Goal: Transaction & Acquisition: Purchase product/service

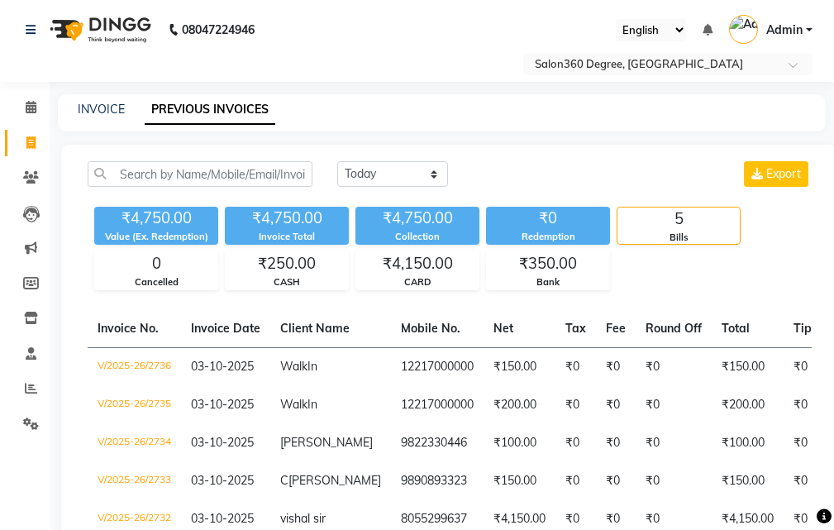
click at [100, 97] on div "INVOICE PREVIOUS INVOICES" at bounding box center [442, 112] width 768 height 37
click at [102, 119] on div "INVOICE PREVIOUS INVOICES" at bounding box center [442, 112] width 768 height 37
click at [103, 109] on link "INVOICE" at bounding box center [101, 109] width 47 height 15
select select "service"
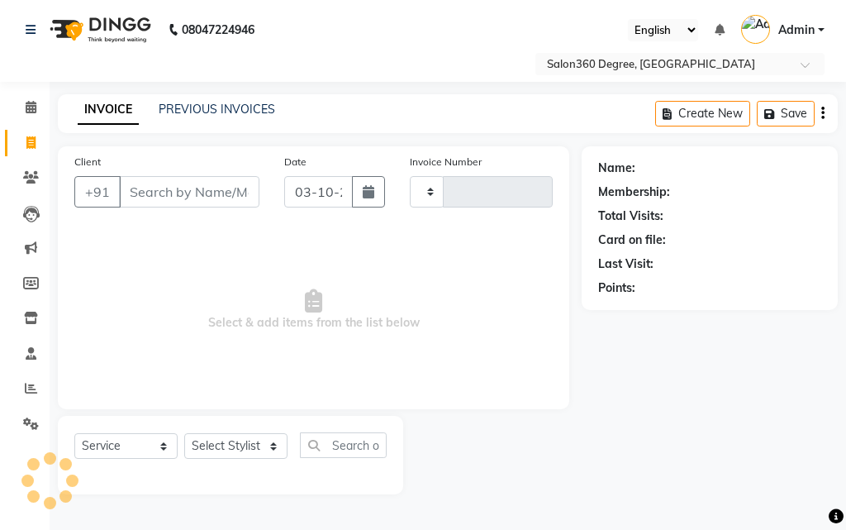
type input "2737"
select select "5215"
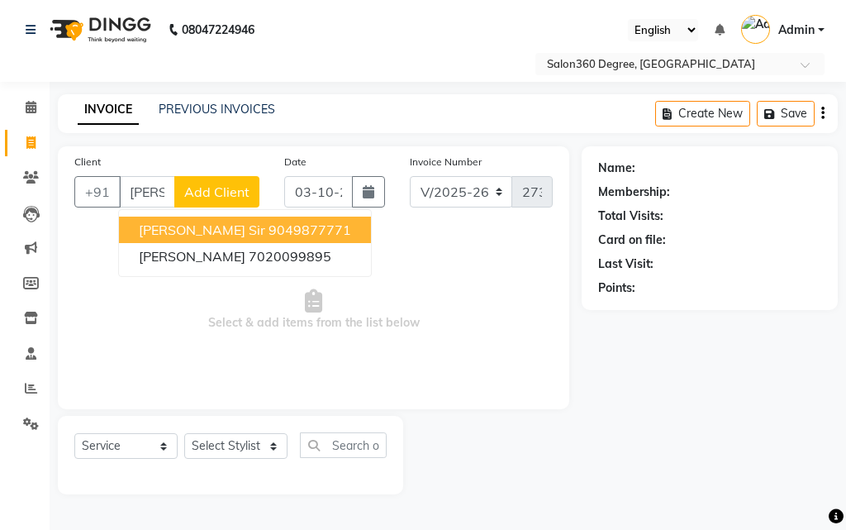
click at [269, 228] on ngb-highlight "9049877771" at bounding box center [310, 229] width 83 height 17
type input "9049877771"
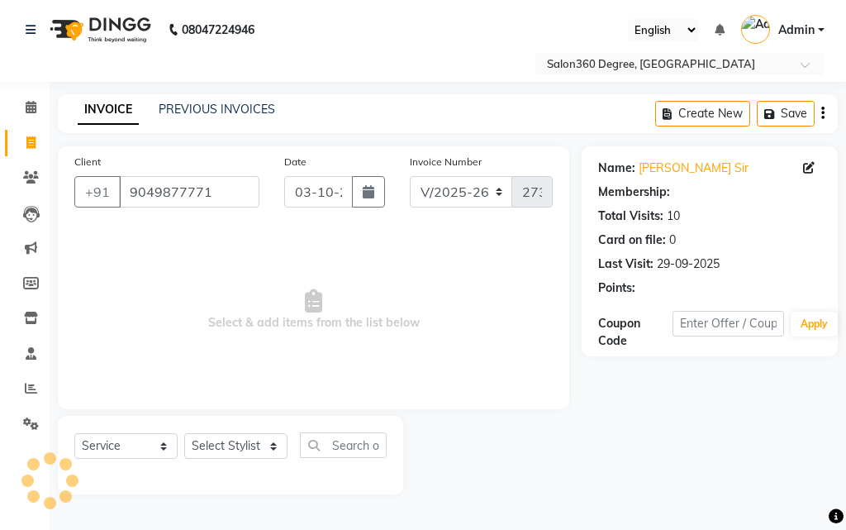
click at [258, 431] on div "Select Service Product Membership Package Voucher Prepaid Gift Card Select Styl…" at bounding box center [230, 455] width 345 height 79
click at [252, 436] on select "Select Stylist [PERSON_NAME] [PERSON_NAME] dwarka [PERSON_NAME] khde [PERSON_NA…" at bounding box center [235, 446] width 103 height 26
select select "33518"
click at [184, 433] on select "Select Stylist [PERSON_NAME] [PERSON_NAME] dwarka [PERSON_NAME] khde [PERSON_NA…" at bounding box center [235, 446] width 103 height 26
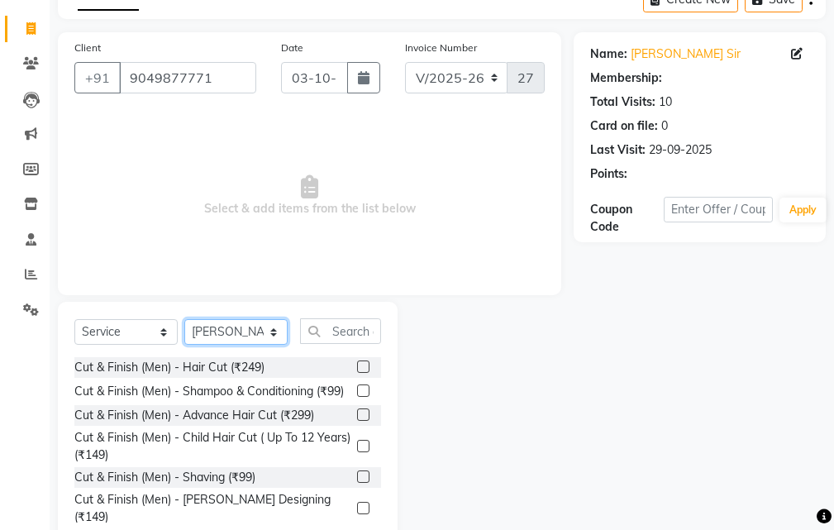
scroll to position [155, 0]
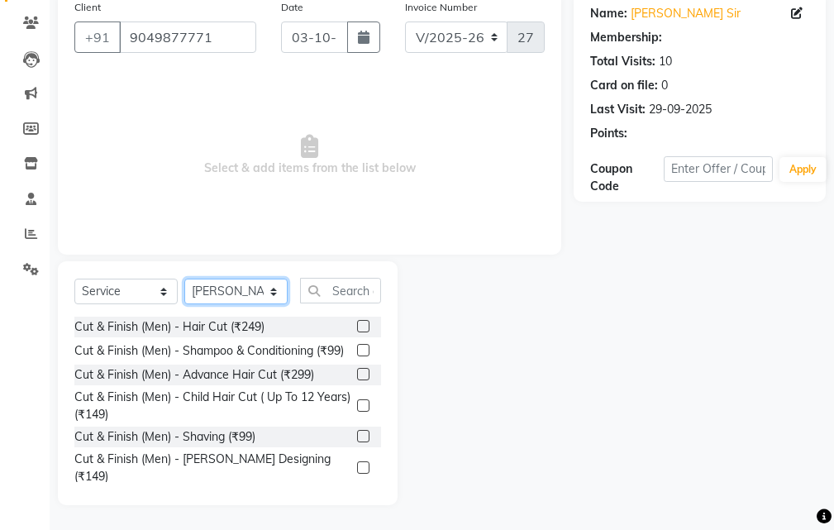
select select "1: Object"
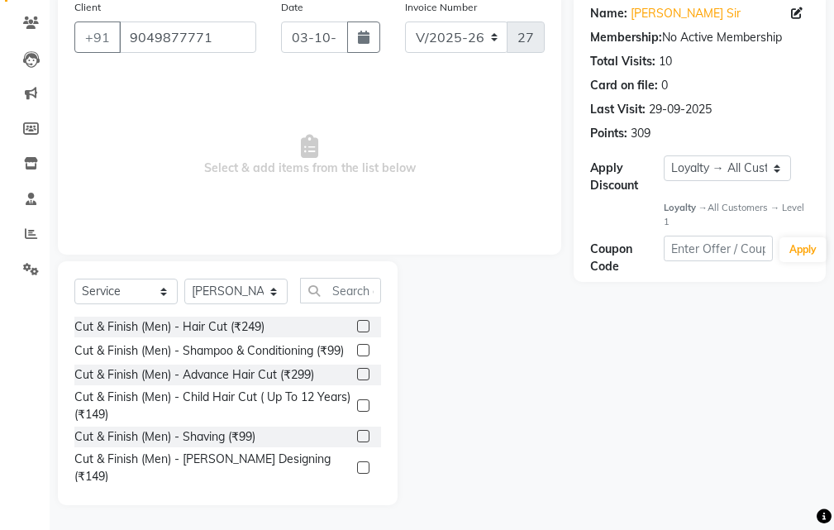
drag, startPoint x: 350, startPoint y: 325, endPoint x: 388, endPoint y: 315, distance: 39.3
click at [357, 325] on label at bounding box center [363, 326] width 12 height 12
click at [357, 325] on input "checkbox" at bounding box center [362, 326] width 11 height 11
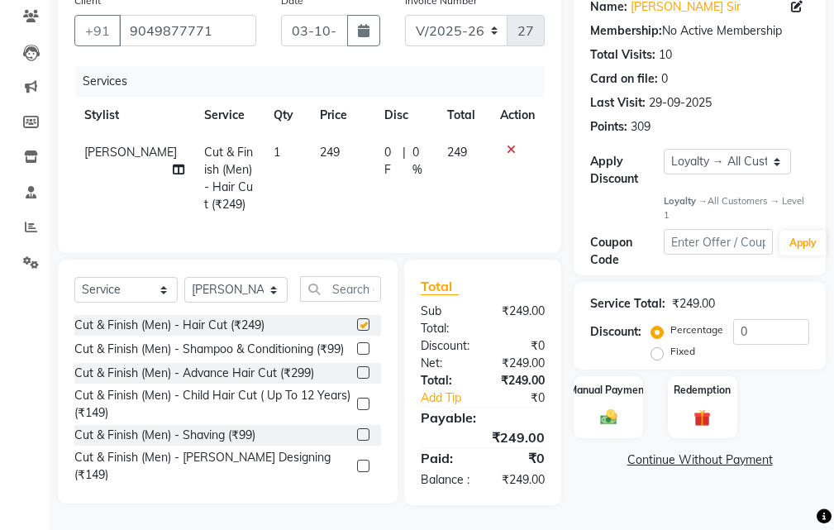
scroll to position [191, 0]
checkbox input "false"
click at [347, 445] on div "Cut & Finish (Men) - Hair Cut (₹249) Cut & Finish (Men) - Shampoo & Conditionin…" at bounding box center [227, 397] width 307 height 165
click at [359, 456] on div at bounding box center [369, 466] width 24 height 21
click at [337, 459] on div "Cut & Finish (Men) - [PERSON_NAME] Designing (₹149)" at bounding box center [227, 466] width 307 height 35
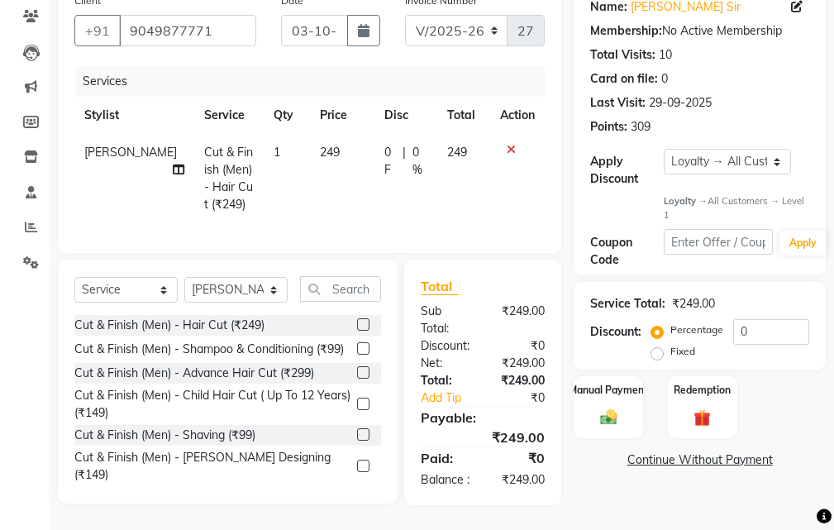
click at [357, 459] on label at bounding box center [363, 465] width 12 height 12
click at [357, 461] on input "checkbox" at bounding box center [362, 466] width 11 height 11
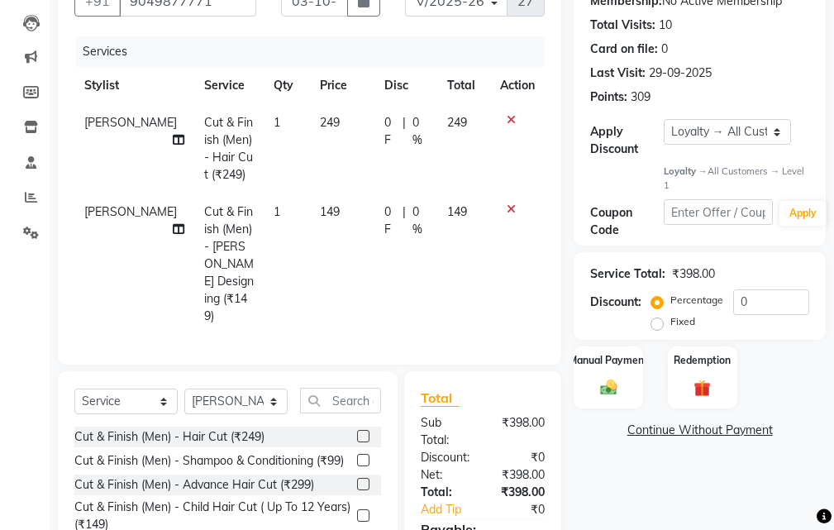
checkbox input "false"
drag, startPoint x: 340, startPoint y: 131, endPoint x: 393, endPoint y: 134, distance: 53.0
click at [340, 128] on td "249" at bounding box center [342, 148] width 64 height 89
select select "33518"
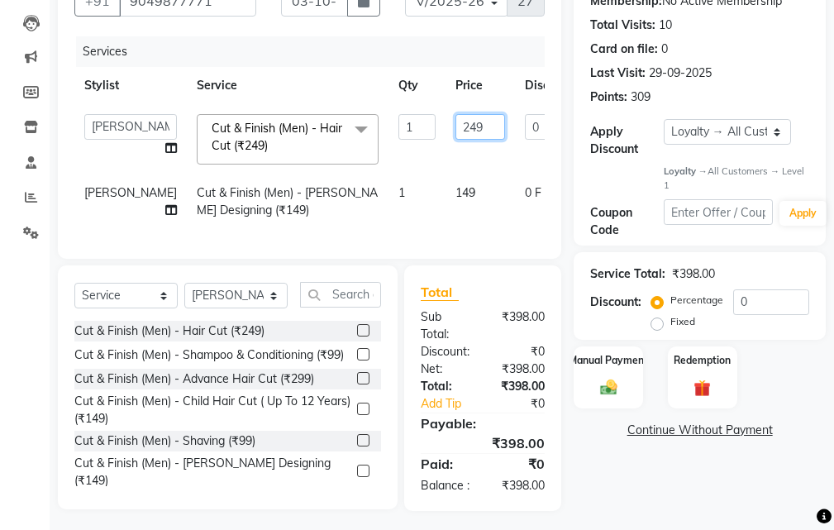
click at [455, 136] on input "249" at bounding box center [480, 127] width 50 height 26
type input "250"
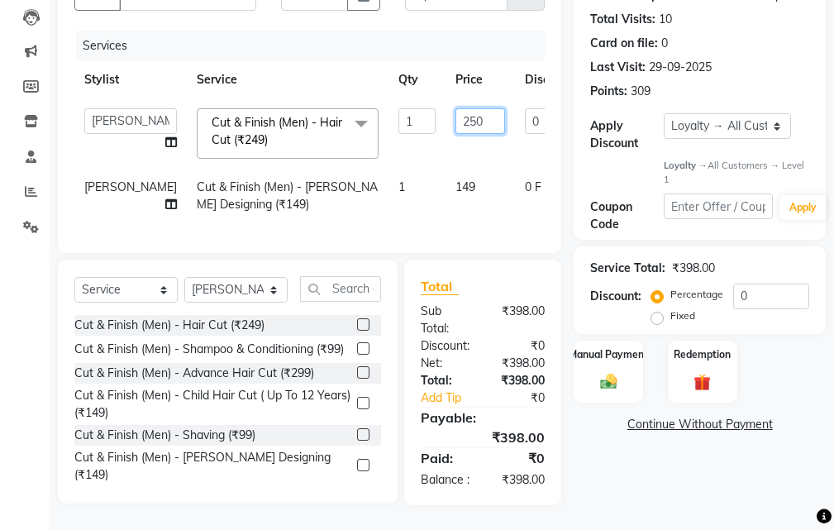
scroll to position [244, 0]
click at [435, 186] on tr "[PERSON_NAME] Cut & Finish (Men) - [PERSON_NAME] Designing (₹149) 1 149 0 F | 0…" at bounding box center [421, 196] width 695 height 55
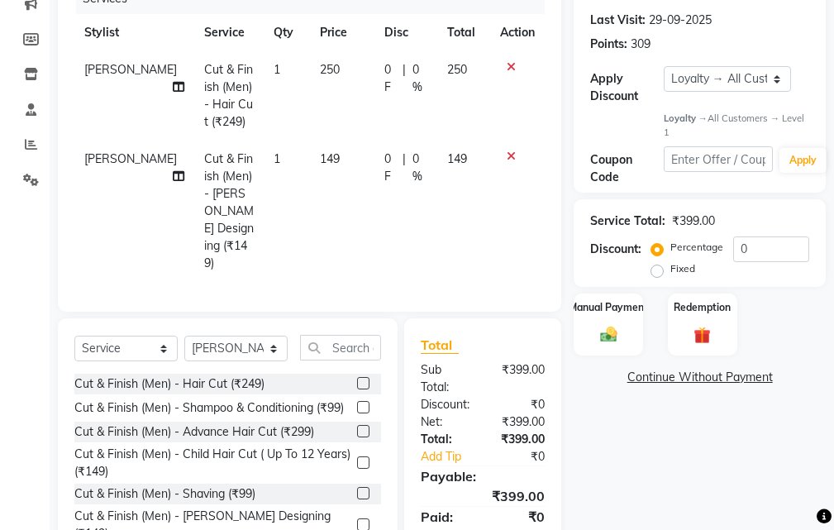
click at [374, 177] on td "0 F | 0 %" at bounding box center [405, 210] width 63 height 141
select select "33518"
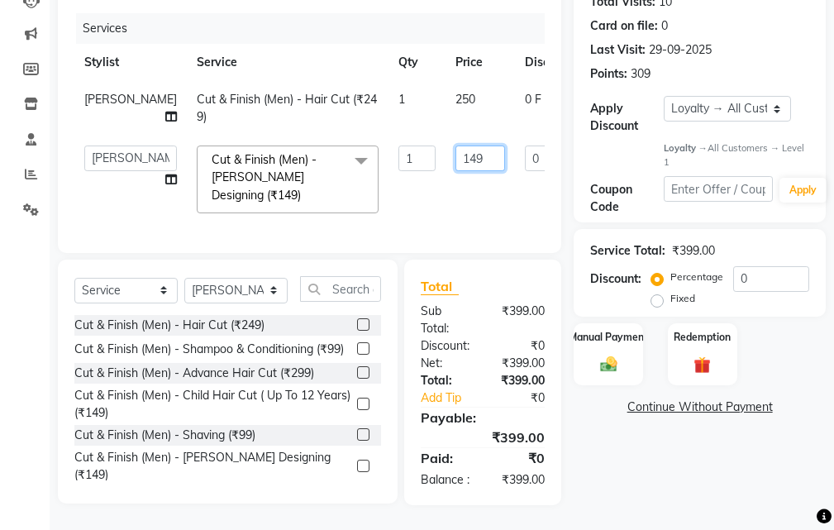
click at [455, 147] on input "149" at bounding box center [480, 158] width 50 height 26
type input "150"
click at [595, 422] on div "Name: [PERSON_NAME] Sir Membership: No Active Membership Total Visits: 10 Card …" at bounding box center [705, 218] width 264 height 573
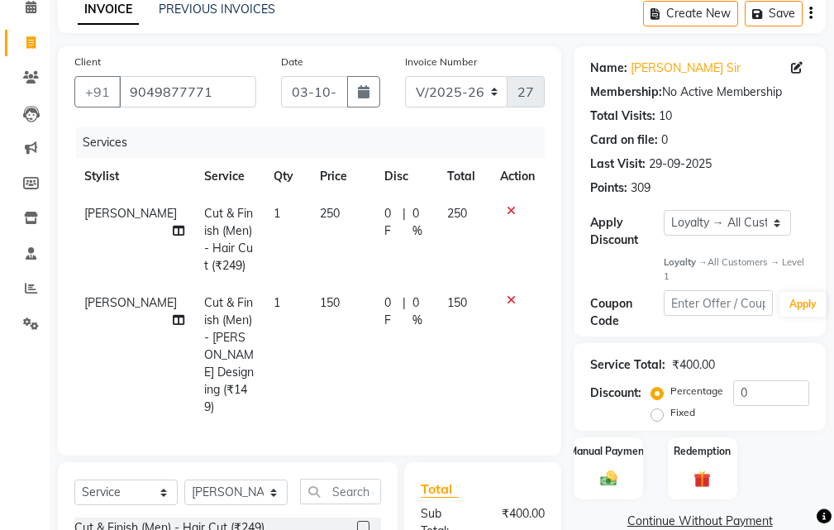
scroll to position [297, 0]
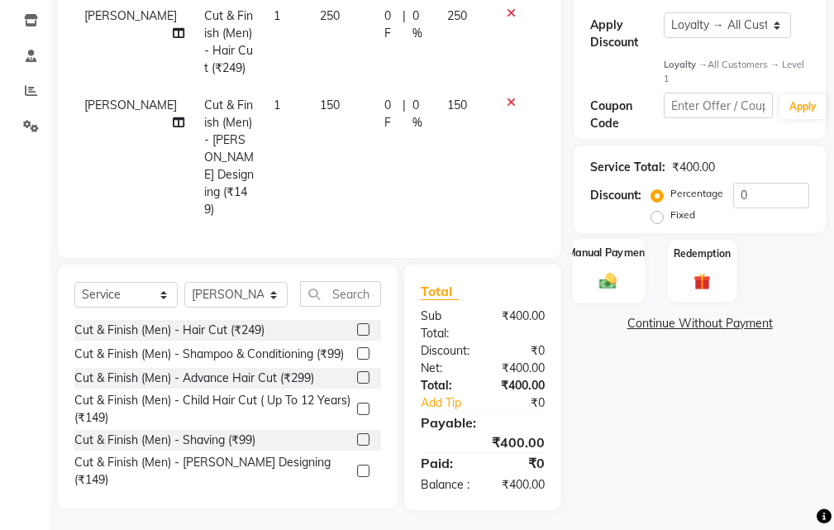
drag, startPoint x: 599, startPoint y: 268, endPoint x: 664, endPoint y: 286, distance: 67.0
click at [600, 267] on div "Manual Payment" at bounding box center [607, 271] width 69 height 62
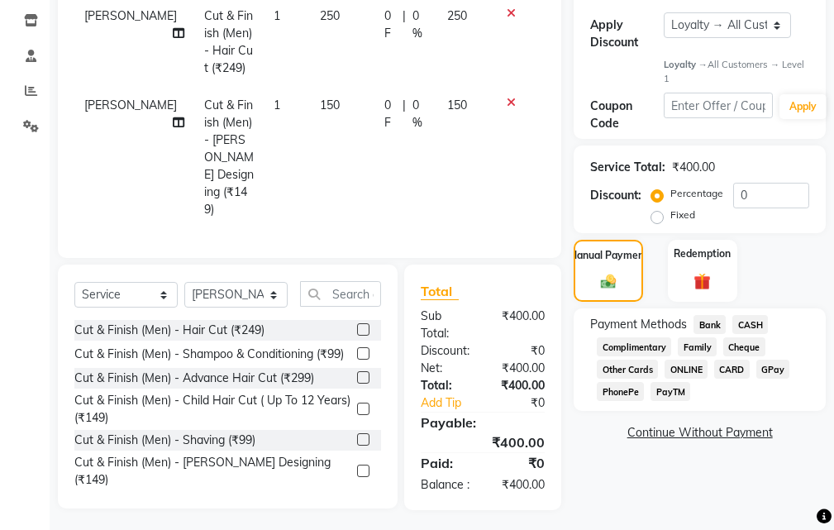
click at [755, 322] on span "CASH" at bounding box center [750, 324] width 36 height 19
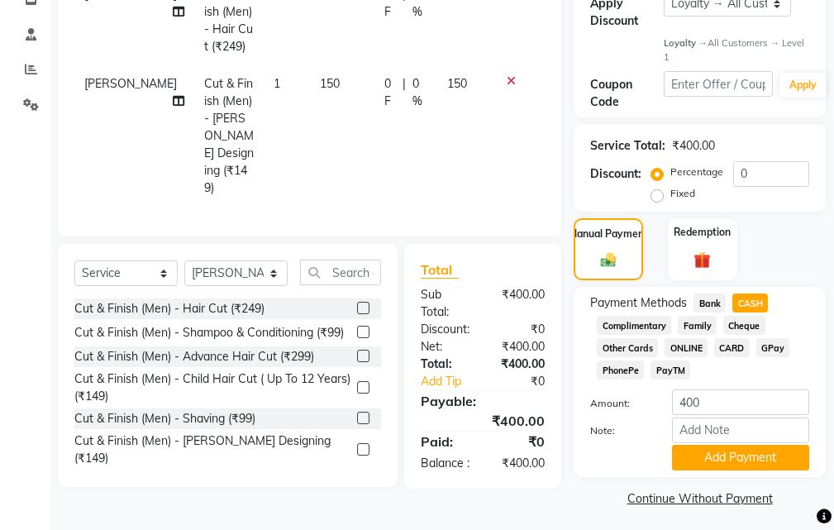
scroll to position [325, 0]
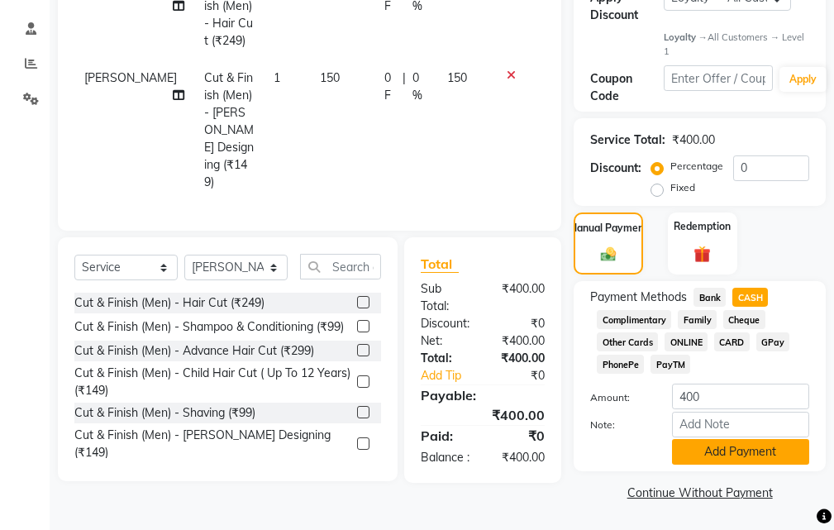
click at [680, 451] on button "Add Payment" at bounding box center [740, 452] width 137 height 26
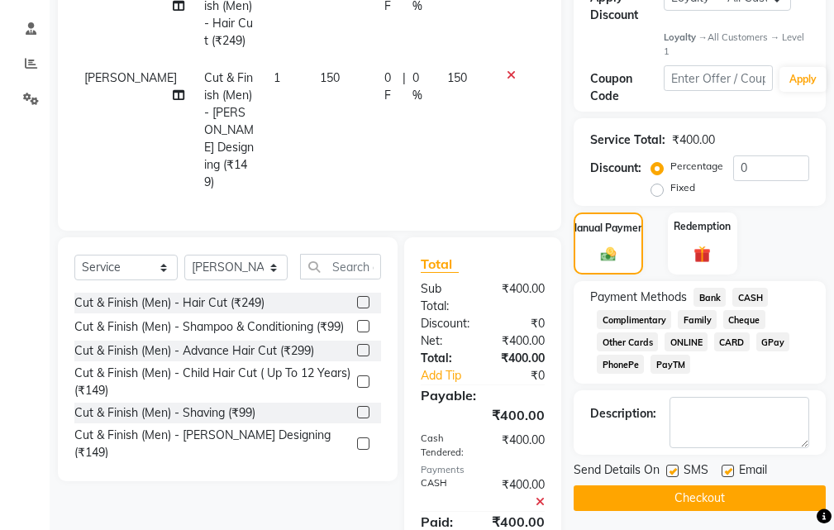
click at [675, 471] on label at bounding box center [672, 470] width 12 height 12
click at [675, 471] on input "checkbox" at bounding box center [671, 471] width 11 height 11
checkbox input "false"
click at [668, 492] on button "Checkout" at bounding box center [699, 498] width 252 height 26
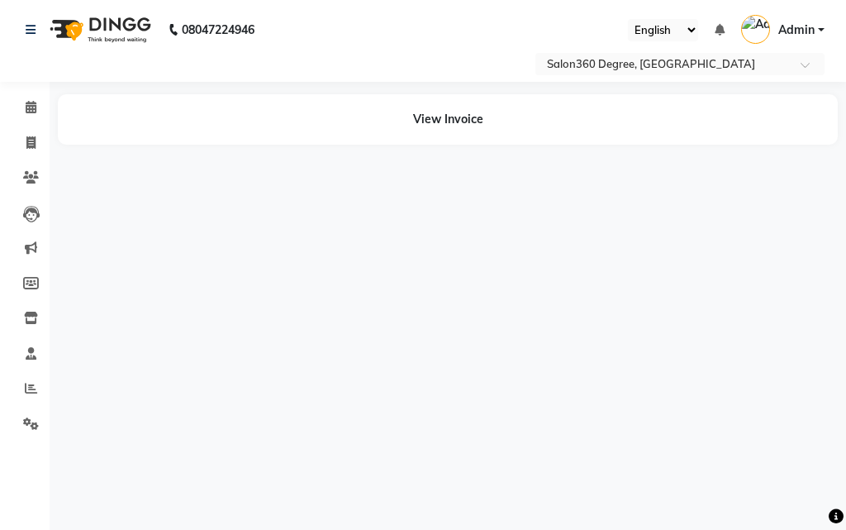
drag, startPoint x: 54, startPoint y: 137, endPoint x: 29, endPoint y: 139, distance: 24.8
click at [47, 139] on div "View Invoice" at bounding box center [447, 119] width 805 height 50
click at [29, 139] on icon at bounding box center [30, 142] width 9 height 12
select select "5215"
select select "service"
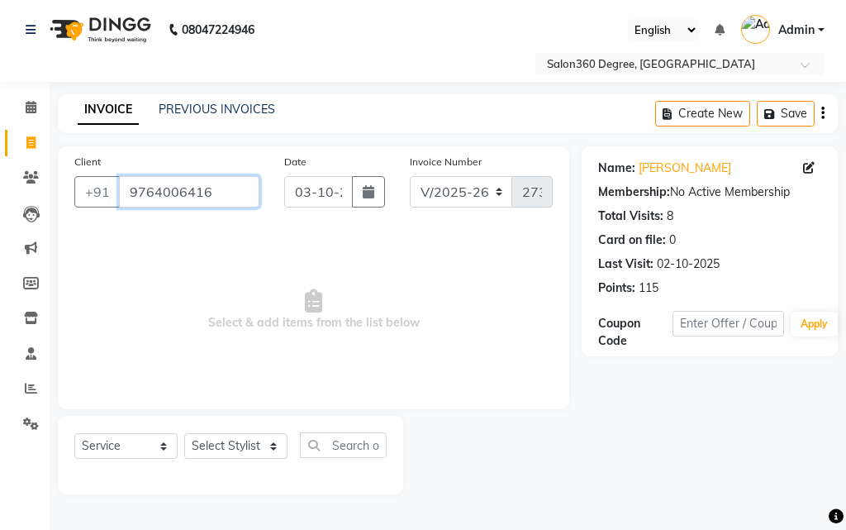
click at [227, 186] on input "9764006416" at bounding box center [189, 191] width 140 height 31
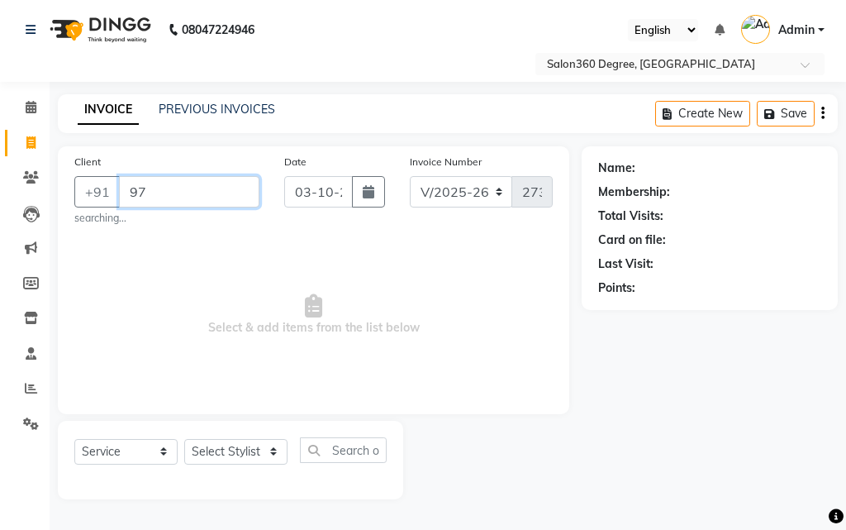
type input "9"
paste input "9823221883"
type input "9823221883"
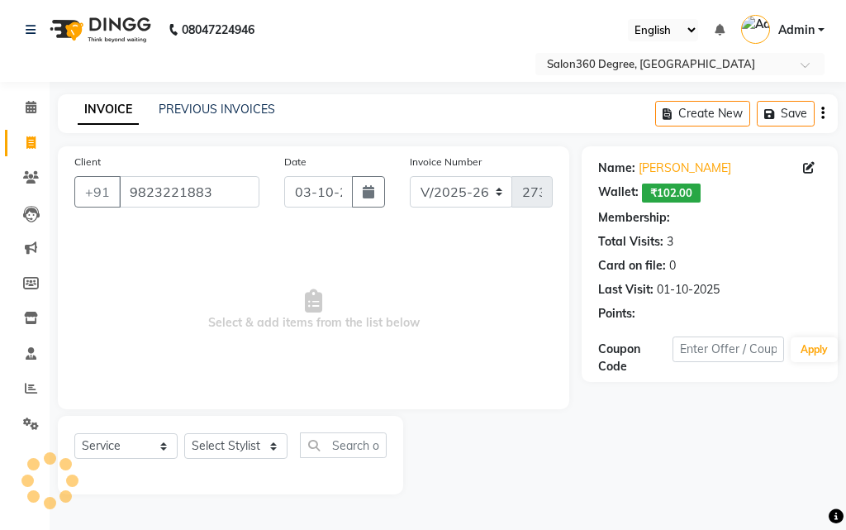
select select "1: Object"
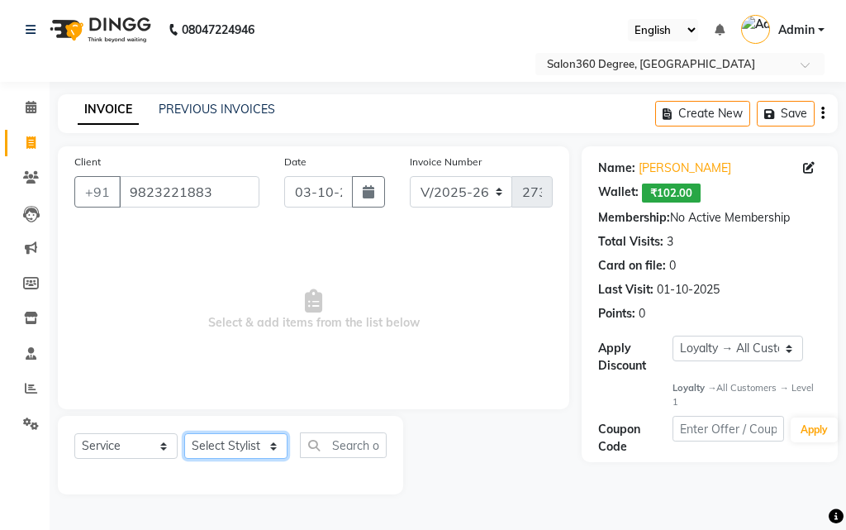
click at [260, 435] on select "Select Stylist [PERSON_NAME] [PERSON_NAME] dwarka [PERSON_NAME] khde [PERSON_NA…" at bounding box center [235, 446] width 103 height 26
select select "37037"
click at [184, 433] on select "Select Stylist [PERSON_NAME] [PERSON_NAME] dwarka [PERSON_NAME] khde [PERSON_NA…" at bounding box center [235, 446] width 103 height 26
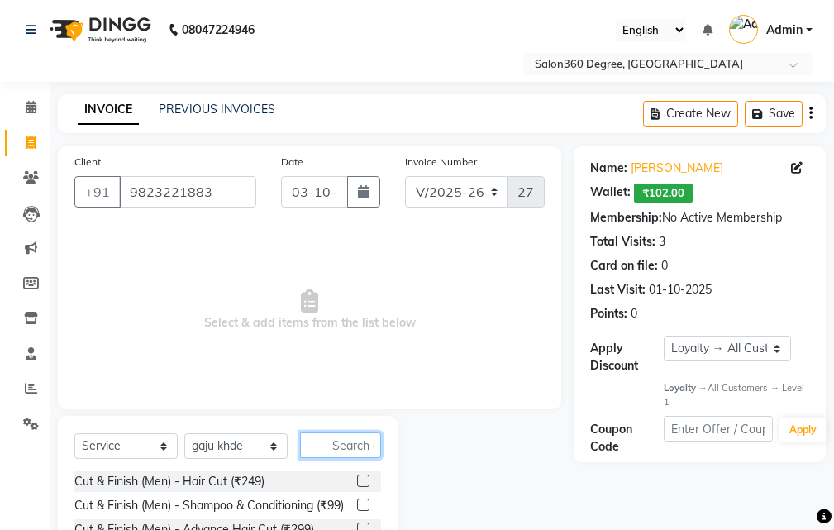
click at [316, 441] on input "text" at bounding box center [340, 445] width 81 height 26
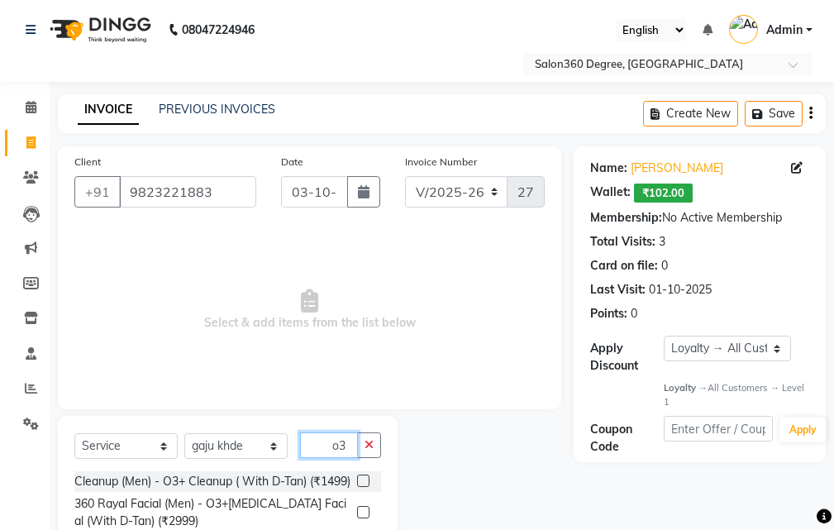
scroll to position [155, 0]
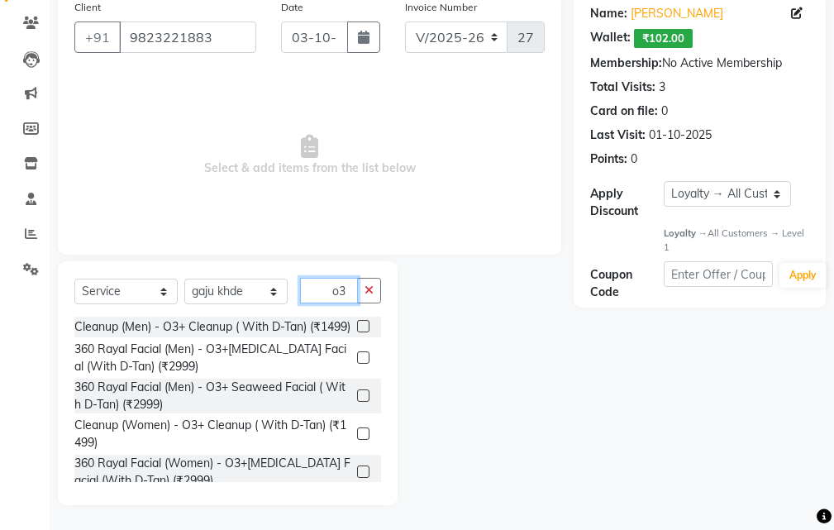
type input "o3"
click at [357, 364] on label at bounding box center [363, 357] width 12 height 12
click at [357, 364] on input "checkbox" at bounding box center [362, 358] width 11 height 11
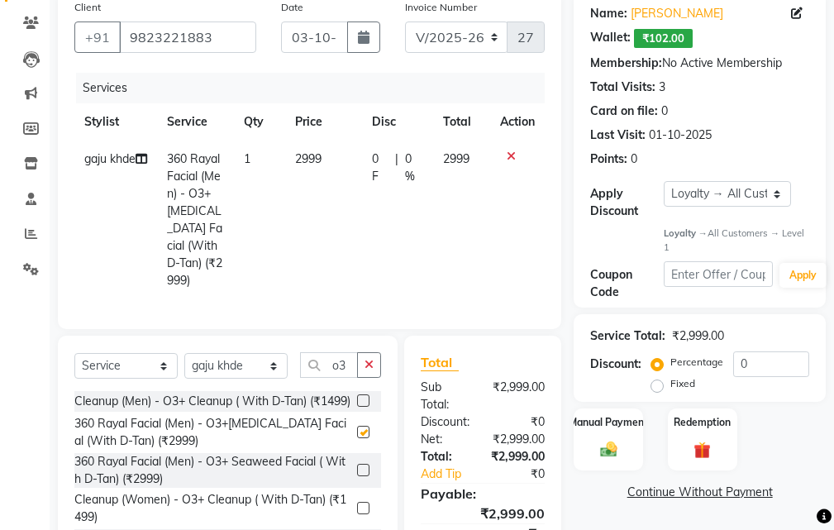
checkbox input "false"
click at [355, 172] on td "2999" at bounding box center [324, 219] width 78 height 159
select select "37037"
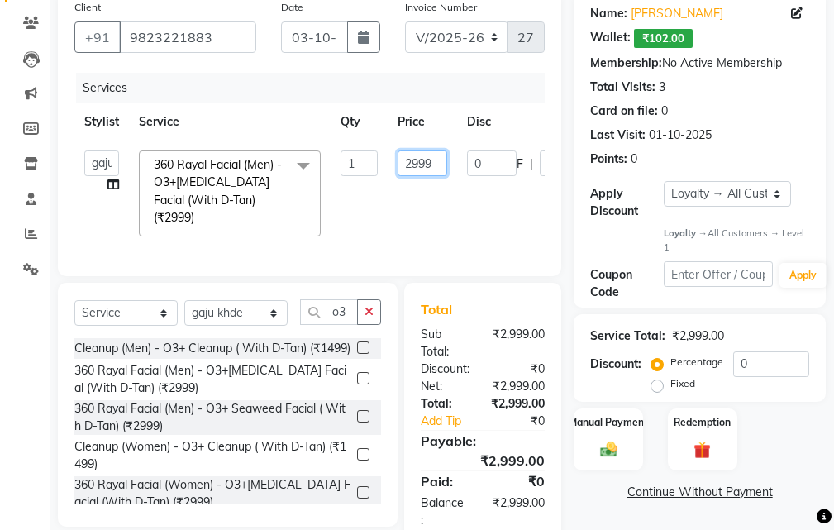
click at [431, 162] on input "2999" at bounding box center [422, 163] width 50 height 26
type input "2"
type input "3000"
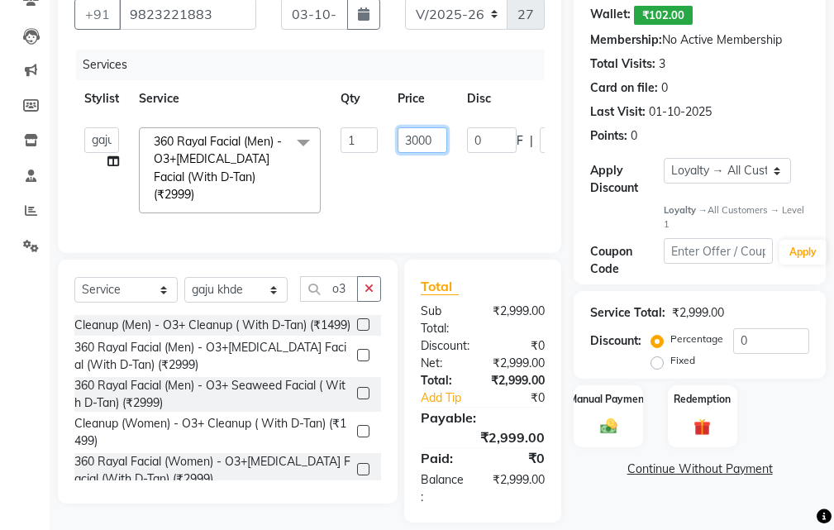
scroll to position [189, 0]
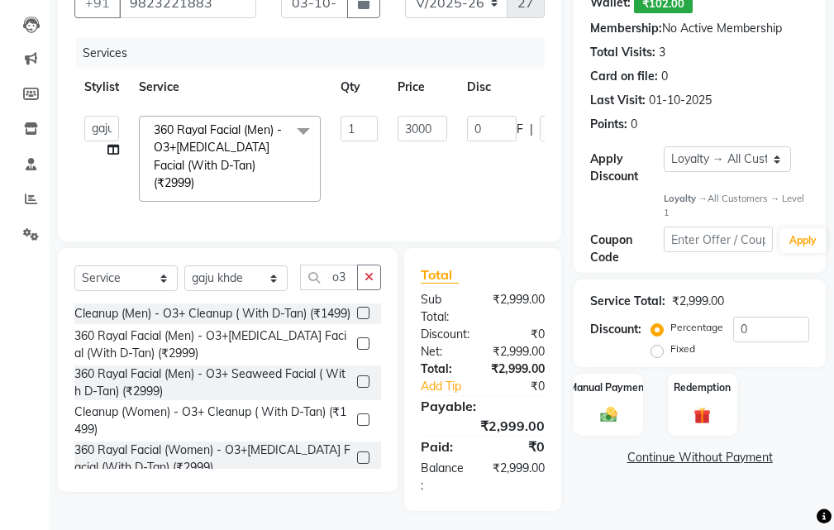
click at [565, 455] on div "Total Sub Total: ₹2,999.00 Discount: ₹0 Net: ₹2,999.00 Total: ₹2,999.00 Add Tip…" at bounding box center [485, 379] width 176 height 263
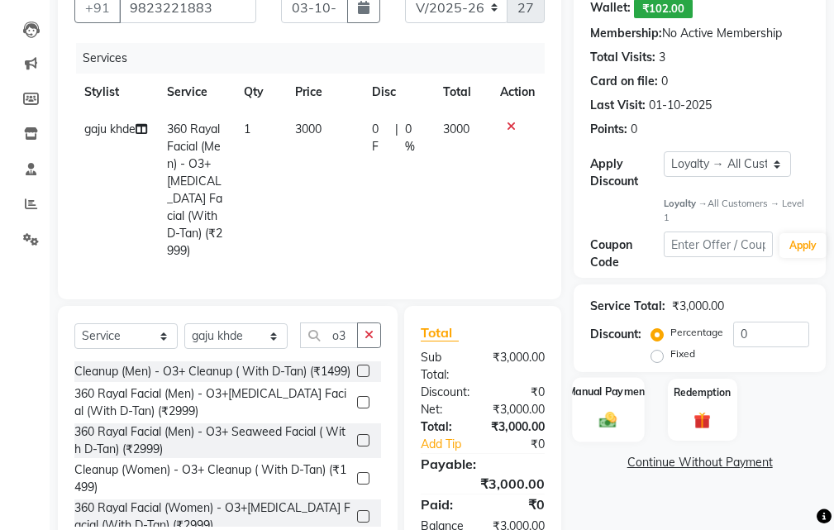
scroll to position [243, 0]
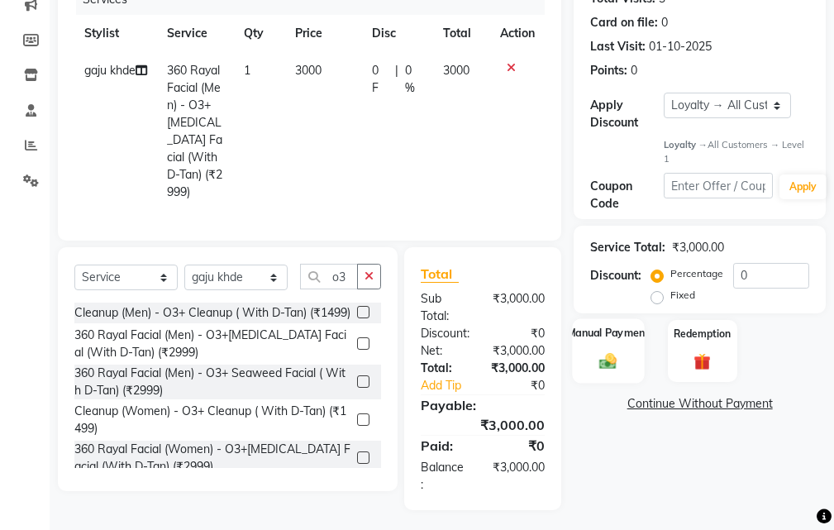
click at [593, 345] on div "Manual Payment" at bounding box center [609, 351] width 72 height 64
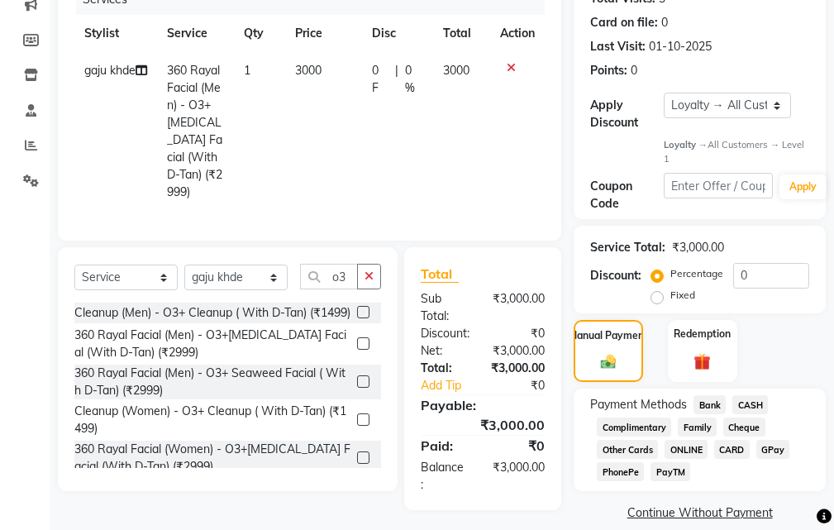
click at [713, 403] on span "Bank" at bounding box center [709, 404] width 32 height 19
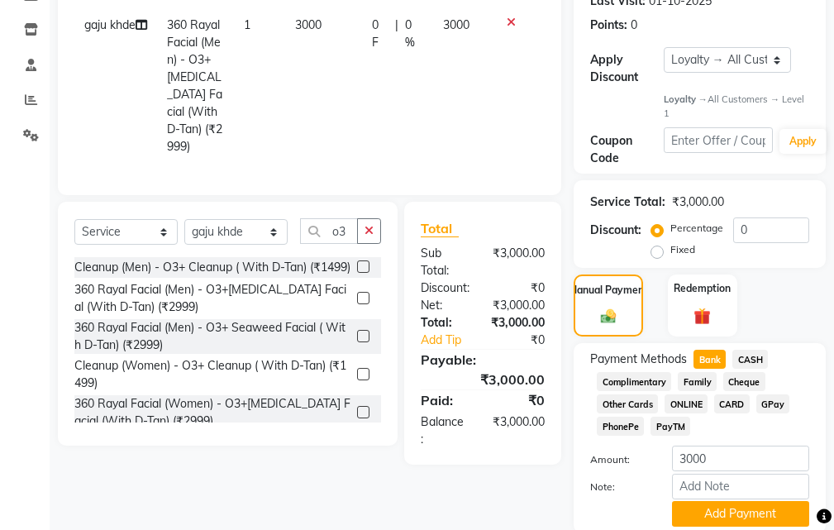
scroll to position [350, 0]
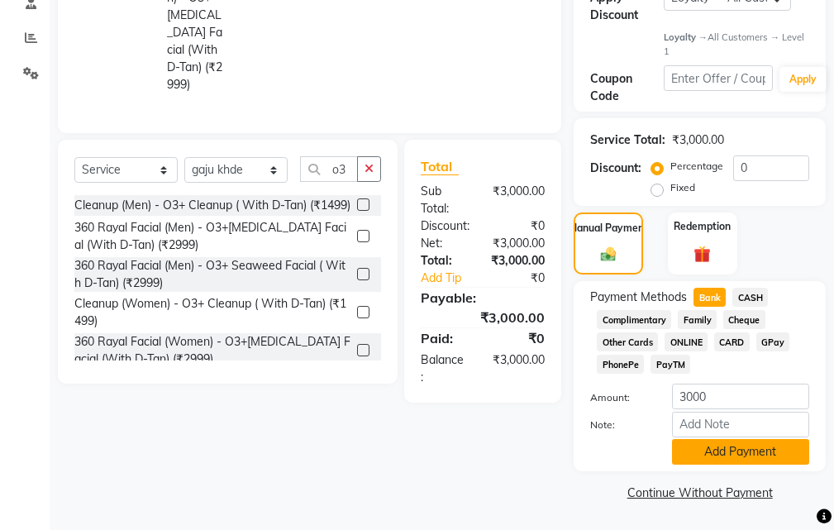
click at [688, 450] on button "Add Payment" at bounding box center [740, 452] width 137 height 26
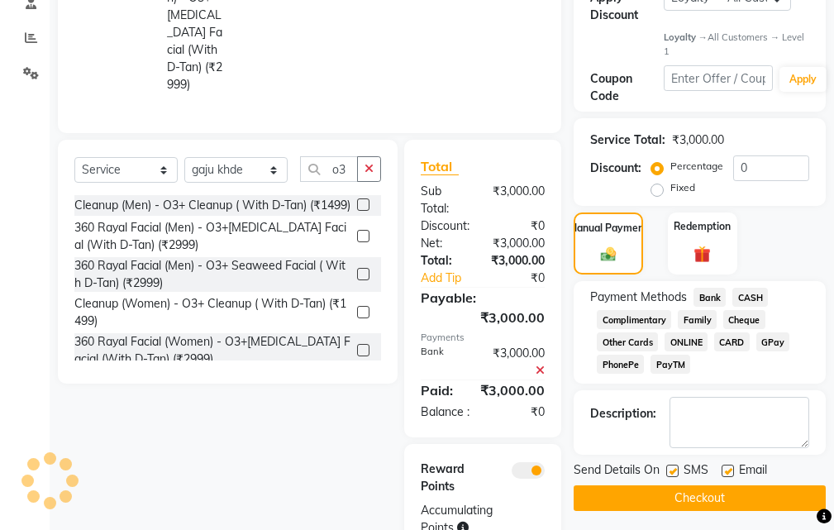
click at [673, 469] on label at bounding box center [672, 470] width 12 height 12
click at [673, 469] on input "checkbox" at bounding box center [671, 471] width 11 height 11
checkbox input "false"
drag, startPoint x: 666, startPoint y: 493, endPoint x: 604, endPoint y: 493, distance: 62.0
click at [665, 493] on button "Checkout" at bounding box center [699, 498] width 252 height 26
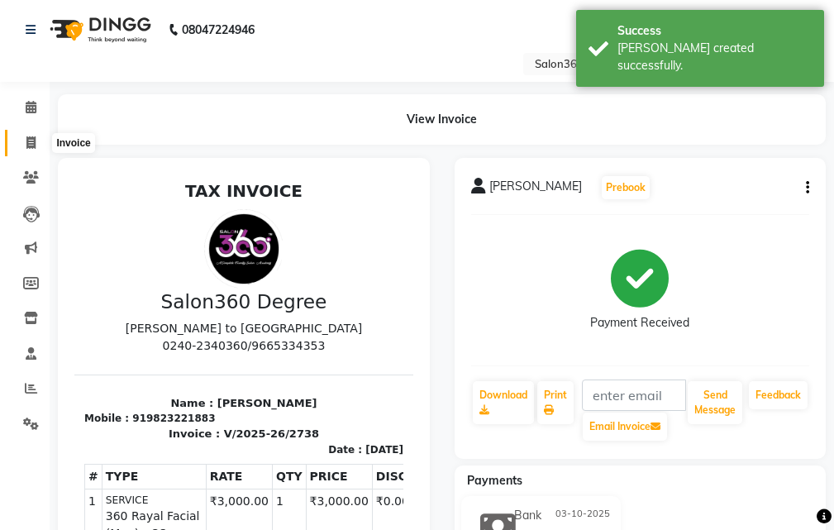
click at [22, 140] on span at bounding box center [31, 143] width 29 height 19
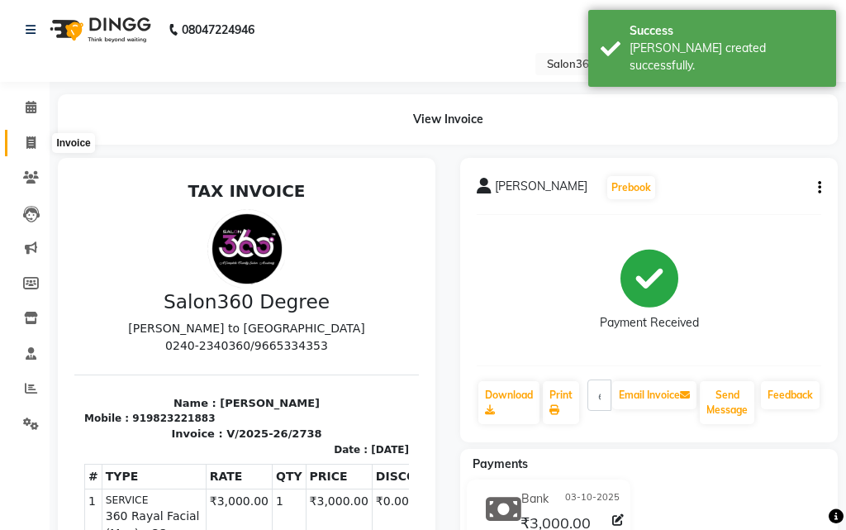
select select "5215"
select select "service"
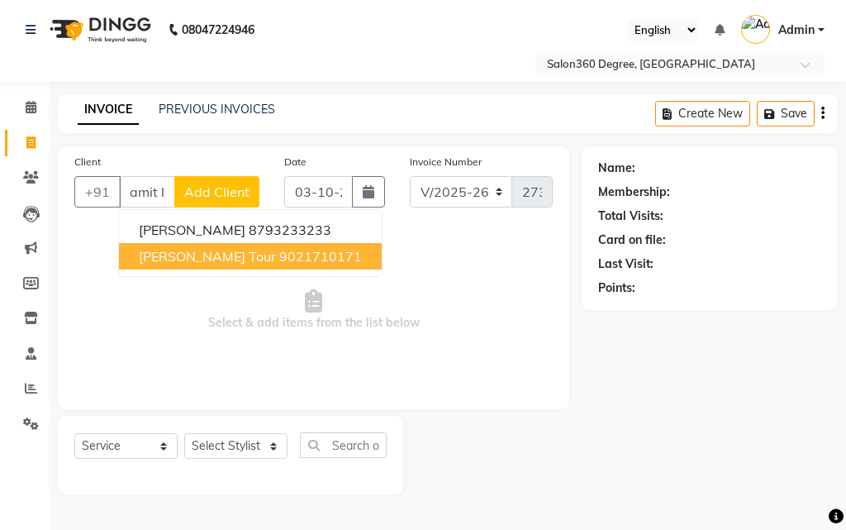
drag, startPoint x: 205, startPoint y: 250, endPoint x: 206, endPoint y: 272, distance: 22.3
click at [206, 250] on span "[PERSON_NAME] Tour" at bounding box center [207, 256] width 137 height 17
type input "9021710171"
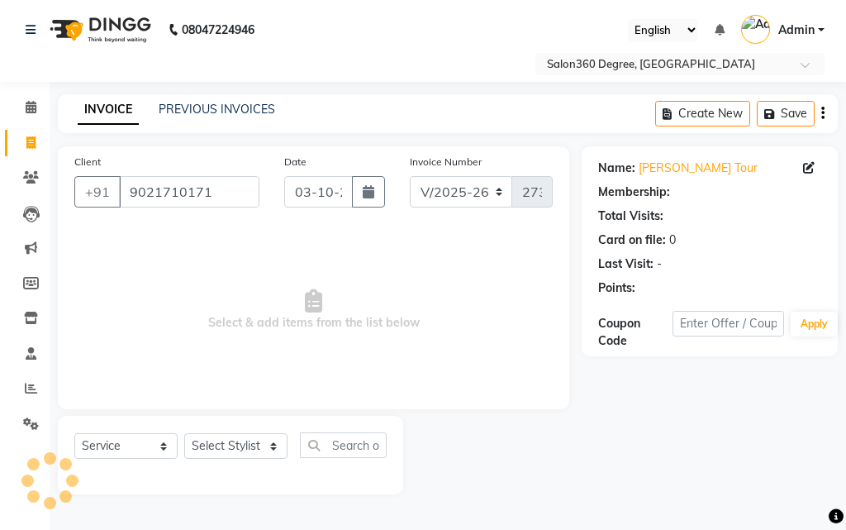
select select "1: Object"
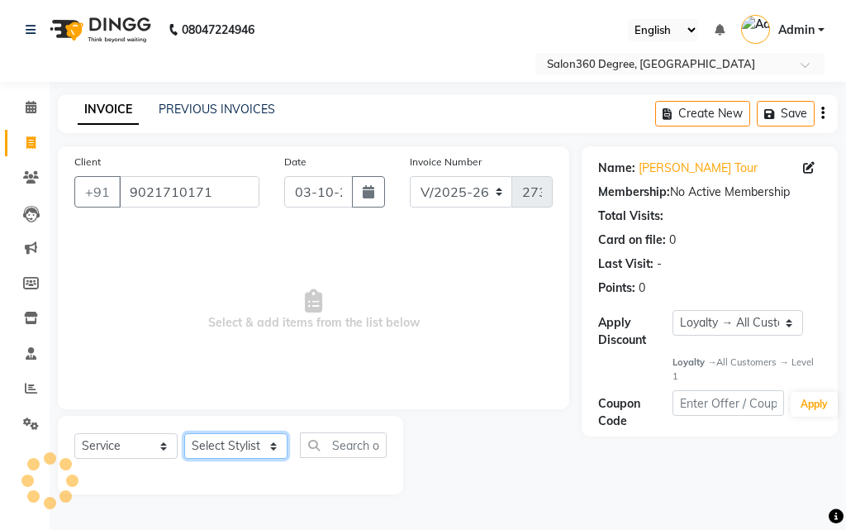
drag, startPoint x: 198, startPoint y: 445, endPoint x: 193, endPoint y: 436, distance: 9.2
click at [198, 445] on select "Select Stylist [PERSON_NAME] [PERSON_NAME] dwarka [PERSON_NAME] khde [PERSON_NA…" at bounding box center [235, 446] width 103 height 26
select select "33518"
click at [184, 433] on select "Select Stylist [PERSON_NAME] [PERSON_NAME] dwarka [PERSON_NAME] khde [PERSON_NA…" at bounding box center [235, 446] width 103 height 26
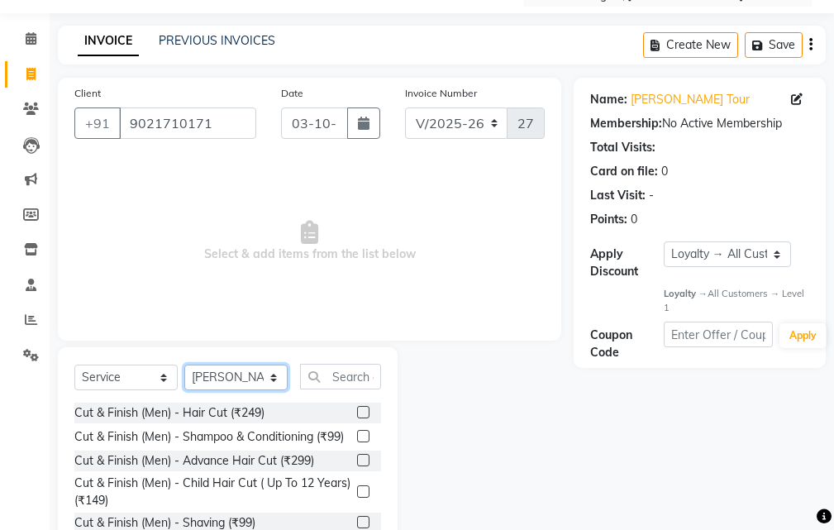
scroll to position [155, 0]
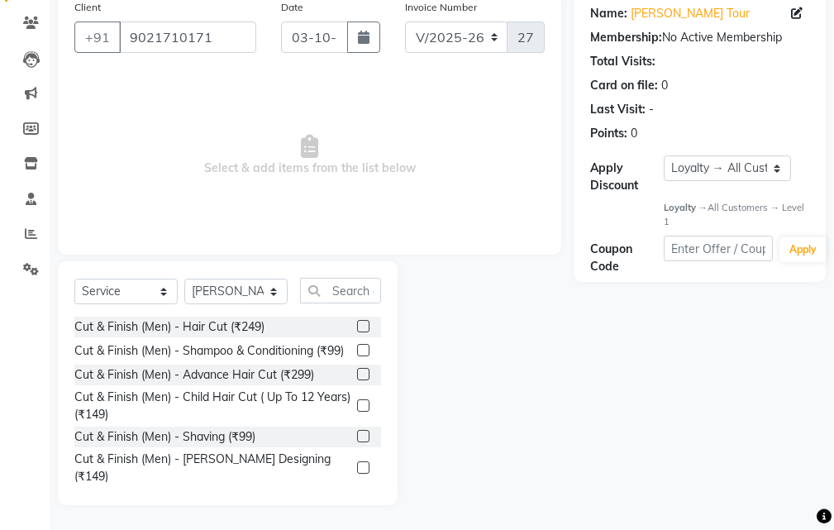
click at [358, 482] on div "Cut & Finish (Men) - Hair Cut (₹249) Cut & Finish (Men) - Shampoo & Conditionin…" at bounding box center [227, 402] width 307 height 172
drag, startPoint x: 350, startPoint y: 472, endPoint x: 335, endPoint y: 460, distance: 18.8
click at [357, 469] on label at bounding box center [363, 467] width 12 height 12
click at [357, 469] on input "checkbox" at bounding box center [362, 468] width 11 height 11
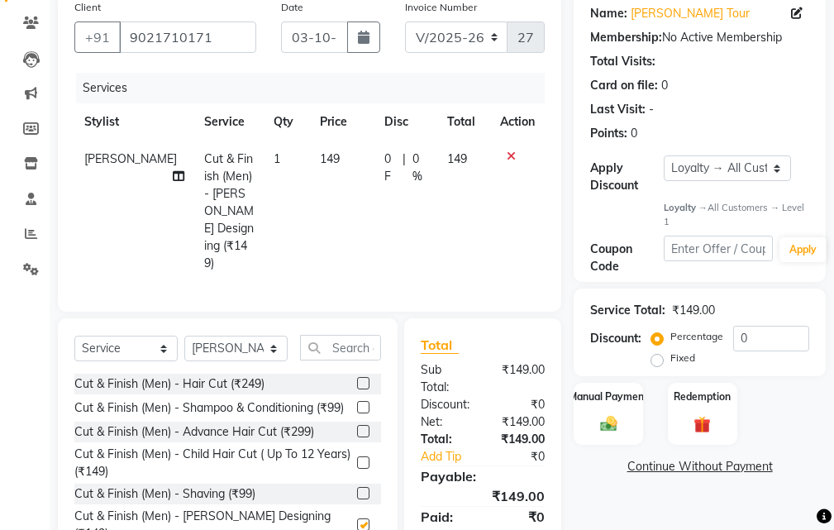
checkbox input "false"
drag, startPoint x: 358, startPoint y: 166, endPoint x: 421, endPoint y: 178, distance: 64.0
click at [361, 164] on td "149" at bounding box center [342, 210] width 64 height 141
select select "33518"
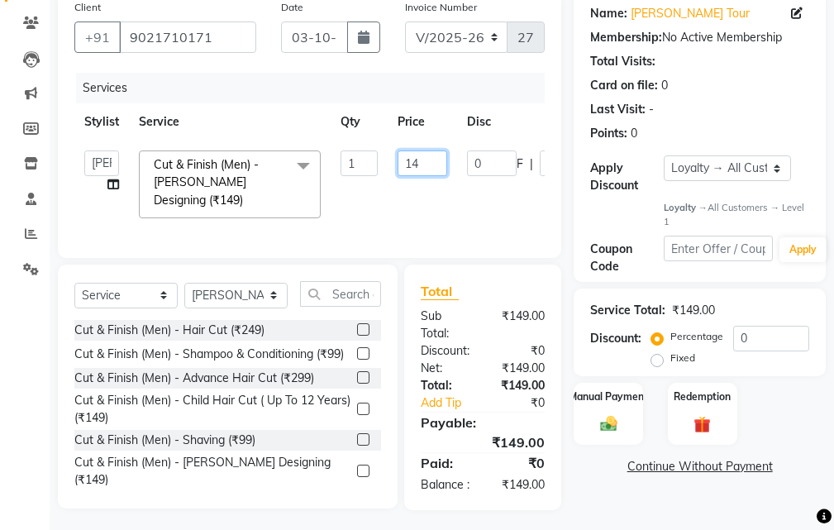
click at [438, 165] on input "14" at bounding box center [422, 163] width 50 height 26
type input "150"
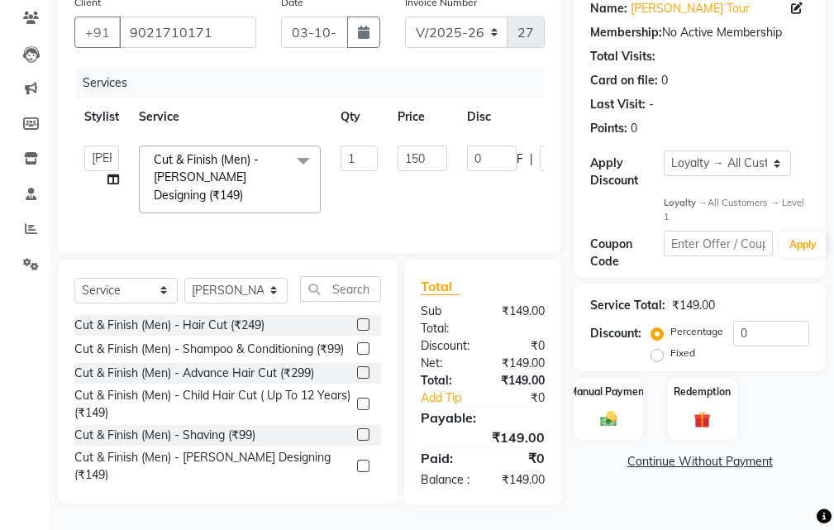
click at [600, 450] on div "Name: [PERSON_NAME] Tour Membership: No Active Membership Total Visits: Card on…" at bounding box center [705, 246] width 264 height 518
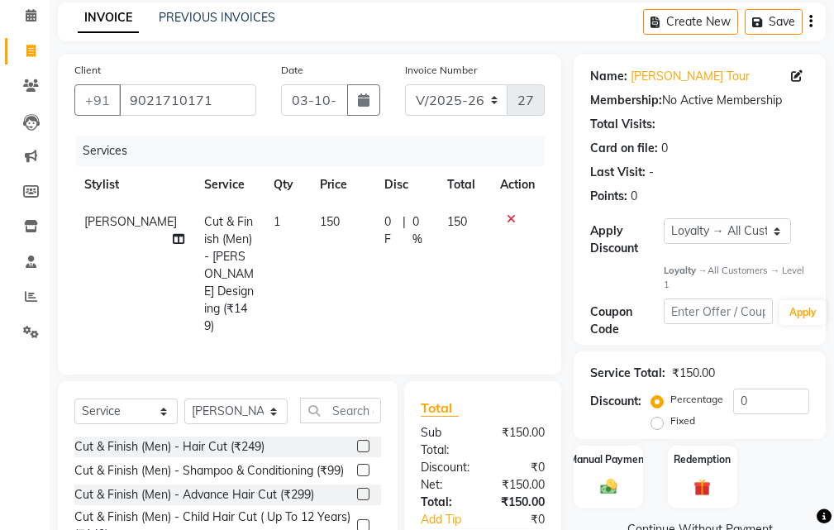
scroll to position [208, 0]
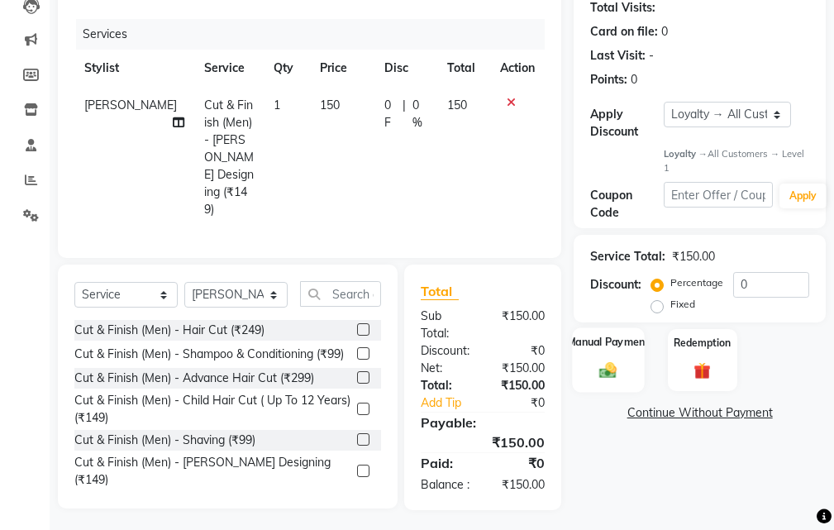
click at [600, 366] on img at bounding box center [608, 370] width 28 height 20
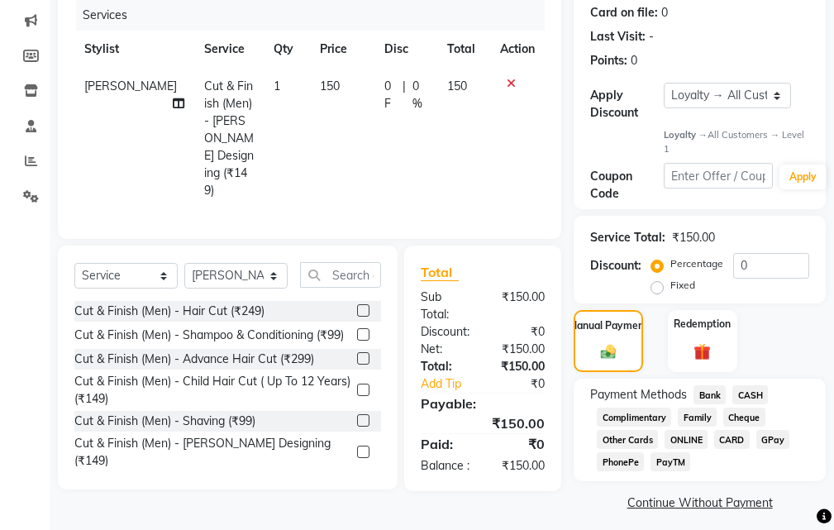
scroll to position [237, 0]
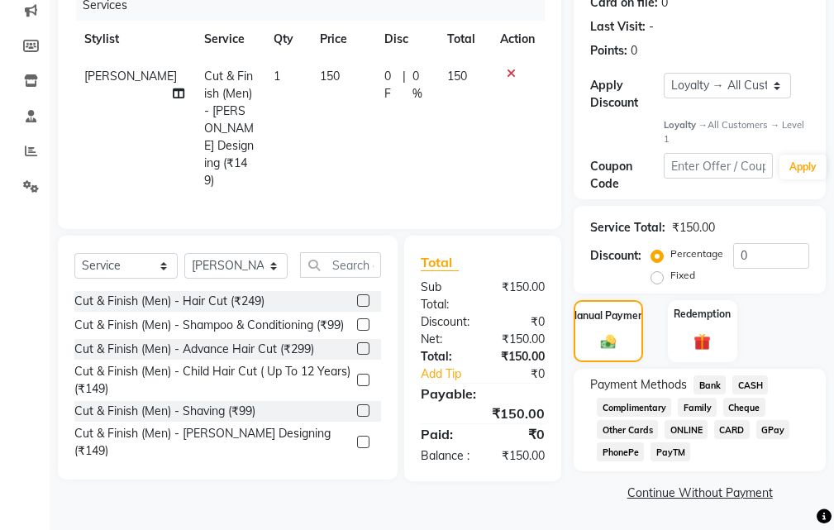
click at [705, 382] on span "Bank" at bounding box center [709, 384] width 32 height 19
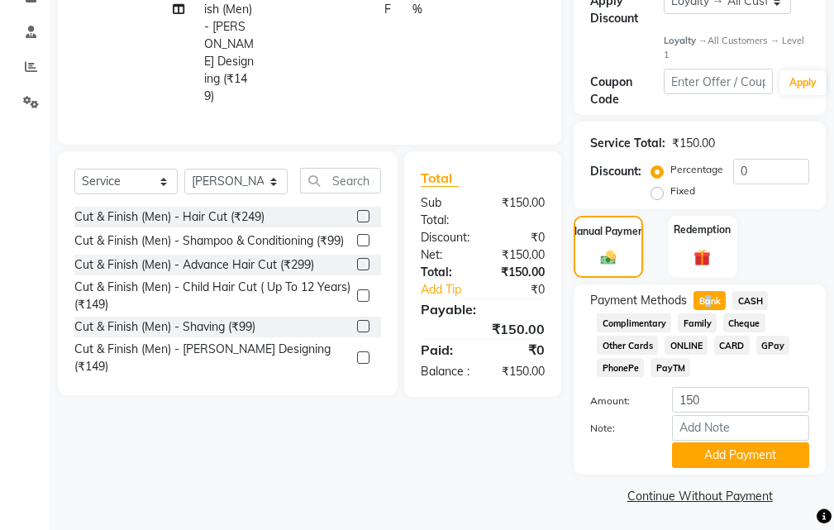
scroll to position [325, 0]
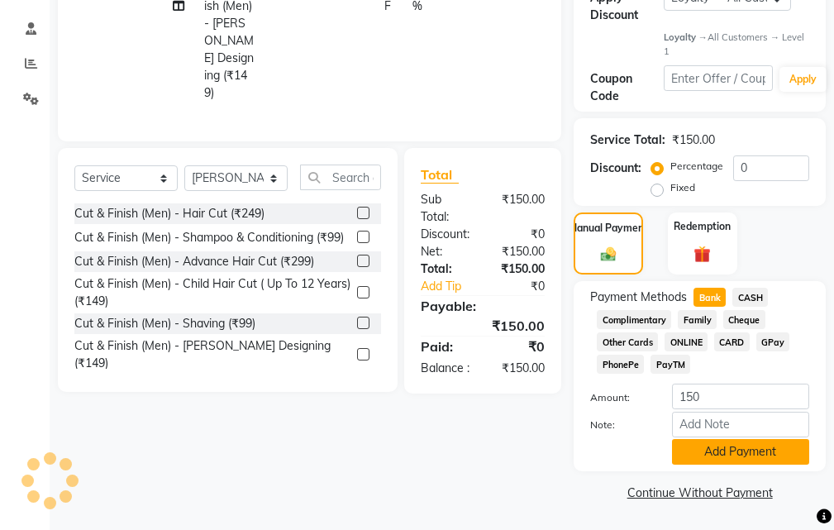
click at [712, 465] on div "Payment Methods Bank CASH Complimentary Family Cheque Other Cards ONLINE CARD G…" at bounding box center [699, 376] width 252 height 190
click at [712, 458] on button "Add Payment" at bounding box center [740, 452] width 137 height 26
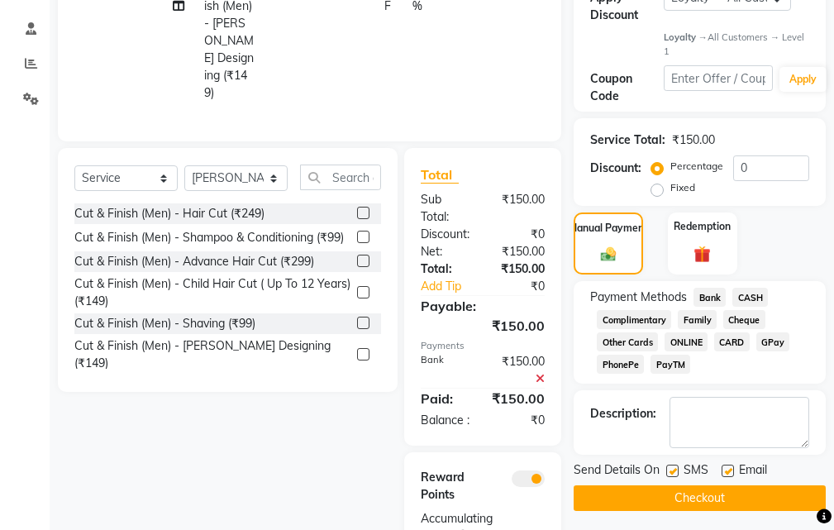
click at [676, 473] on label at bounding box center [672, 470] width 12 height 12
click at [676, 473] on input "checkbox" at bounding box center [671, 471] width 11 height 11
checkbox input "false"
click at [673, 503] on button "Checkout" at bounding box center [699, 498] width 252 height 26
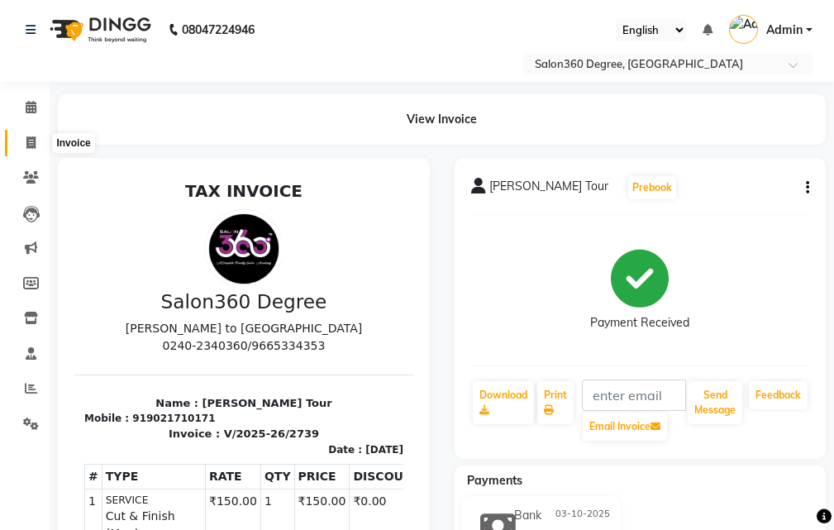
click at [41, 142] on span at bounding box center [31, 143] width 29 height 19
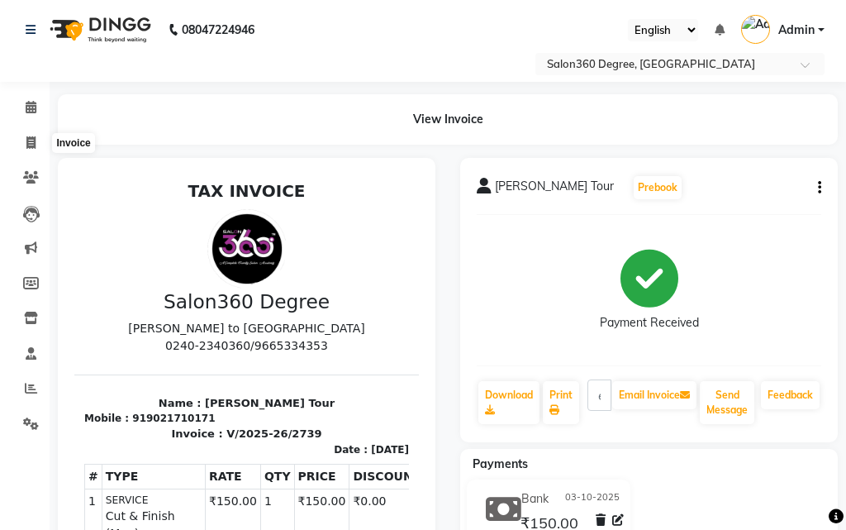
select select "5215"
select select "service"
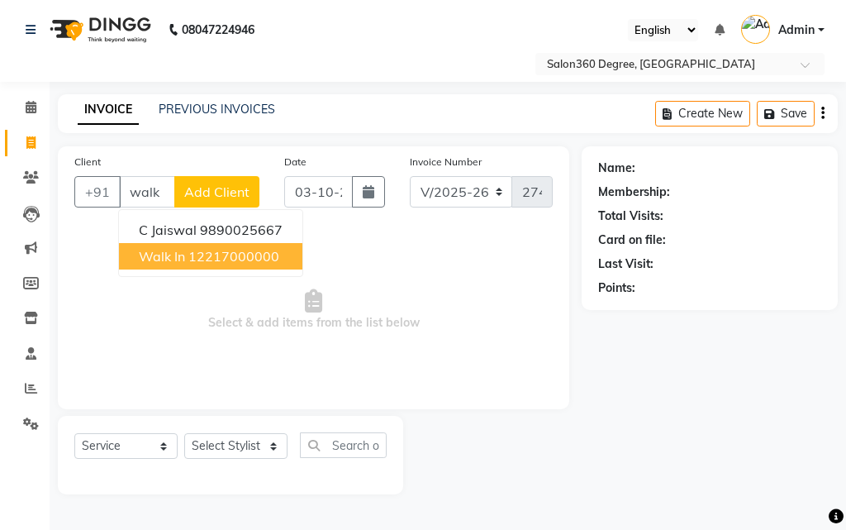
click at [176, 250] on span "Walk In" at bounding box center [162, 256] width 46 height 17
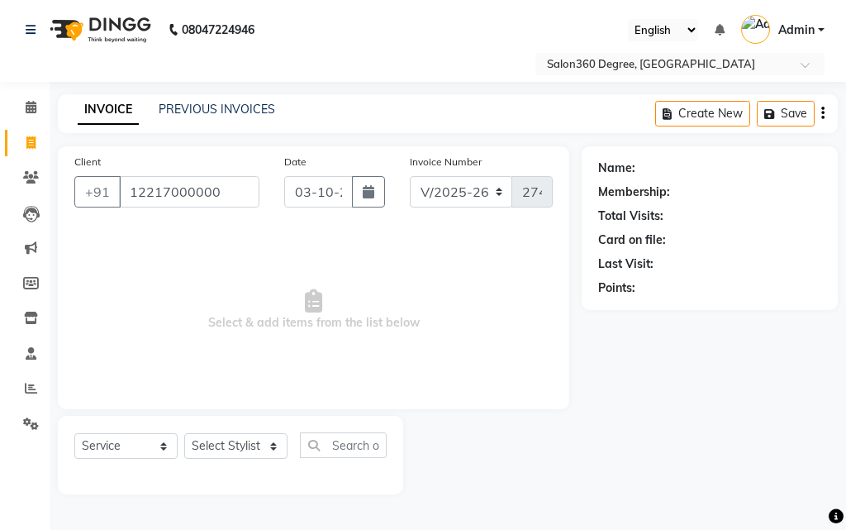
type input "12217000000"
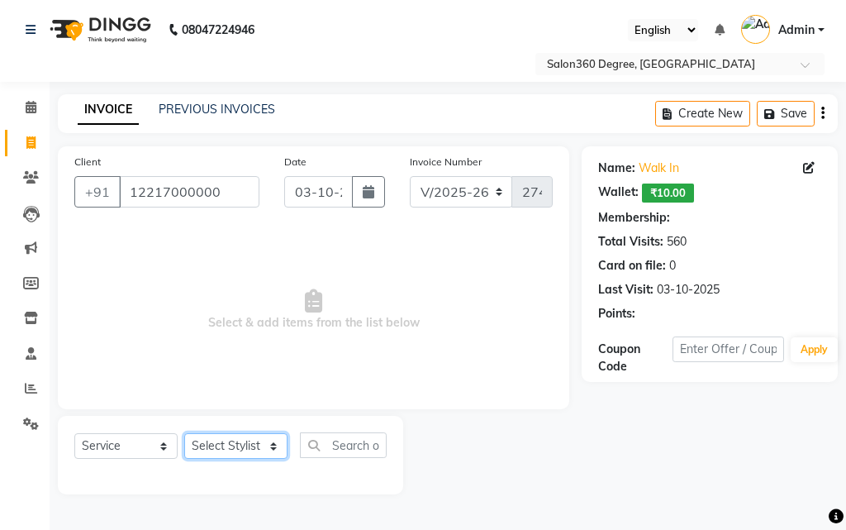
select select "1: Object"
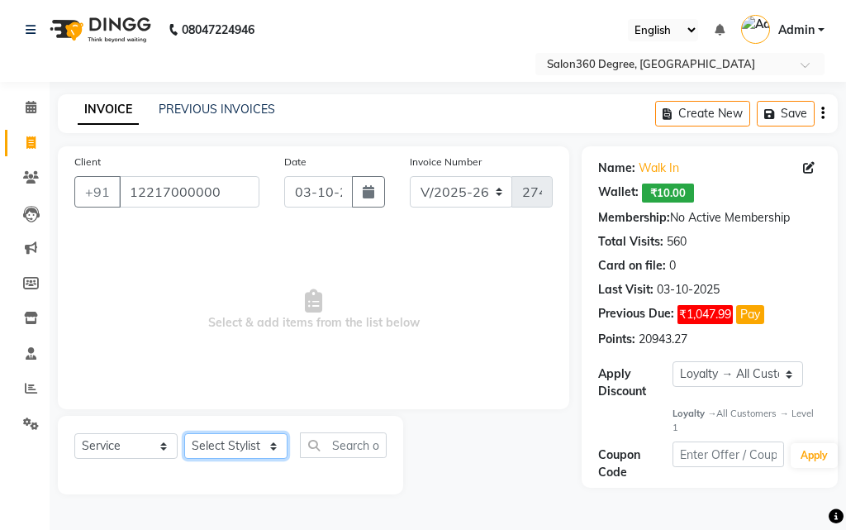
drag, startPoint x: 207, startPoint y: 445, endPoint x: 213, endPoint y: 437, distance: 10.1
click at [213, 437] on select "Select Stylist [PERSON_NAME] [PERSON_NAME] dwarka [PERSON_NAME] khde [PERSON_NA…" at bounding box center [235, 446] width 103 height 26
select select "33518"
click at [184, 433] on select "Select Stylist [PERSON_NAME] [PERSON_NAME] dwarka [PERSON_NAME] khde [PERSON_NA…" at bounding box center [235, 446] width 103 height 26
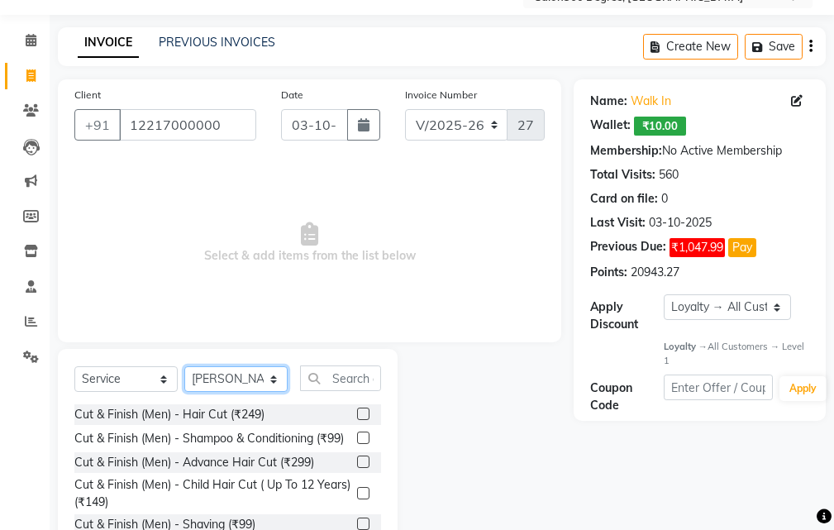
scroll to position [155, 0]
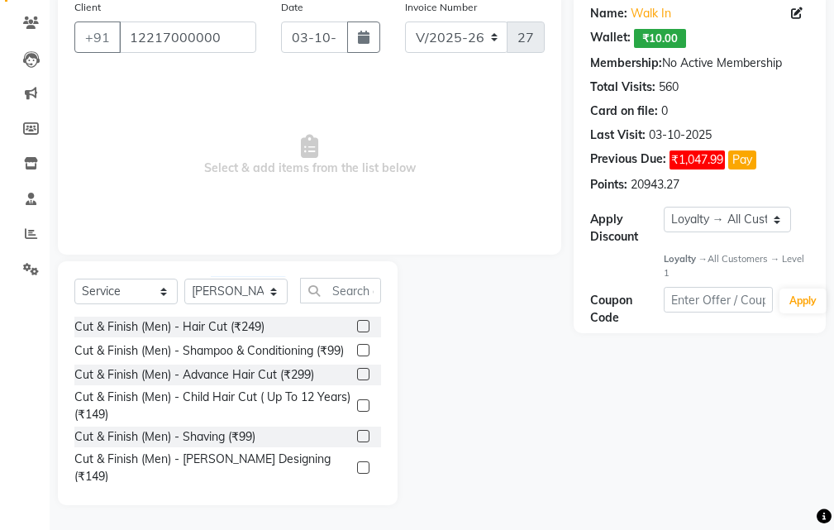
click at [357, 321] on label at bounding box center [363, 326] width 12 height 12
click at [357, 321] on input "checkbox" at bounding box center [362, 326] width 11 height 11
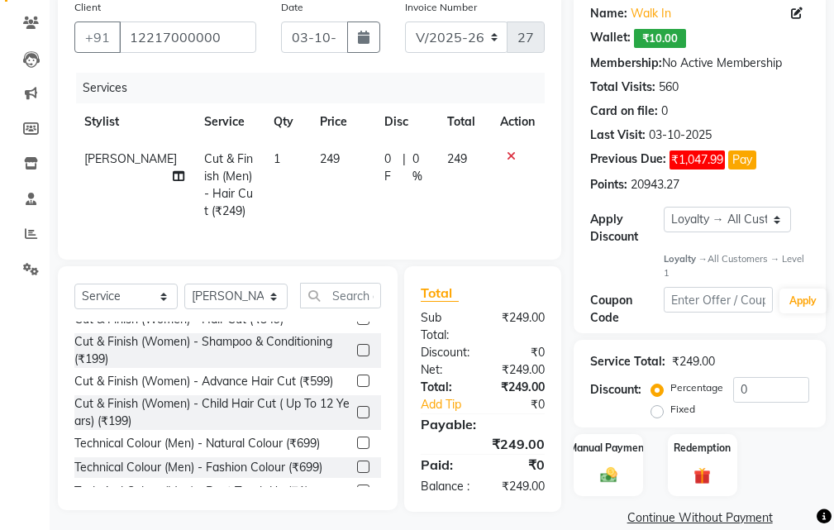
checkbox input "false"
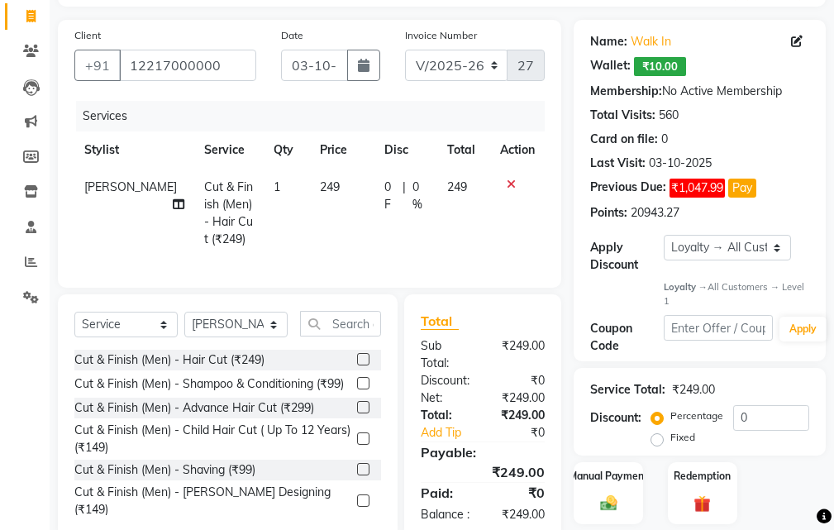
scroll to position [191, 0]
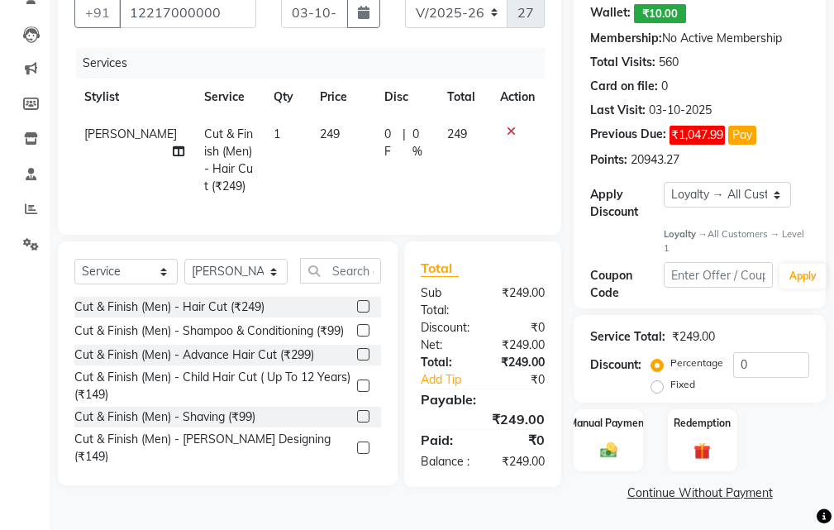
drag, startPoint x: 355, startPoint y: 426, endPoint x: 363, endPoint y: 364, distance: 63.3
click at [357, 422] on label at bounding box center [363, 416] width 12 height 12
click at [357, 422] on input "checkbox" at bounding box center [362, 417] width 11 height 11
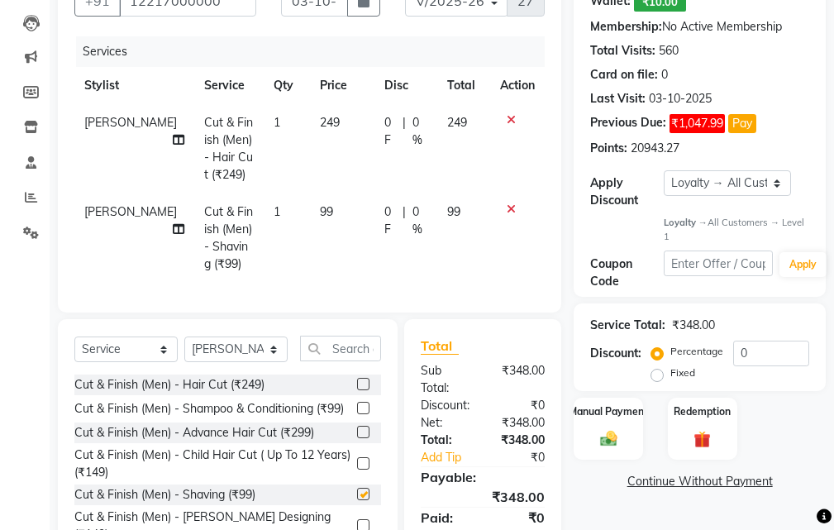
checkbox input "false"
drag, startPoint x: 368, startPoint y: 159, endPoint x: 402, endPoint y: 141, distance: 38.1
click at [374, 153] on td "0 F | 0 %" at bounding box center [405, 148] width 63 height 89
select select "33518"
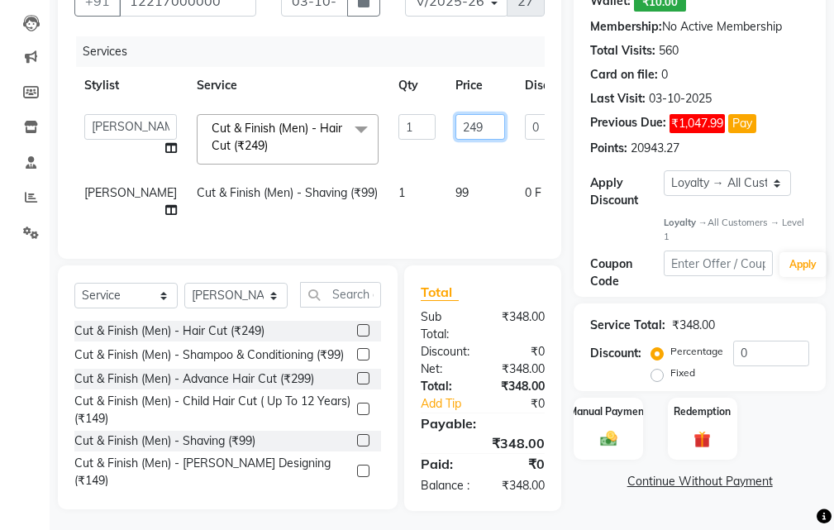
click at [455, 133] on input "249" at bounding box center [480, 127] width 50 height 26
type input "250"
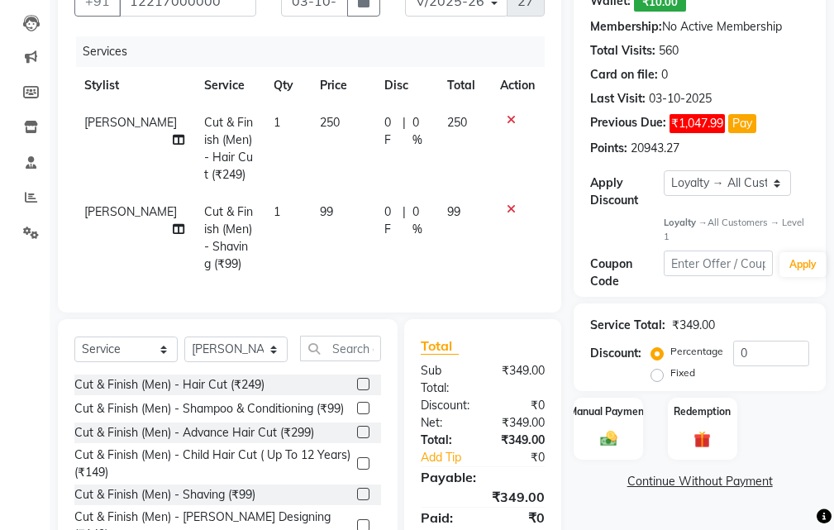
drag, startPoint x: 421, startPoint y: 246, endPoint x: 357, endPoint y: 249, distance: 64.5
click at [421, 246] on div "Services Stylist Service Qty Price Disc Total Action [PERSON_NAME] Cut & Finish…" at bounding box center [309, 165] width 470 height 259
drag, startPoint x: 355, startPoint y: 249, endPoint x: 406, endPoint y: 229, distance: 54.2
click at [359, 246] on td "99" at bounding box center [342, 237] width 64 height 89
select select "33518"
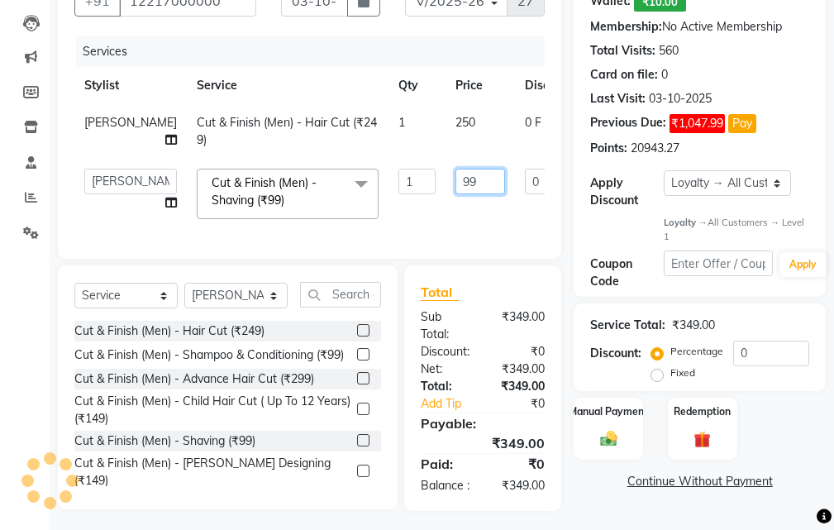
click at [455, 194] on input "99" at bounding box center [480, 182] width 50 height 26
type input "9"
type input "100"
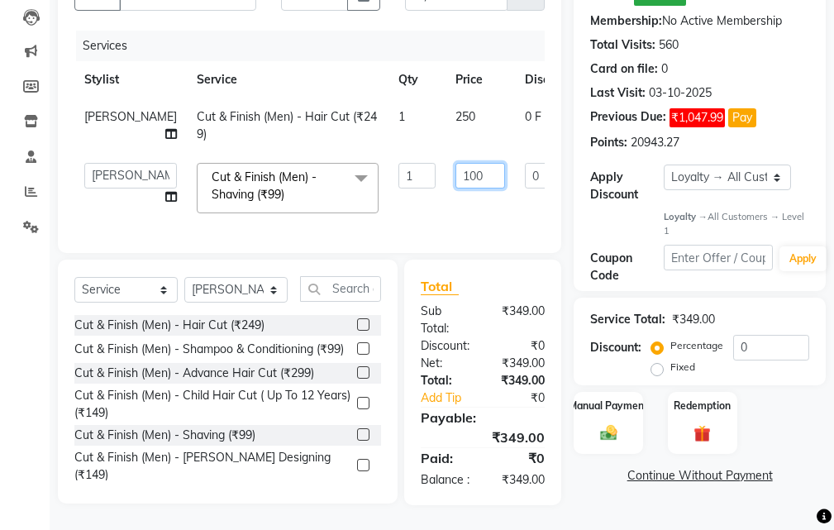
scroll to position [244, 0]
click at [597, 503] on div "Name: Walk In Wallet: ₹10.00 Membership: No Active Membership Total Visits: 560…" at bounding box center [705, 227] width 264 height 555
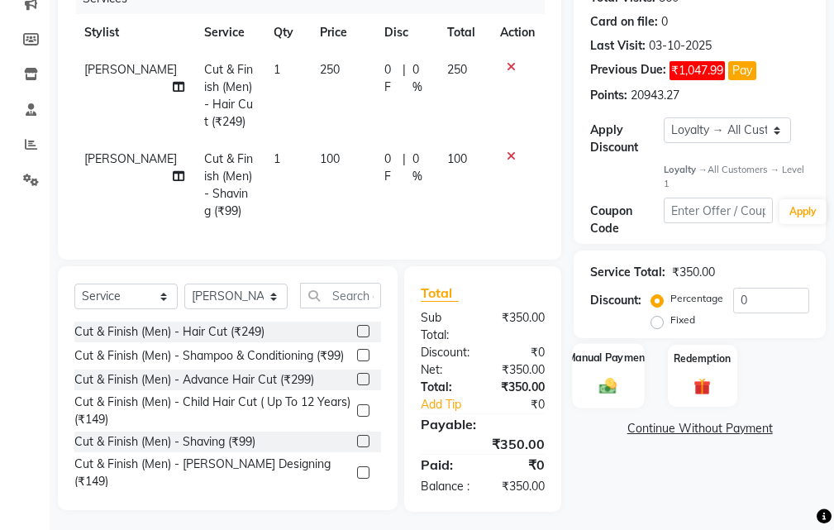
drag, startPoint x: 596, startPoint y: 378, endPoint x: 607, endPoint y: 380, distance: 11.0
click at [597, 378] on img at bounding box center [608, 386] width 28 height 20
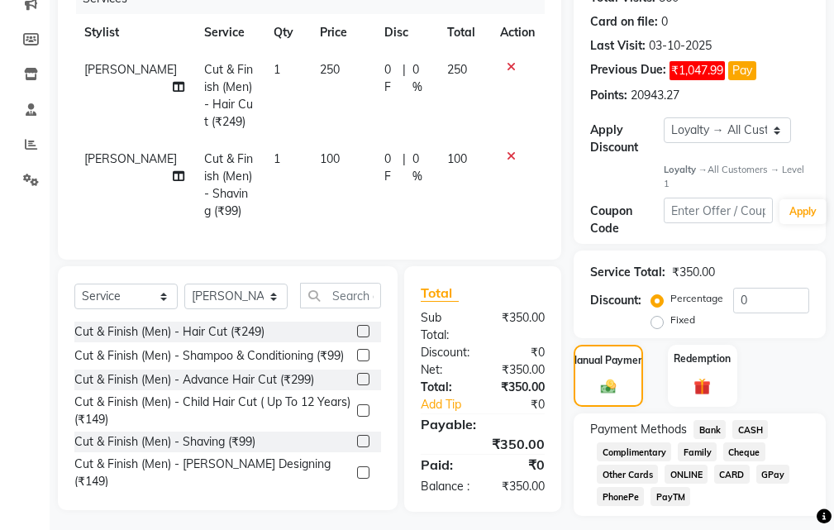
click at [708, 424] on span "Bank" at bounding box center [709, 429] width 32 height 19
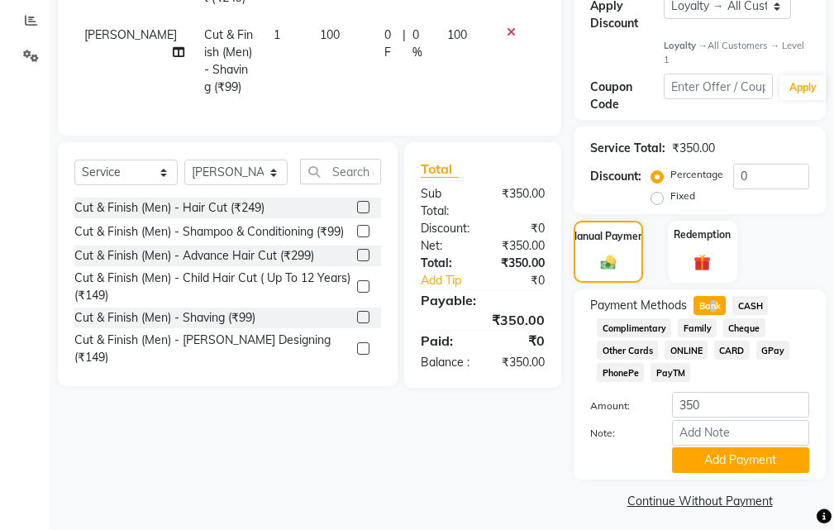
scroll to position [376, 0]
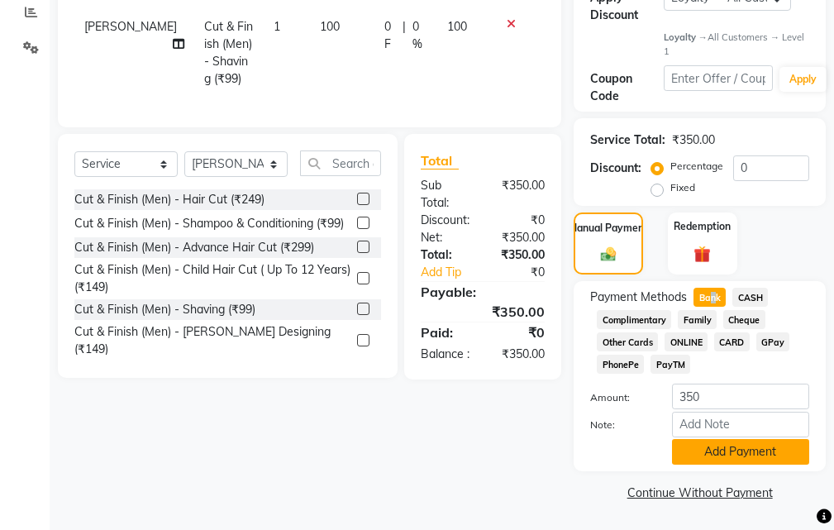
click at [700, 447] on button "Add Payment" at bounding box center [740, 452] width 137 height 26
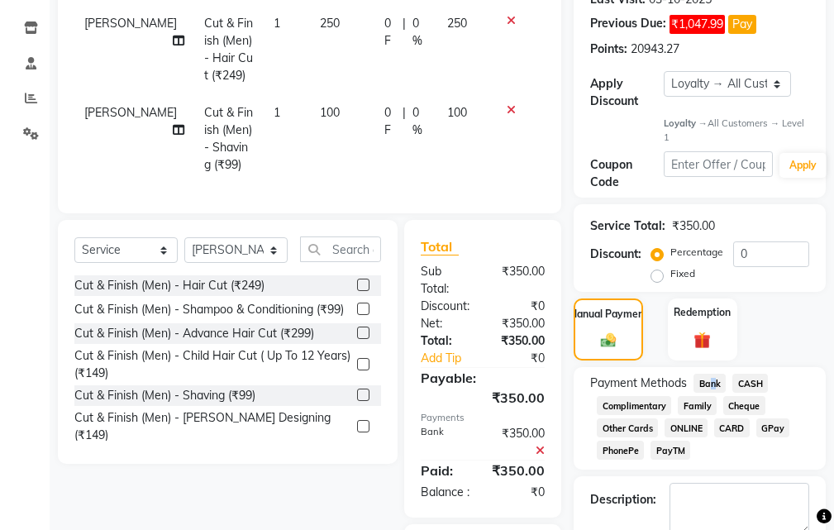
scroll to position [465, 0]
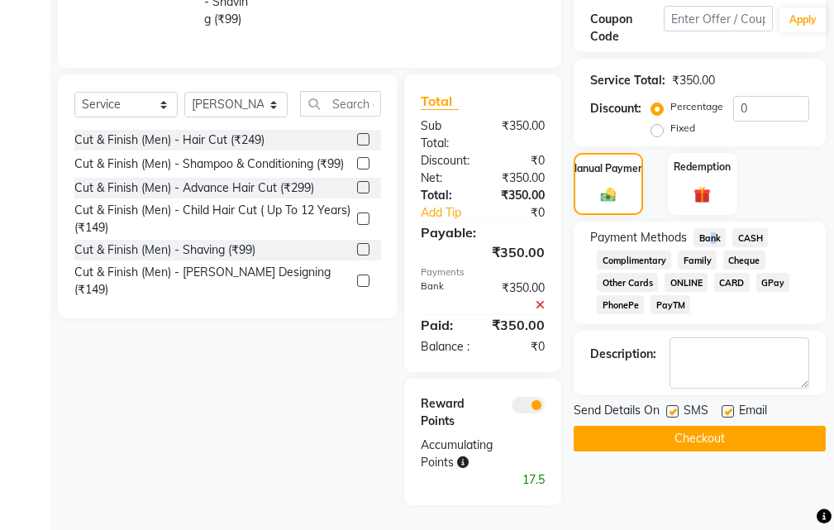
click at [688, 426] on button "Checkout" at bounding box center [699, 439] width 252 height 26
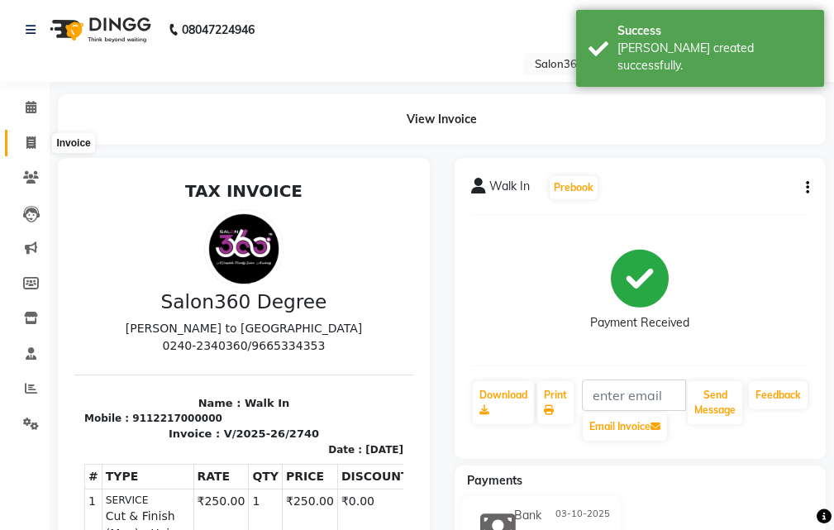
drag, startPoint x: 29, startPoint y: 136, endPoint x: 63, endPoint y: 150, distance: 36.4
click at [31, 136] on icon at bounding box center [30, 142] width 9 height 12
select select "service"
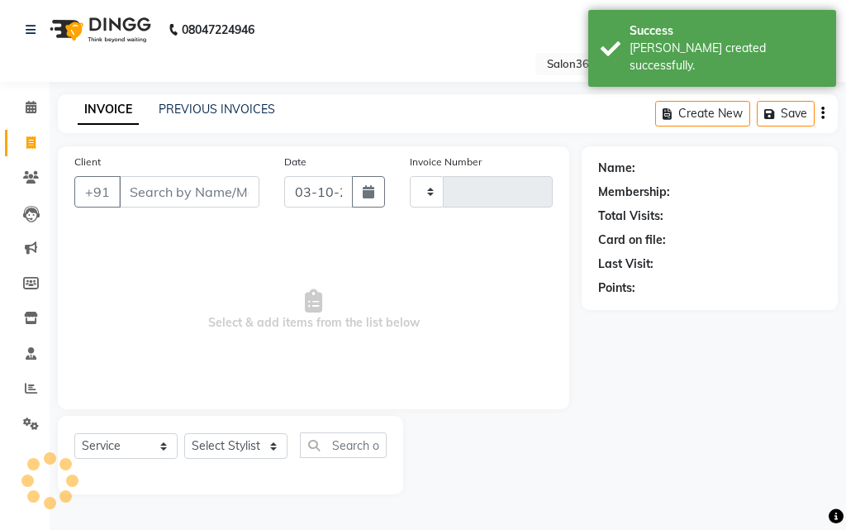
type input "2741"
select select "5215"
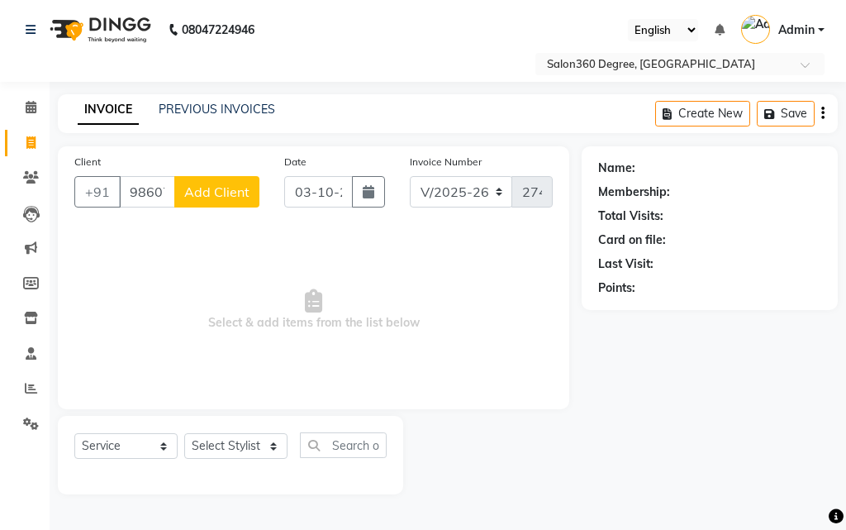
type input "9860777636"
click at [250, 188] on button "Add Client" at bounding box center [216, 191] width 85 height 31
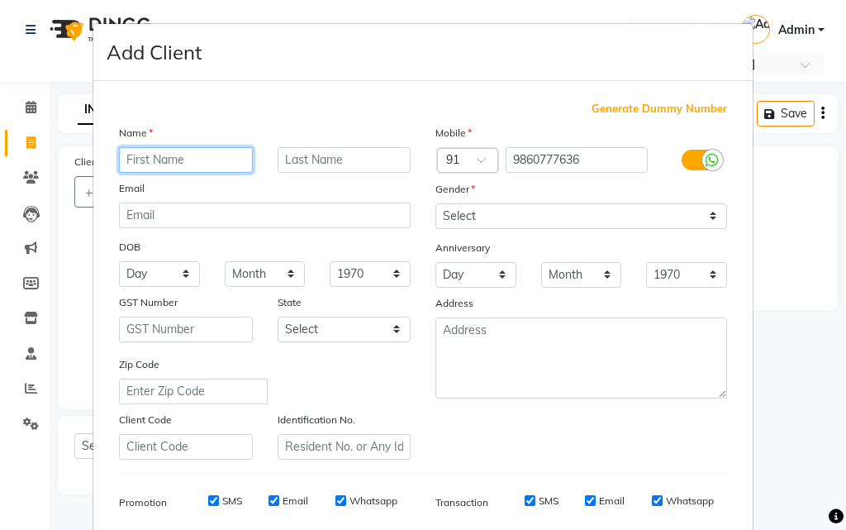
paste input "vikas sir"
type input "vikas sir"
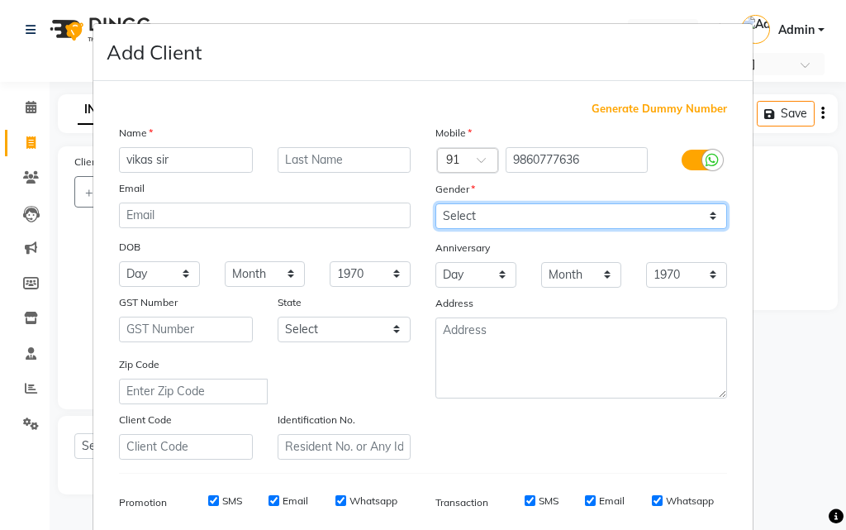
click at [540, 221] on select "Select [DEMOGRAPHIC_DATA] [DEMOGRAPHIC_DATA] Other Prefer Not To Say" at bounding box center [581, 216] width 292 height 26
select select "[DEMOGRAPHIC_DATA]"
click at [435, 203] on select "Select [DEMOGRAPHIC_DATA] [DEMOGRAPHIC_DATA] Other Prefer Not To Say" at bounding box center [581, 216] width 292 height 26
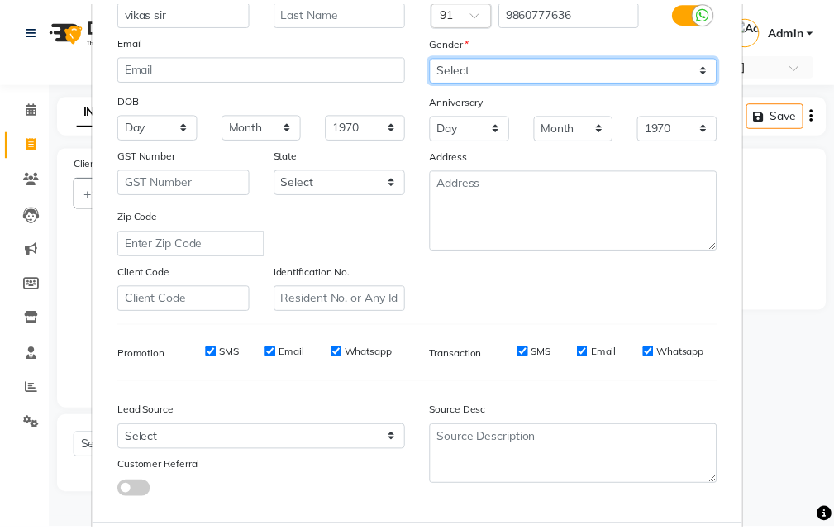
scroll to position [233, 0]
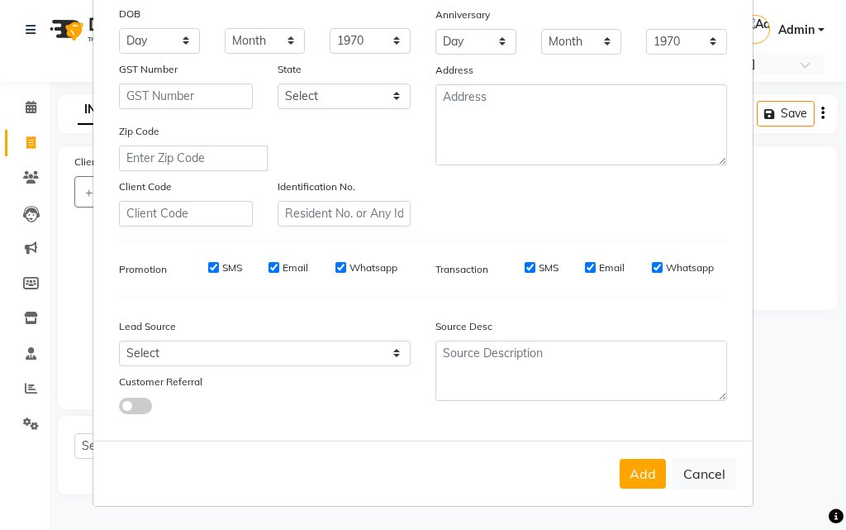
click at [663, 459] on div "Add Cancel" at bounding box center [422, 472] width 659 height 65
click at [645, 465] on button "Add" at bounding box center [643, 474] width 46 height 30
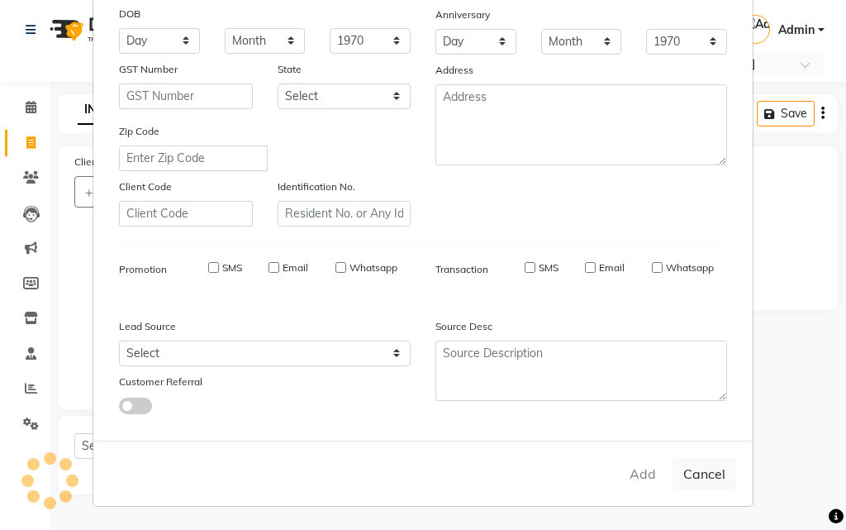
select select
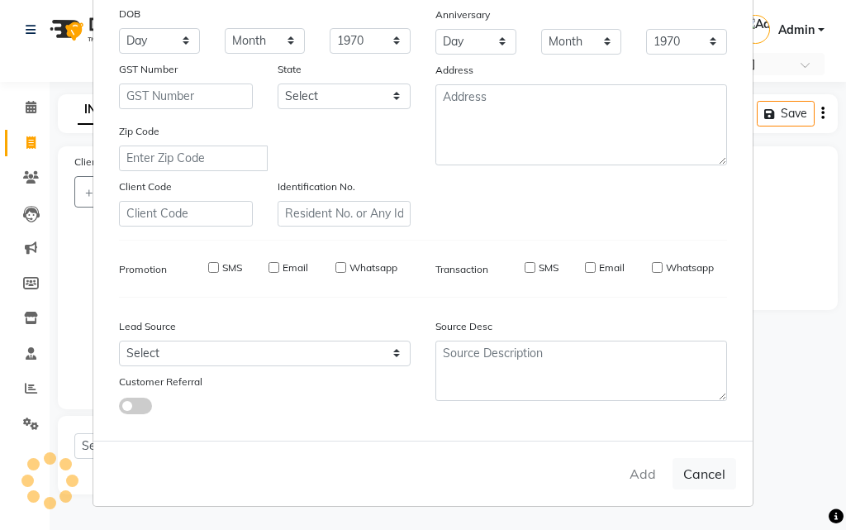
select select
checkbox input "false"
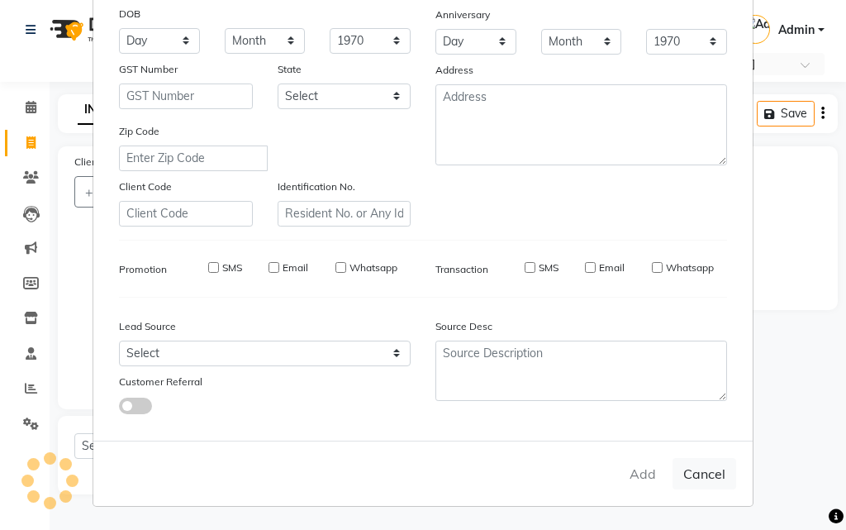
checkbox input "false"
select select "1: Object"
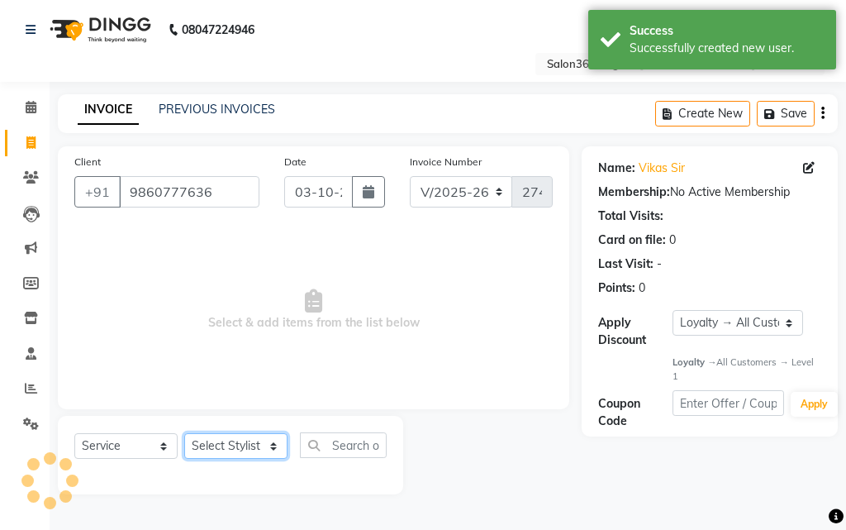
click at [231, 443] on select "Select Stylist [PERSON_NAME] [PERSON_NAME] dwarka [PERSON_NAME] khde [PERSON_NA…" at bounding box center [235, 446] width 103 height 26
select select "37037"
click at [184, 433] on select "Select Stylist [PERSON_NAME] [PERSON_NAME] dwarka [PERSON_NAME] khde [PERSON_NA…" at bounding box center [235, 446] width 103 height 26
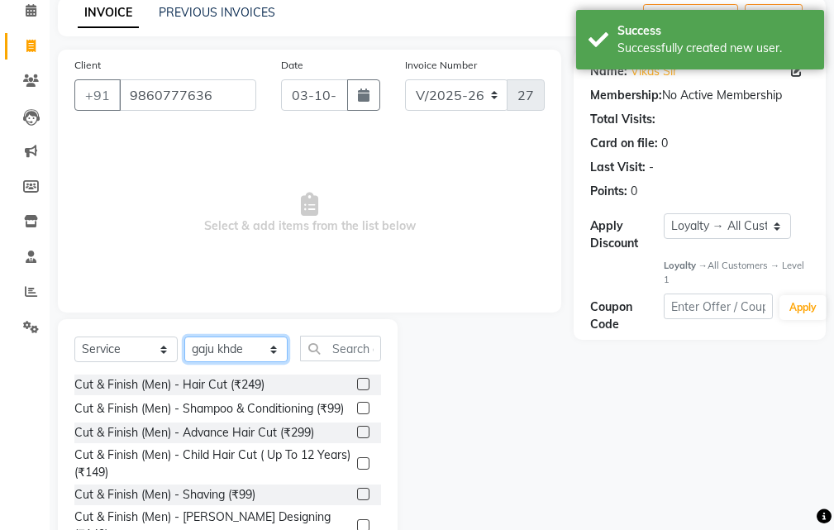
scroll to position [155, 0]
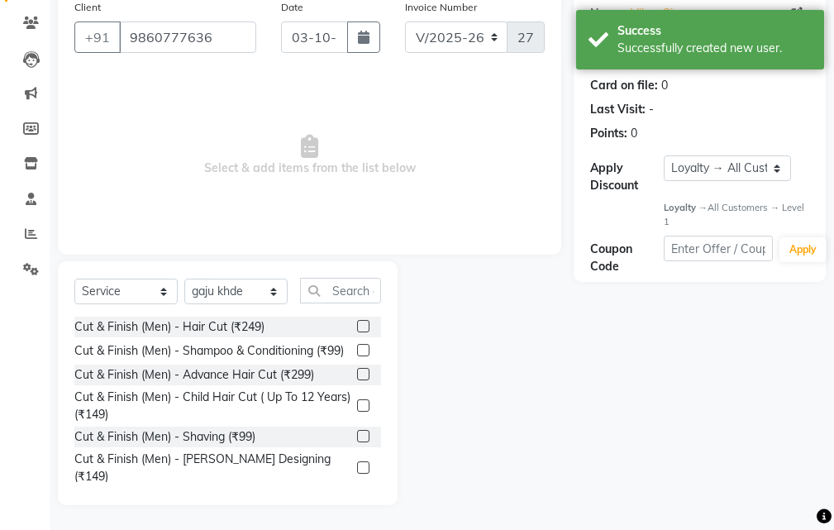
click at [357, 326] on label at bounding box center [363, 326] width 12 height 12
click at [357, 326] on input "checkbox" at bounding box center [362, 326] width 11 height 11
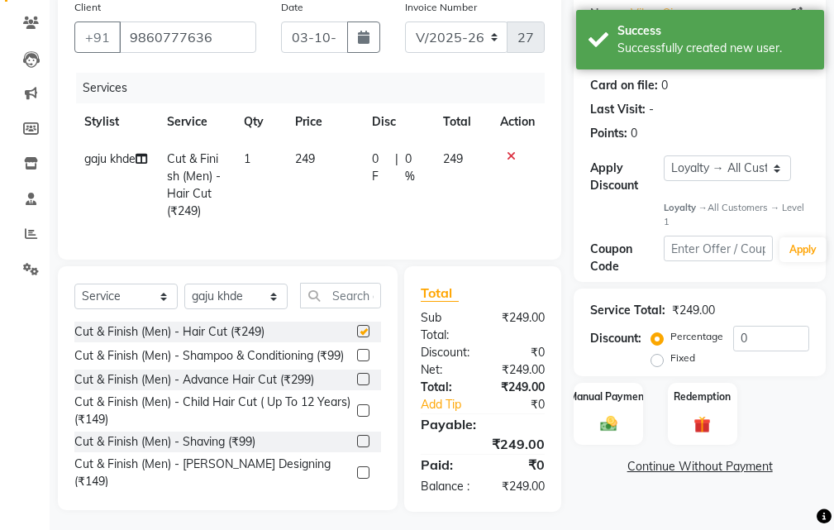
drag, startPoint x: 345, startPoint y: 209, endPoint x: 403, endPoint y: 176, distance: 66.6
click at [345, 205] on td "249" at bounding box center [324, 184] width 78 height 89
checkbox input "false"
select select "37037"
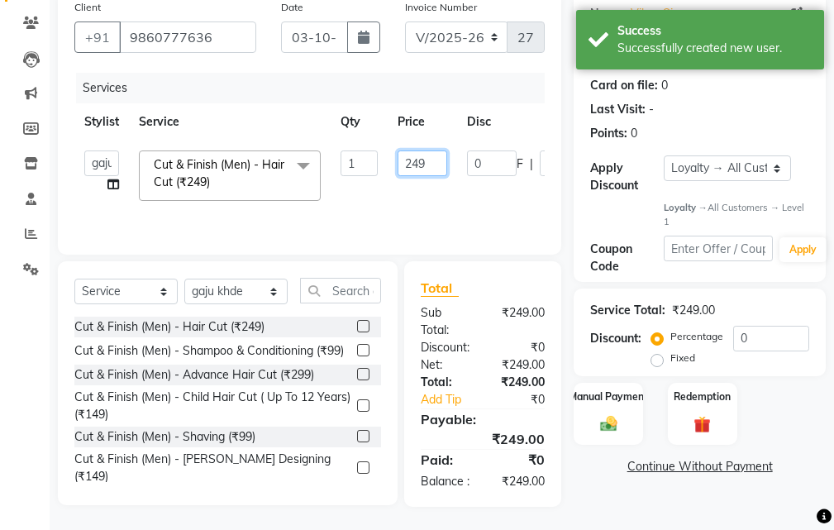
click at [430, 166] on input "249" at bounding box center [422, 163] width 50 height 26
type input "250"
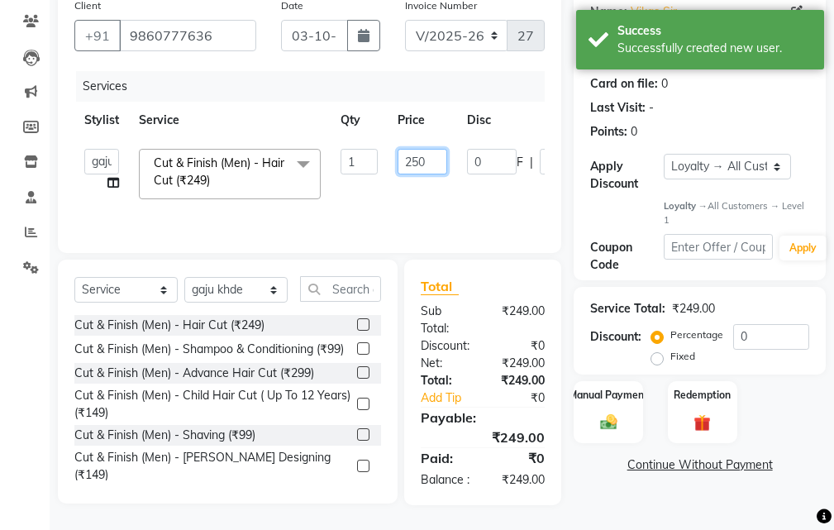
scroll to position [174, 0]
click at [574, 482] on div "Name: Vikas Sir Membership: No Active Membership Total Visits: Card on file: 0 …" at bounding box center [705, 247] width 264 height 515
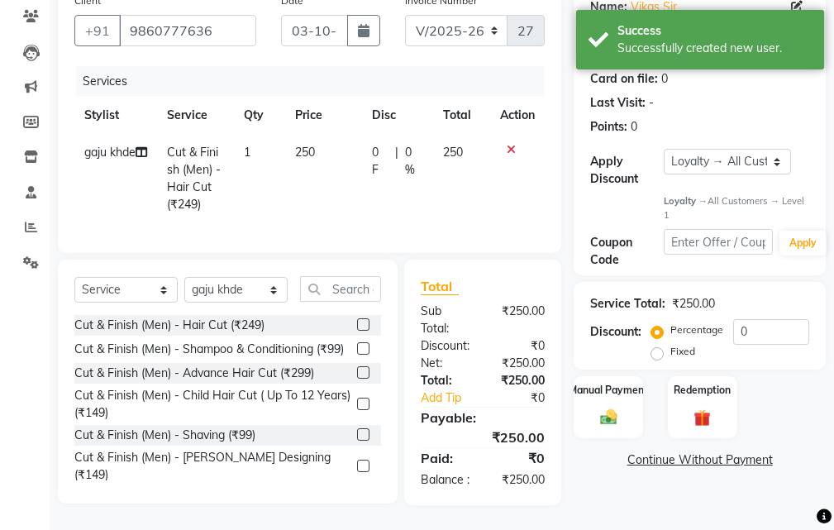
scroll to position [191, 0]
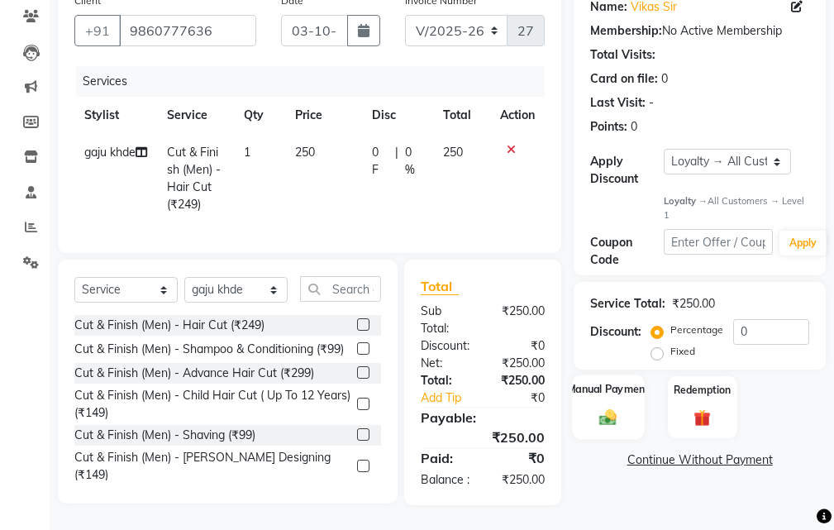
click at [600, 407] on img at bounding box center [608, 417] width 28 height 20
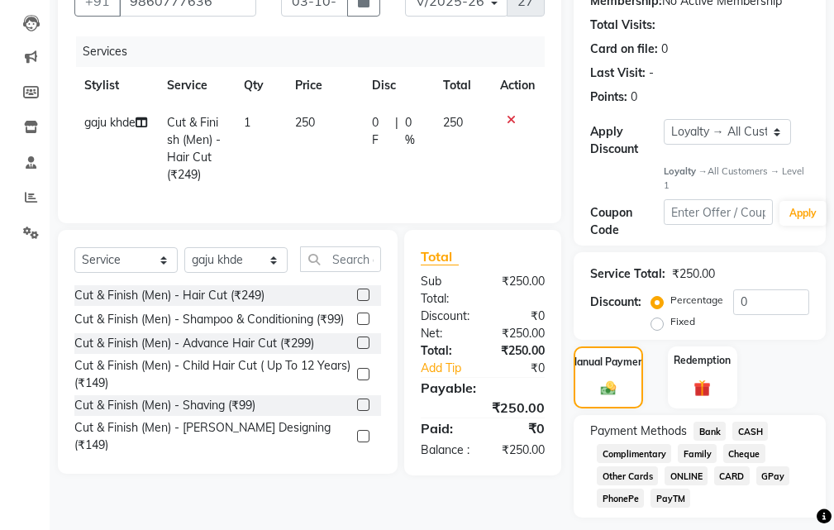
click at [708, 419] on div "Payment Methods Bank CASH Complimentary Family Cheque Other Cards ONLINE CARD G…" at bounding box center [699, 466] width 252 height 102
click at [705, 421] on span "Bank" at bounding box center [709, 430] width 32 height 19
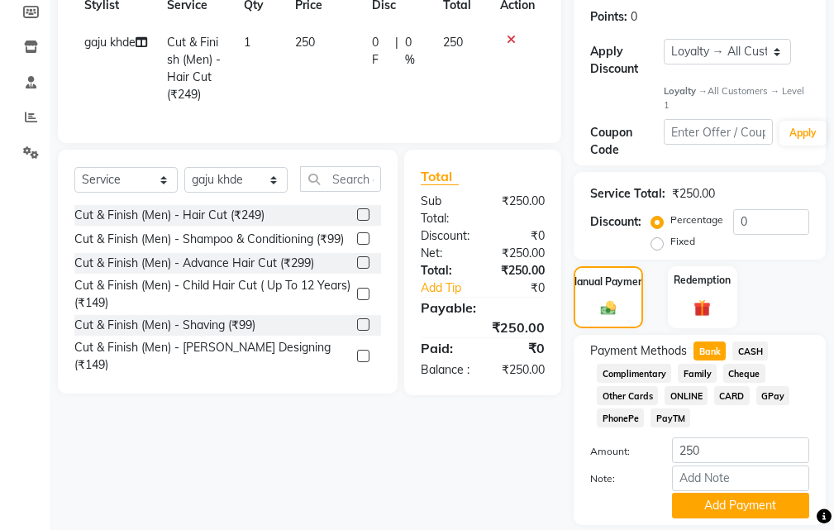
scroll to position [325, 0]
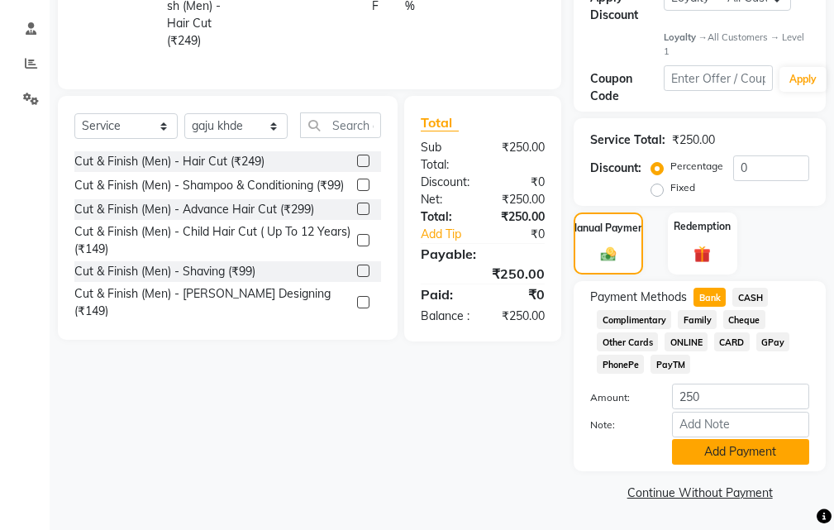
click at [732, 460] on button "Add Payment" at bounding box center [740, 452] width 137 height 26
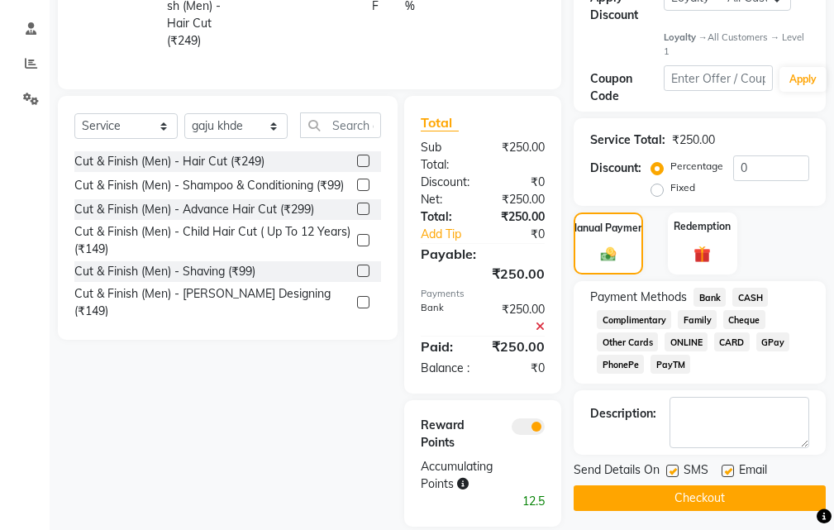
click at [672, 469] on label at bounding box center [672, 470] width 12 height 12
click at [672, 469] on input "checkbox" at bounding box center [671, 471] width 11 height 11
checkbox input "false"
click at [675, 507] on button "Checkout" at bounding box center [699, 498] width 252 height 26
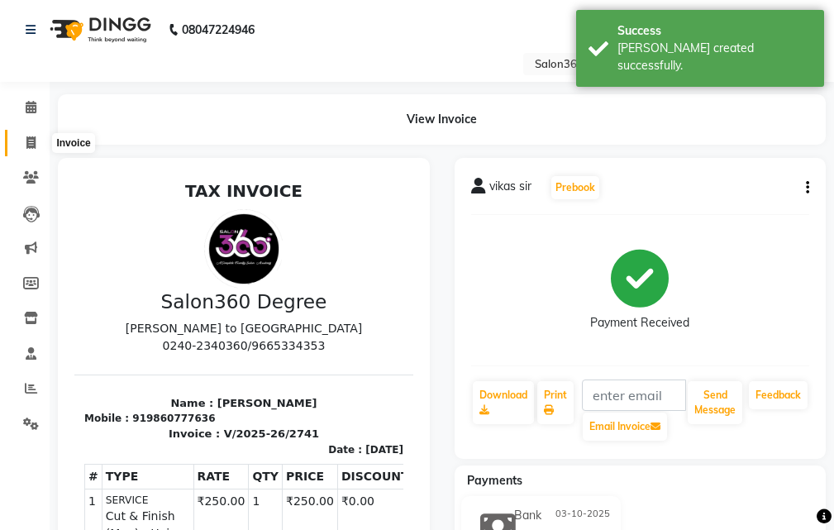
click at [41, 137] on span at bounding box center [31, 143] width 29 height 19
select select "service"
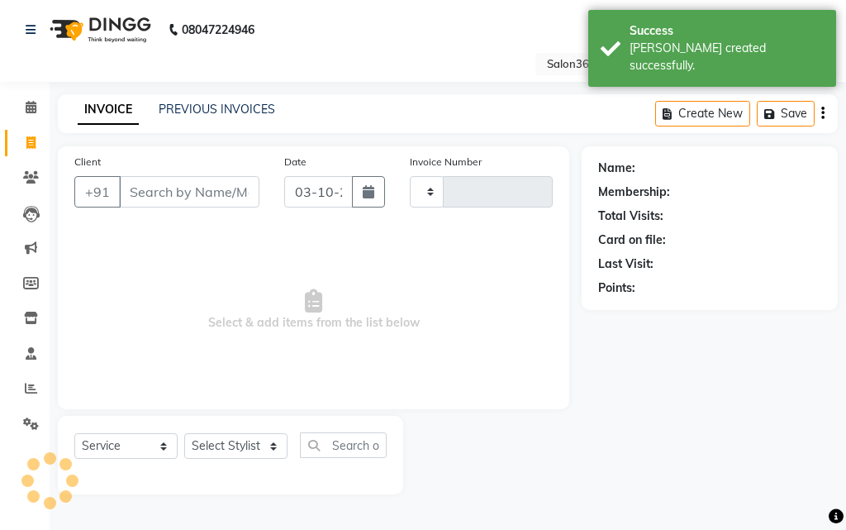
type input "2742"
select select "5215"
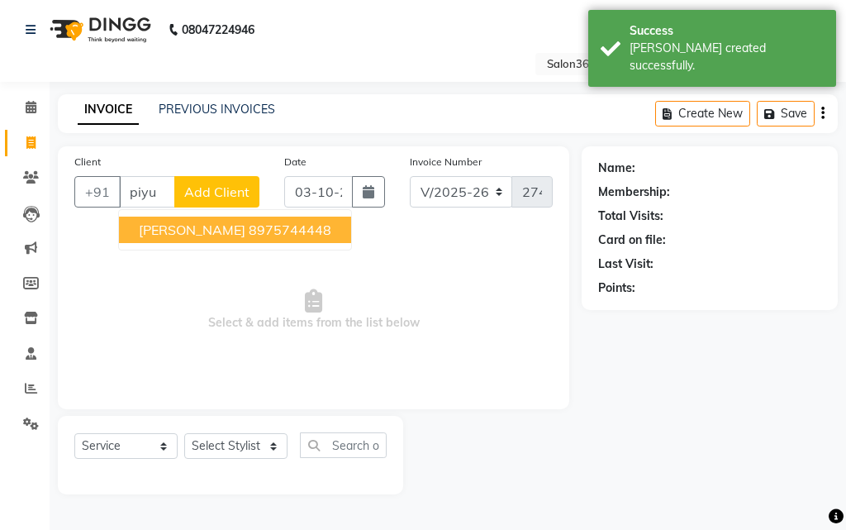
click at [194, 238] on button "[PERSON_NAME] 8975744448" at bounding box center [235, 230] width 232 height 26
type input "8975744448"
select select "1: Object"
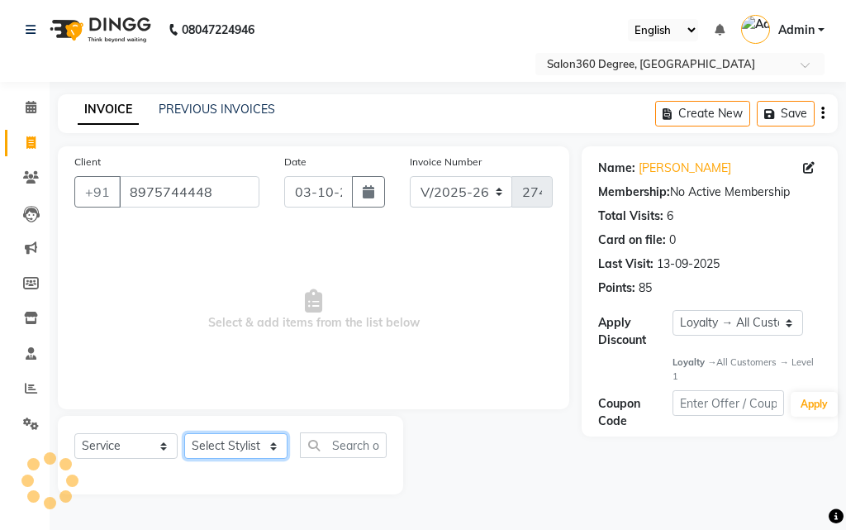
click at [276, 438] on select "Select Stylist [PERSON_NAME] [PERSON_NAME] dwarka [PERSON_NAME] khde [PERSON_NA…" at bounding box center [235, 446] width 103 height 26
select select "37037"
click at [184, 433] on select "Select Stylist [PERSON_NAME] [PERSON_NAME] dwarka [PERSON_NAME] khde [PERSON_NA…" at bounding box center [235, 446] width 103 height 26
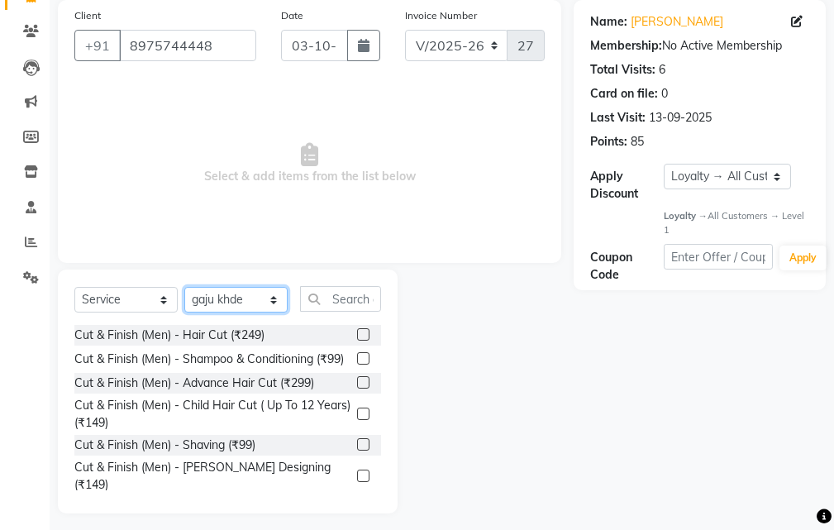
scroll to position [155, 0]
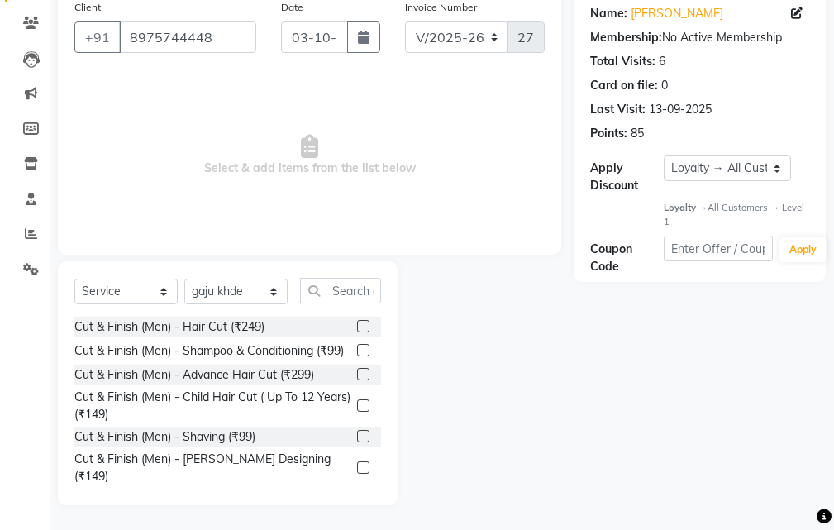
click at [357, 322] on label at bounding box center [363, 326] width 12 height 12
click at [357, 322] on input "checkbox" at bounding box center [362, 326] width 11 height 11
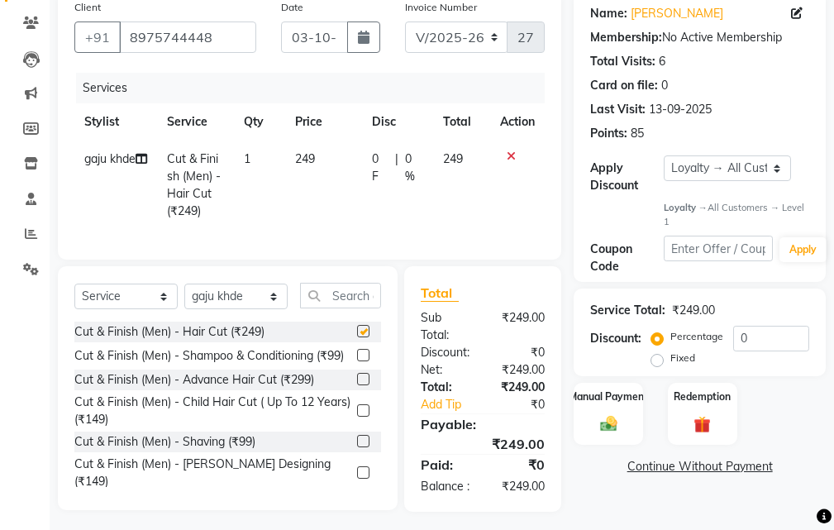
drag, startPoint x: 342, startPoint y: 206, endPoint x: 355, endPoint y: 200, distance: 14.4
click at [345, 203] on td "249" at bounding box center [324, 184] width 78 height 89
checkbox input "false"
select select "37037"
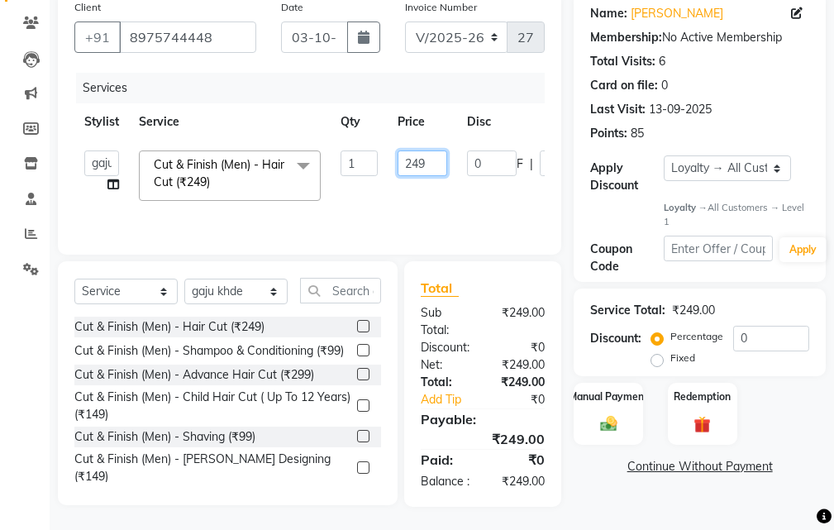
click at [428, 167] on input "249" at bounding box center [422, 163] width 50 height 26
type input "2"
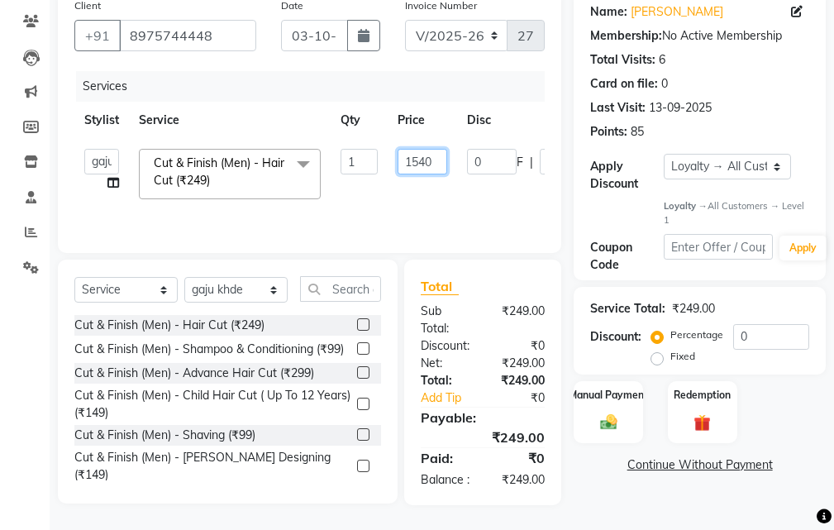
scroll to position [174, 0]
type input "150"
click at [582, 463] on div "Name: [PERSON_NAME] Membership: No Active Membership Total Visits: 6 Card on fi…" at bounding box center [705, 247] width 264 height 515
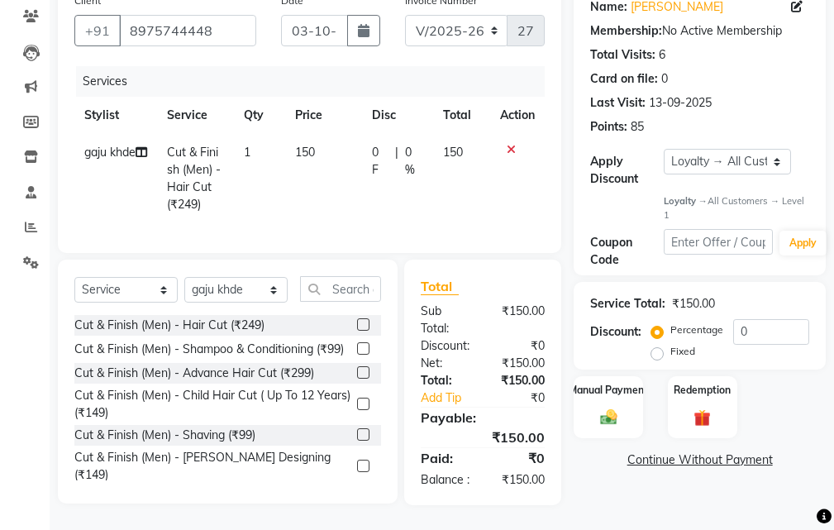
drag, startPoint x: 602, startPoint y: 399, endPoint x: 659, endPoint y: 422, distance: 61.5
click at [602, 407] on img at bounding box center [608, 416] width 27 height 19
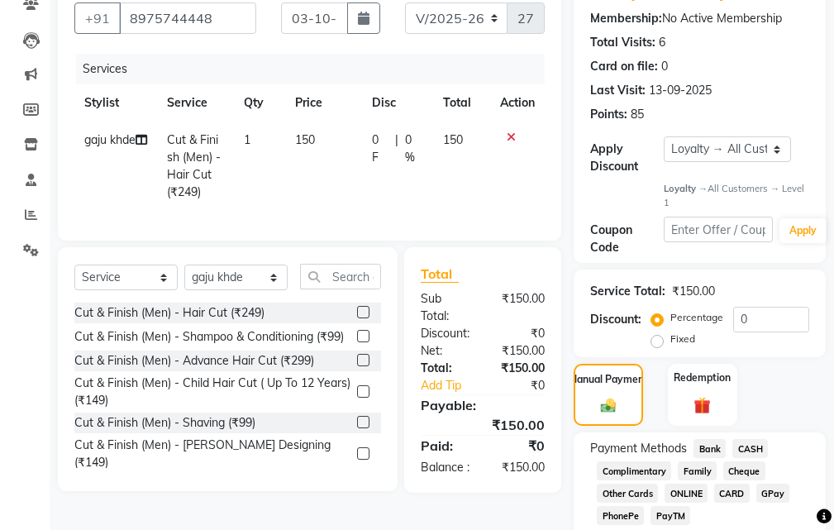
click at [711, 448] on span "Bank" at bounding box center [709, 448] width 32 height 19
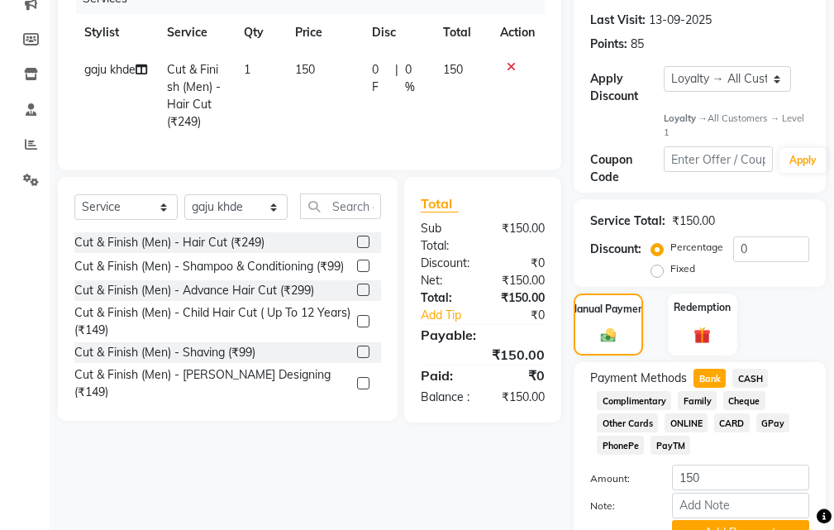
scroll to position [325, 0]
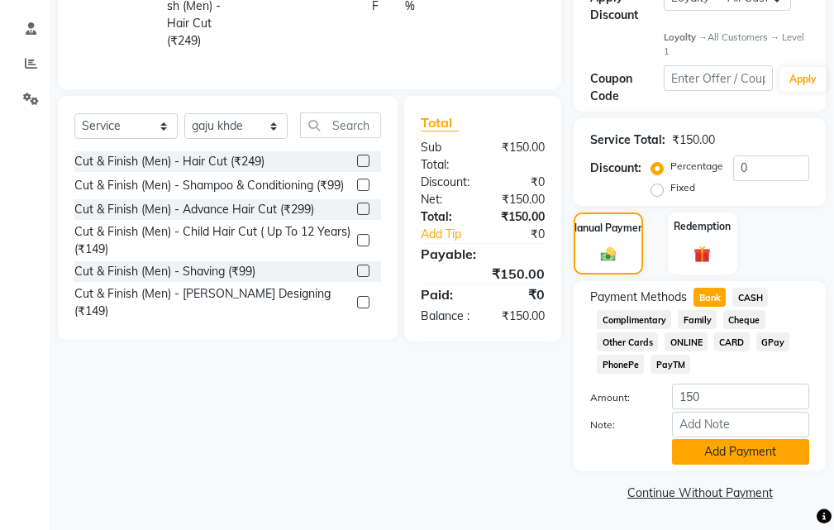
click at [720, 440] on button "Add Payment" at bounding box center [740, 452] width 137 height 26
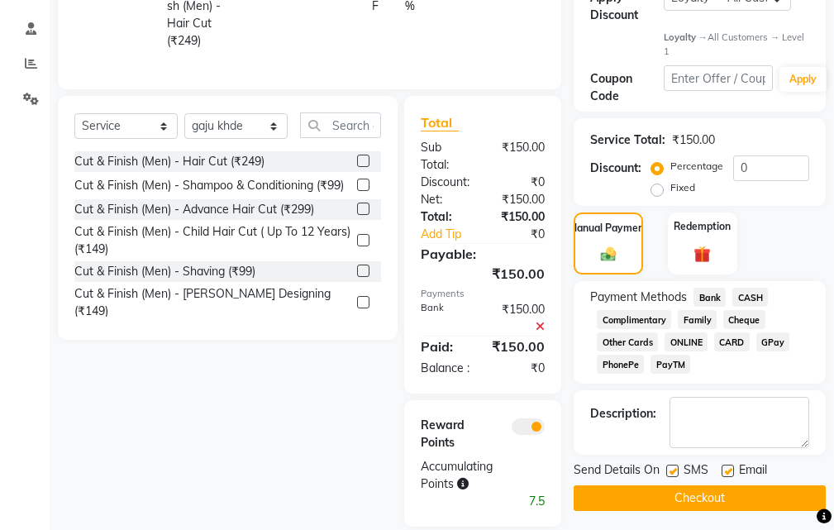
click at [688, 490] on button "Checkout" at bounding box center [699, 498] width 252 height 26
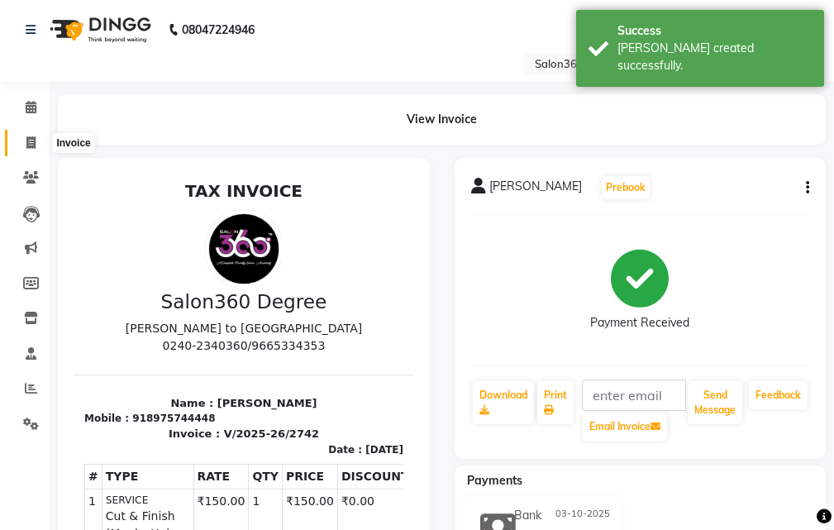
click at [27, 134] on span at bounding box center [31, 143] width 29 height 19
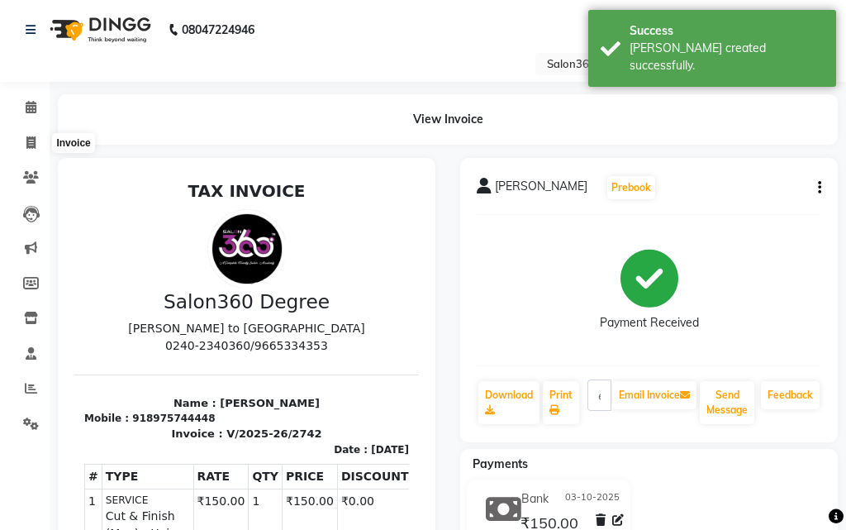
select select "5215"
select select "service"
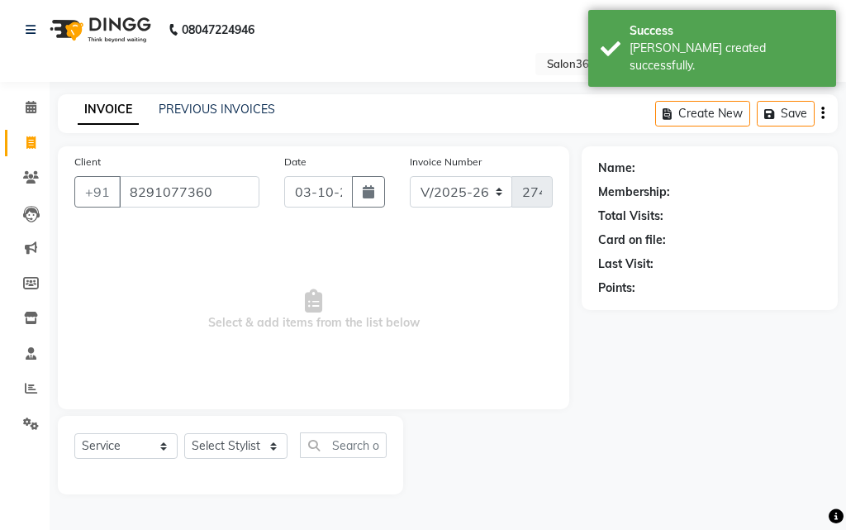
type input "8291077360"
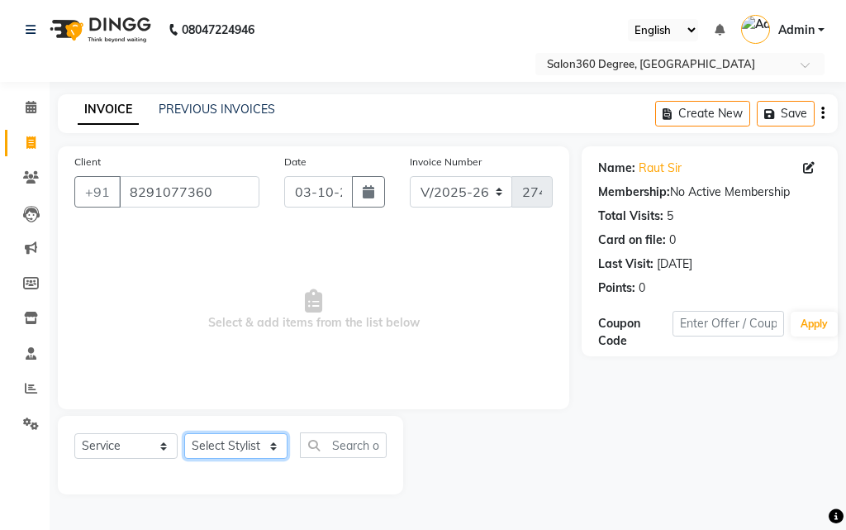
click at [260, 446] on select "Select Stylist [PERSON_NAME] [PERSON_NAME] dwarka [PERSON_NAME] khde [PERSON_NA…" at bounding box center [235, 446] width 103 height 26
select select "33524"
click at [184, 433] on select "Select Stylist [PERSON_NAME] [PERSON_NAME] dwarka [PERSON_NAME] khde [PERSON_NA…" at bounding box center [235, 446] width 103 height 26
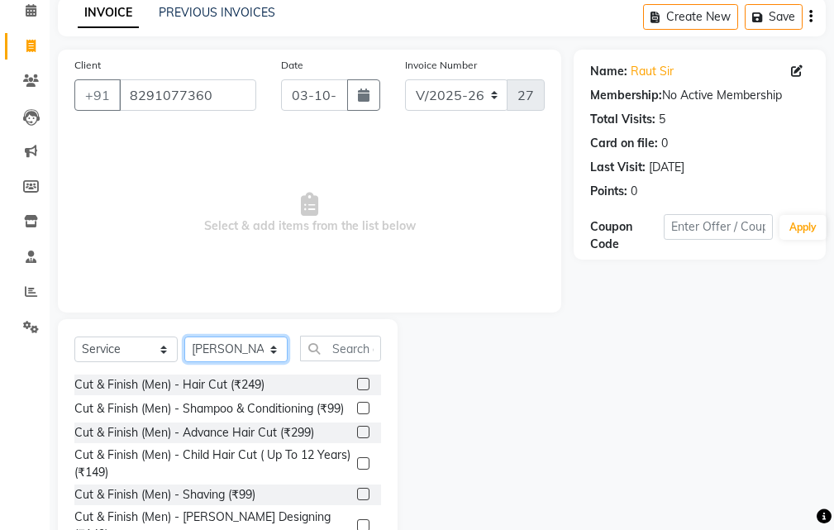
scroll to position [155, 0]
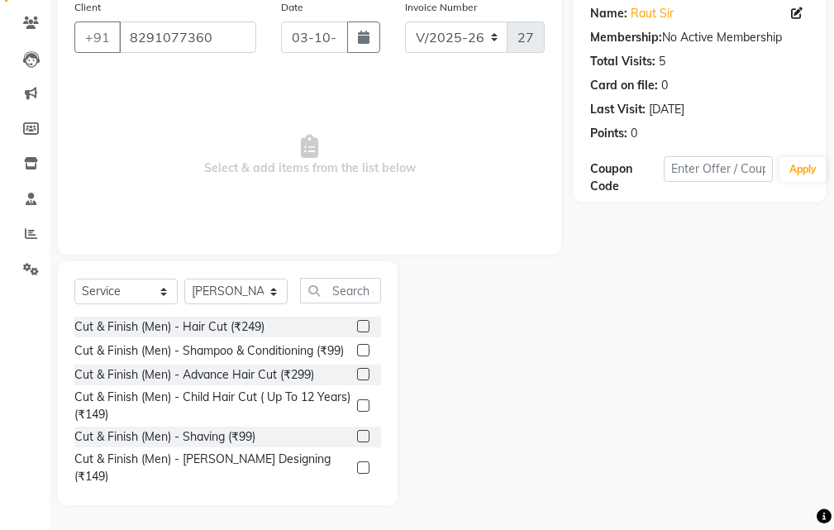
drag, startPoint x: 350, startPoint y: 326, endPoint x: 349, endPoint y: 270, distance: 56.2
click at [357, 325] on label at bounding box center [363, 326] width 12 height 12
click at [357, 325] on input "checkbox" at bounding box center [362, 326] width 11 height 11
checkbox input "true"
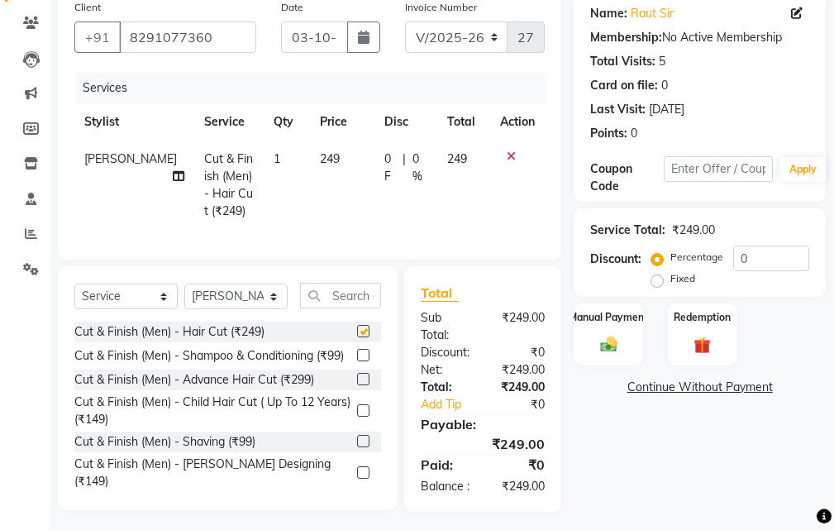
click at [335, 165] on td "249" at bounding box center [342, 184] width 64 height 89
select select "33524"
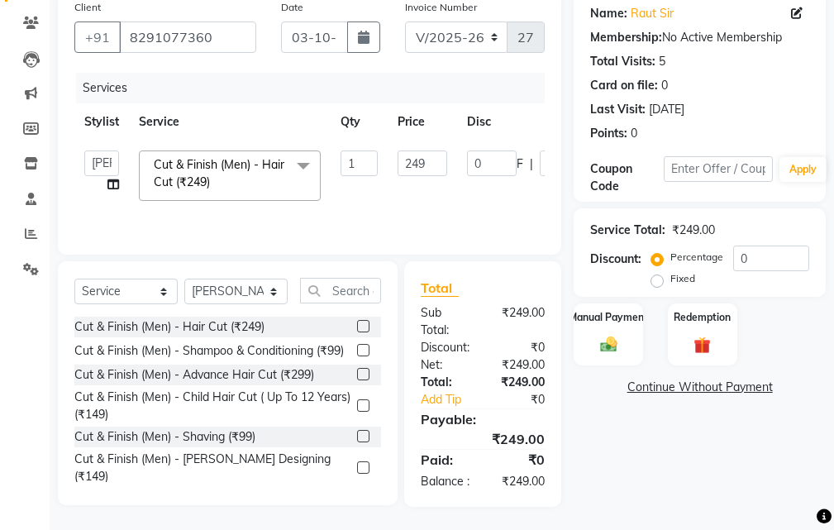
checkbox input "false"
click at [434, 174] on input "249" at bounding box center [422, 163] width 50 height 26
type input "250"
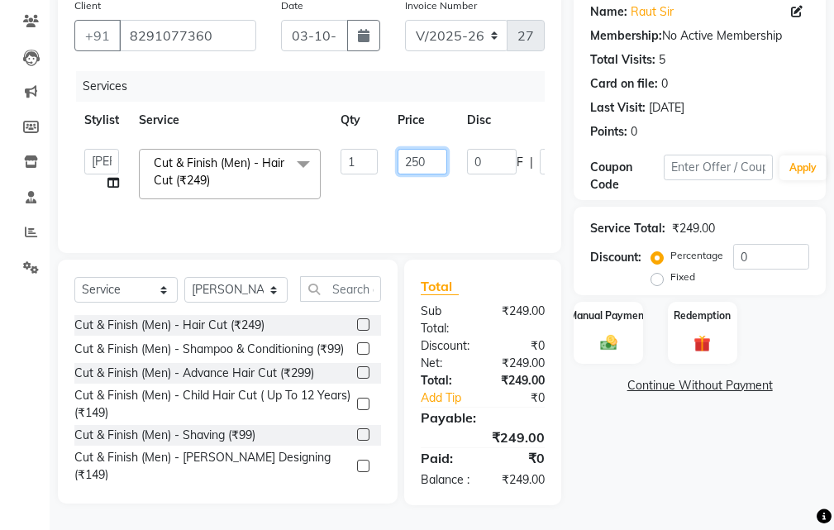
scroll to position [174, 0]
click at [587, 450] on div "Name: Raut Sir Membership: No Active Membership Total Visits: 5 Card on file: 0…" at bounding box center [705, 247] width 264 height 515
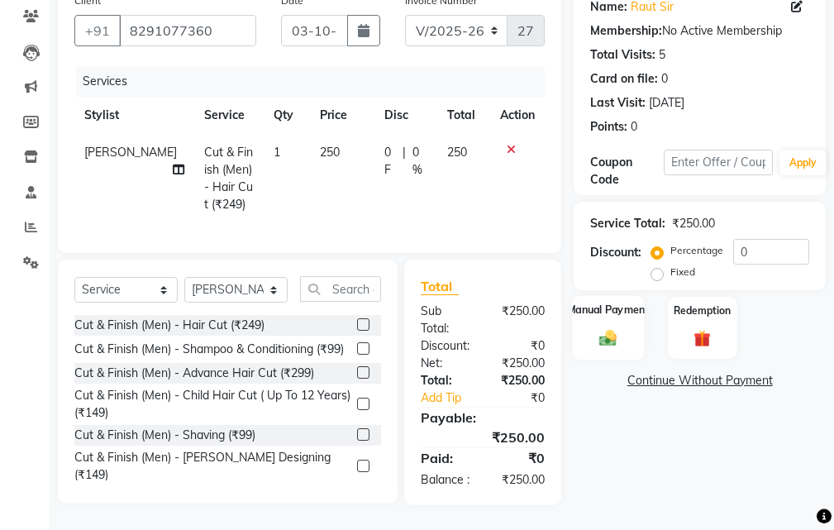
click at [618, 328] on img at bounding box center [608, 338] width 28 height 20
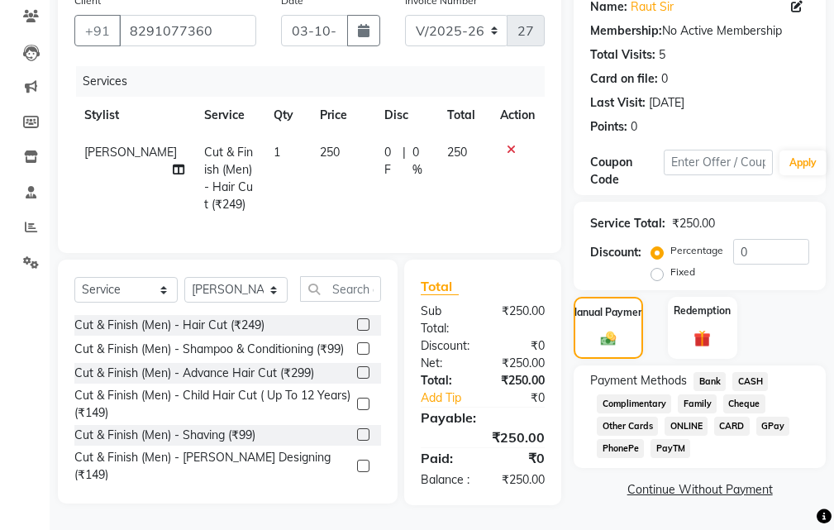
click at [703, 372] on span "Bank" at bounding box center [709, 381] width 32 height 19
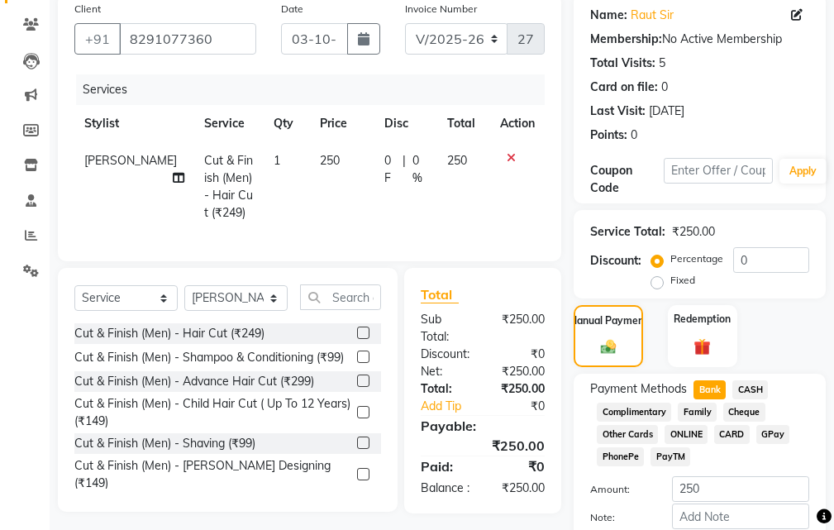
scroll to position [245, 0]
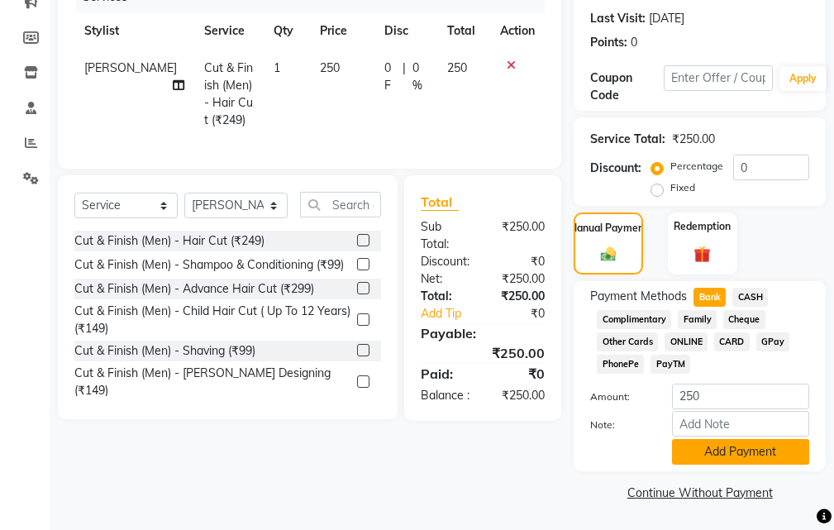
click at [707, 450] on button "Add Payment" at bounding box center [740, 452] width 137 height 26
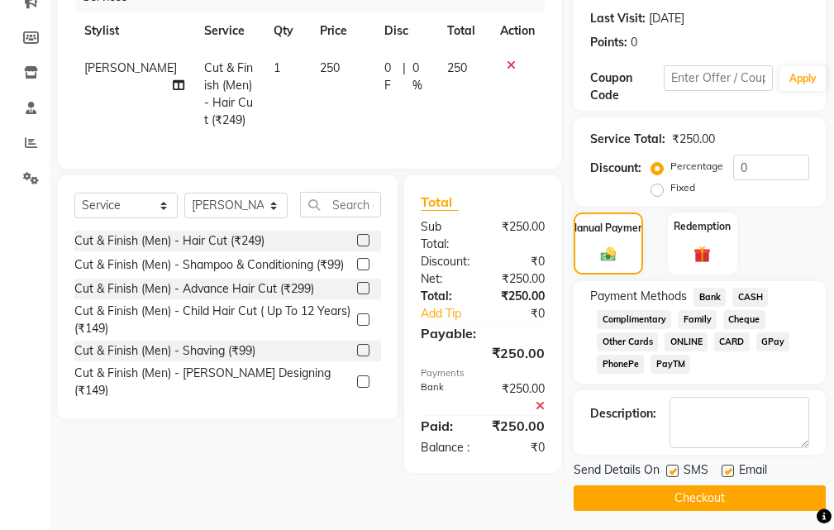
click at [659, 485] on button "Checkout" at bounding box center [699, 498] width 252 height 26
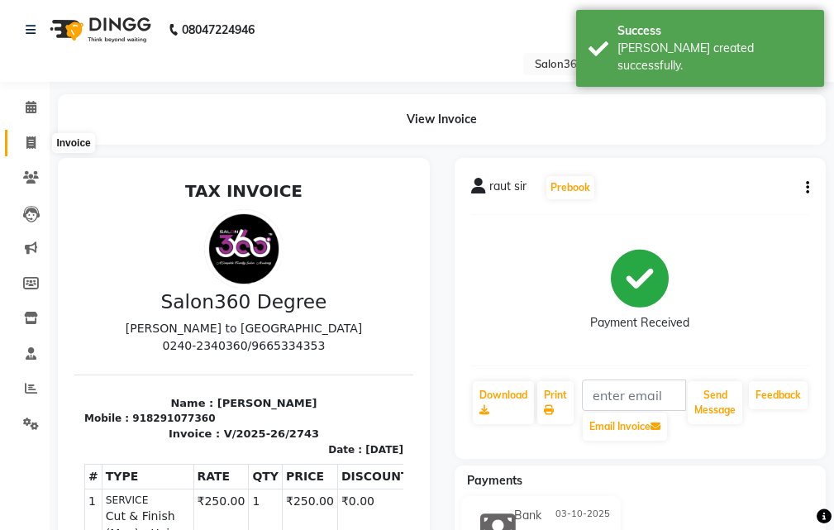
click at [27, 135] on span at bounding box center [31, 143] width 29 height 19
select select "service"
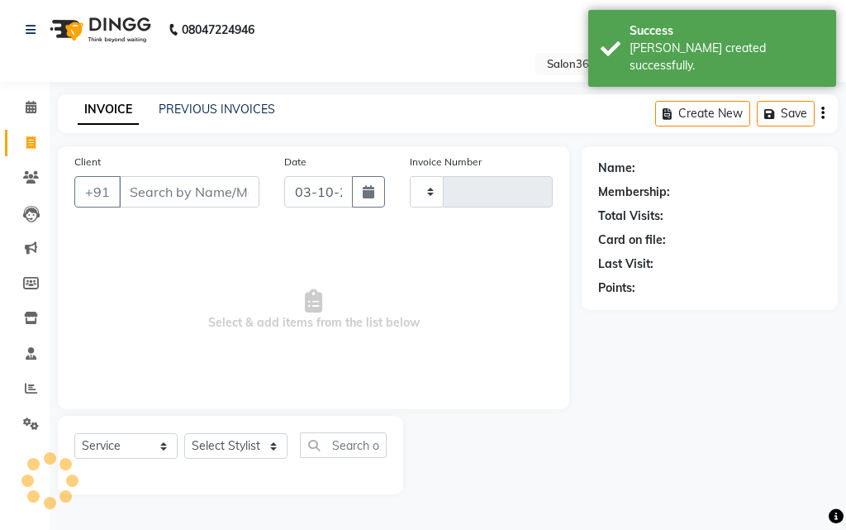
type input "2744"
select select "5215"
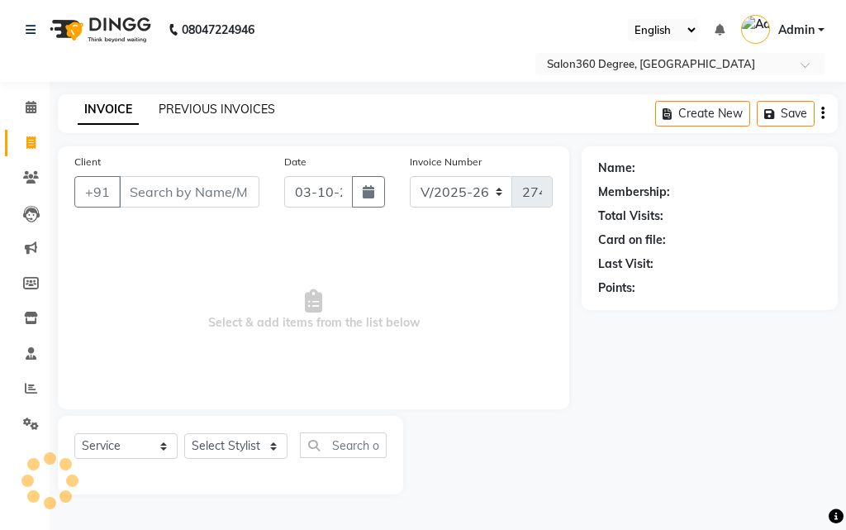
click at [198, 111] on link "PREVIOUS INVOICES" at bounding box center [217, 109] width 117 height 15
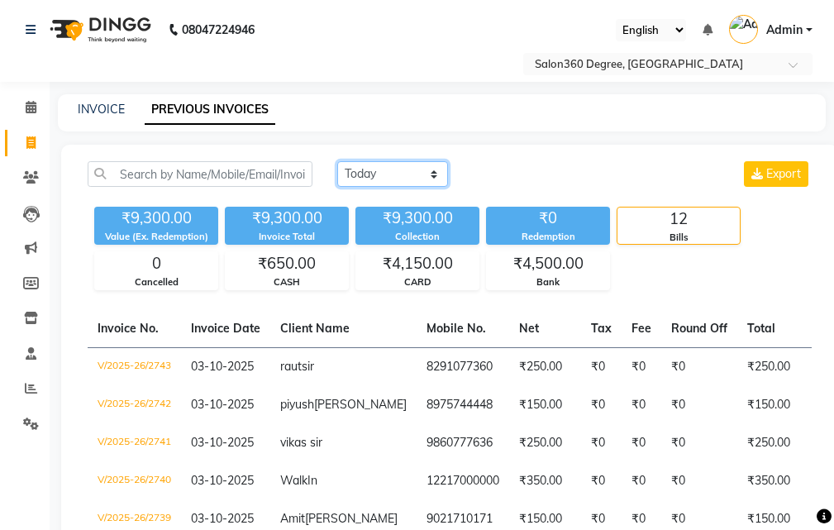
click at [390, 182] on select "[DATE] [DATE] Custom Range" at bounding box center [392, 174] width 111 height 26
click at [337, 161] on select "[DATE] [DATE] Custom Range" at bounding box center [392, 174] width 111 height 26
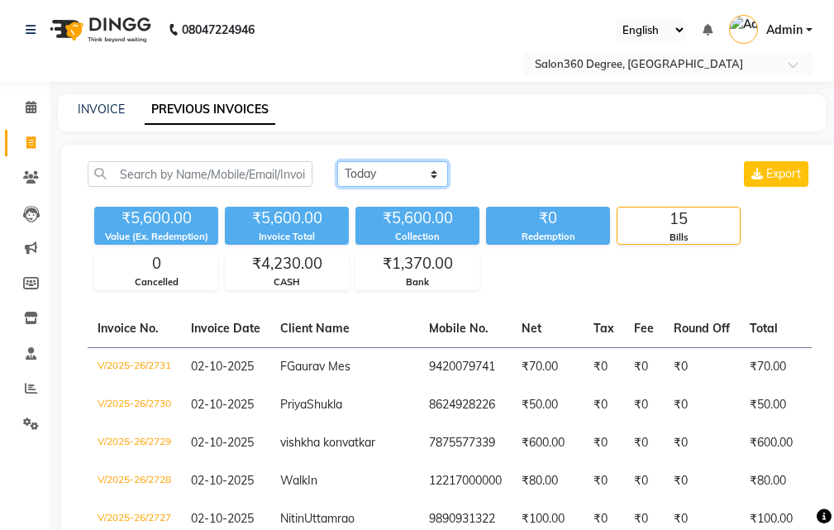
click at [369, 169] on select "[DATE] [DATE] Custom Range" at bounding box center [392, 174] width 111 height 26
select select "[DATE]"
click at [337, 161] on select "[DATE] [DATE] Custom Range" at bounding box center [392, 174] width 111 height 26
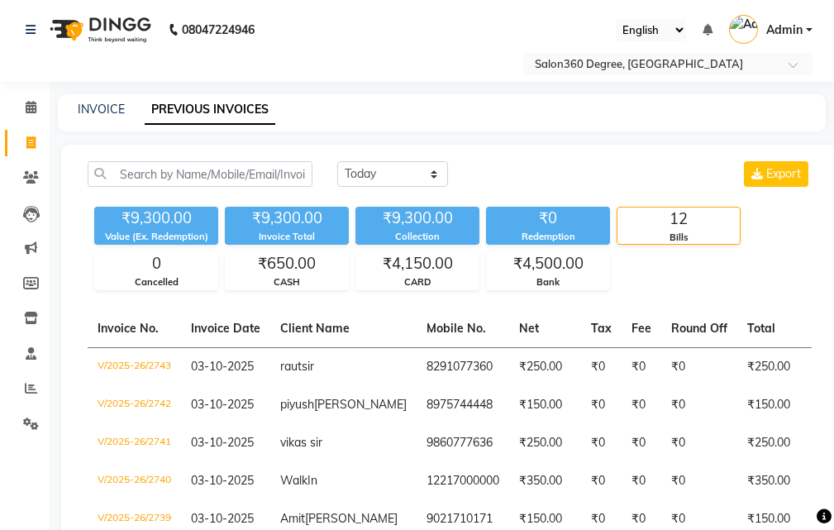
click at [483, 72] on div "Select Location × [STREET_ADDRESS]" at bounding box center [416, 64] width 807 height 22
click at [26, 140] on icon at bounding box center [30, 142] width 9 height 12
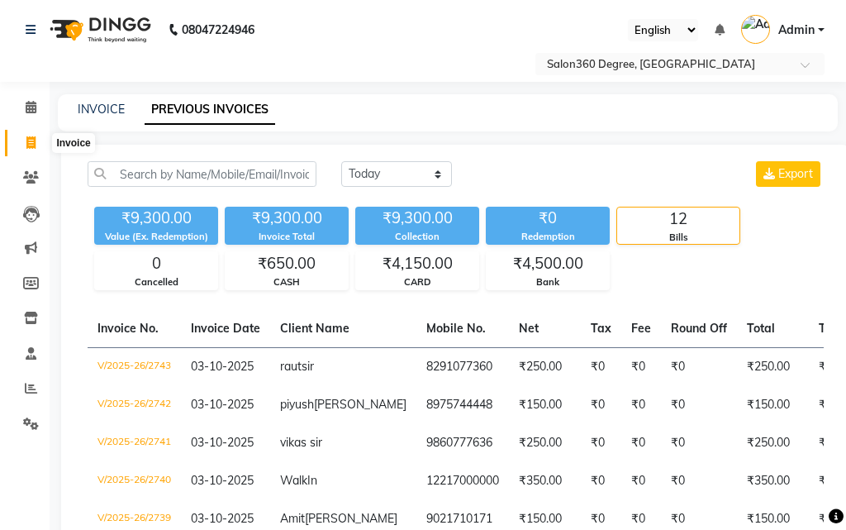
select select "5215"
select select "service"
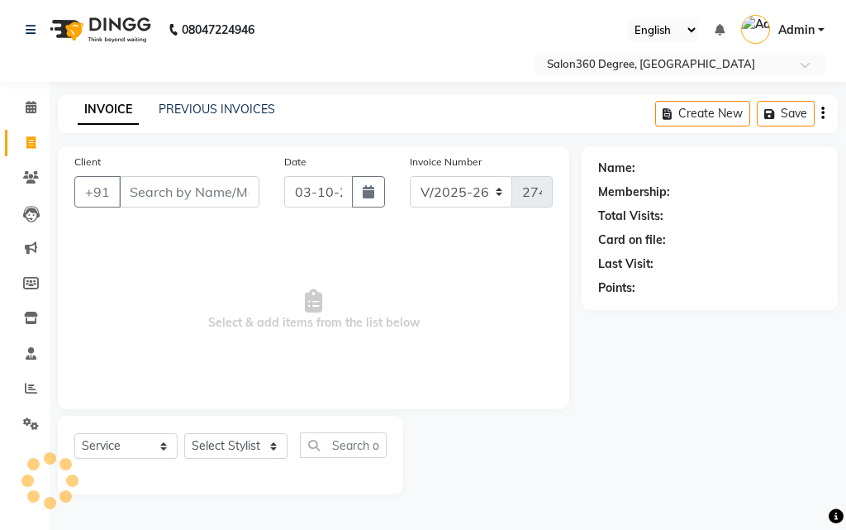
click at [197, 193] on input "Client" at bounding box center [189, 191] width 140 height 31
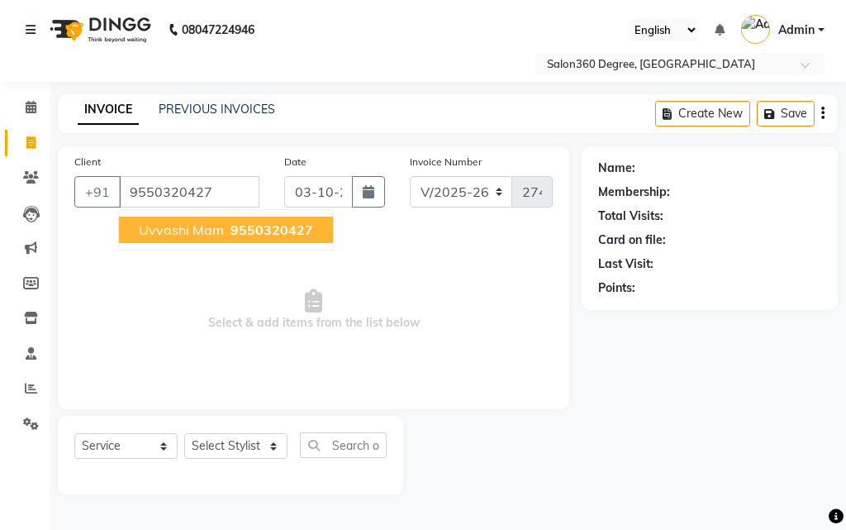
type input "9550320427"
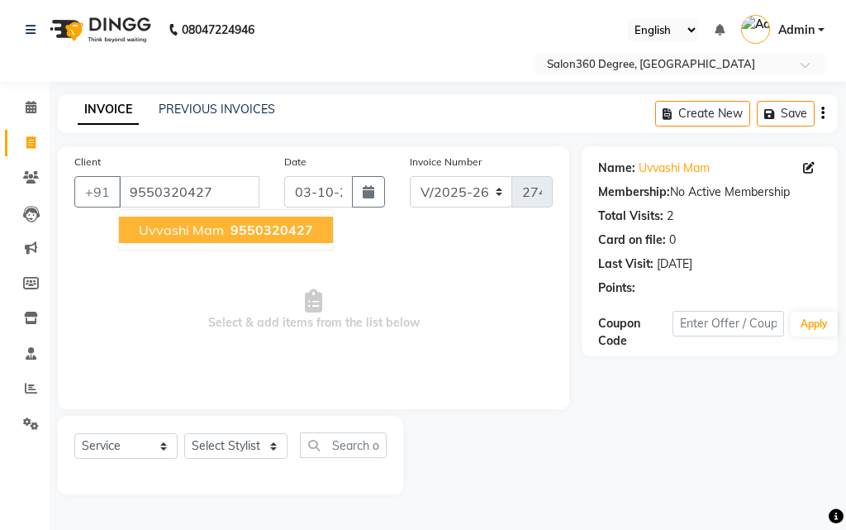
click at [207, 233] on span "uvvashi mam" at bounding box center [181, 229] width 85 height 17
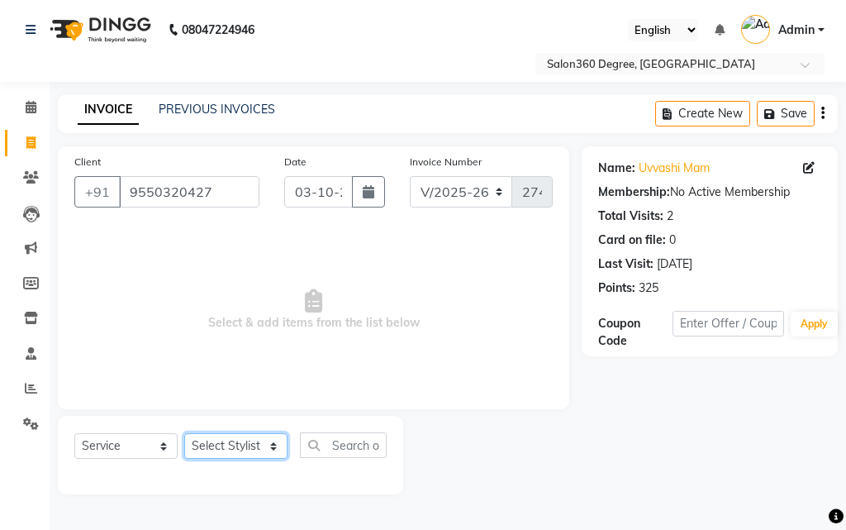
click at [271, 443] on select "Select Stylist [PERSON_NAME] [PERSON_NAME] dwarka [PERSON_NAME] khde [PERSON_NA…" at bounding box center [235, 446] width 103 height 26
select select "33518"
click at [184, 433] on select "Select Stylist [PERSON_NAME] [PERSON_NAME] dwarka [PERSON_NAME] khde [PERSON_NA…" at bounding box center [235, 446] width 103 height 26
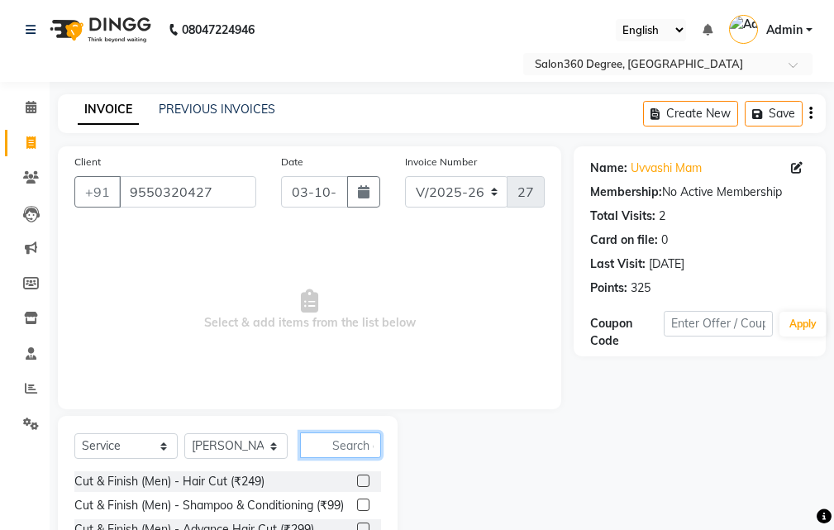
click at [329, 442] on input "text" at bounding box center [340, 445] width 81 height 26
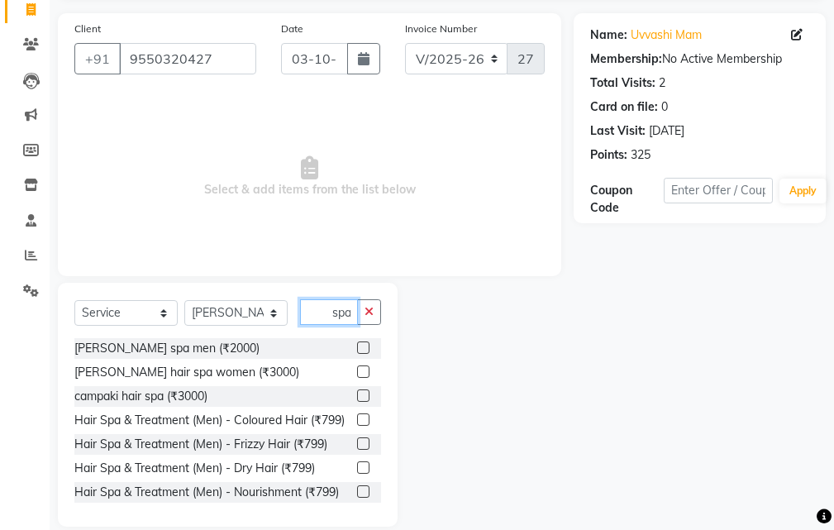
scroll to position [155, 0]
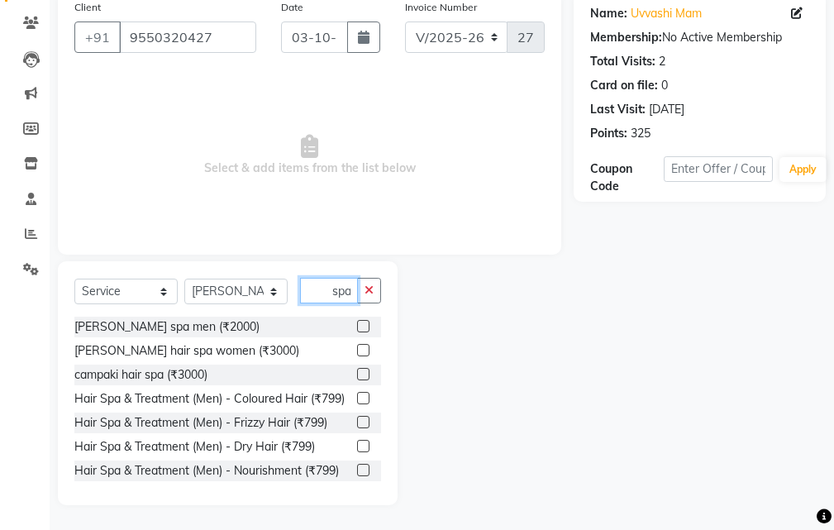
type input "spa"
click at [357, 372] on label at bounding box center [363, 374] width 12 height 12
click at [357, 372] on input "checkbox" at bounding box center [362, 374] width 11 height 11
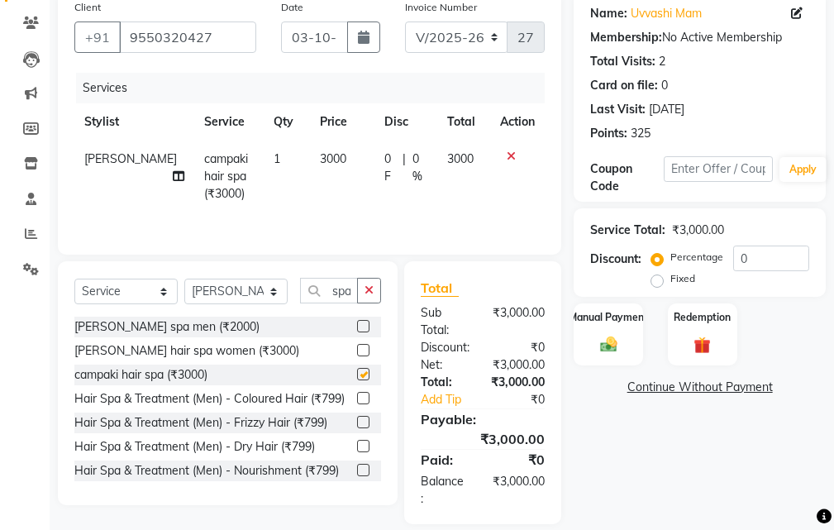
checkbox input "false"
click at [325, 153] on td "3000" at bounding box center [342, 176] width 64 height 72
select select "33518"
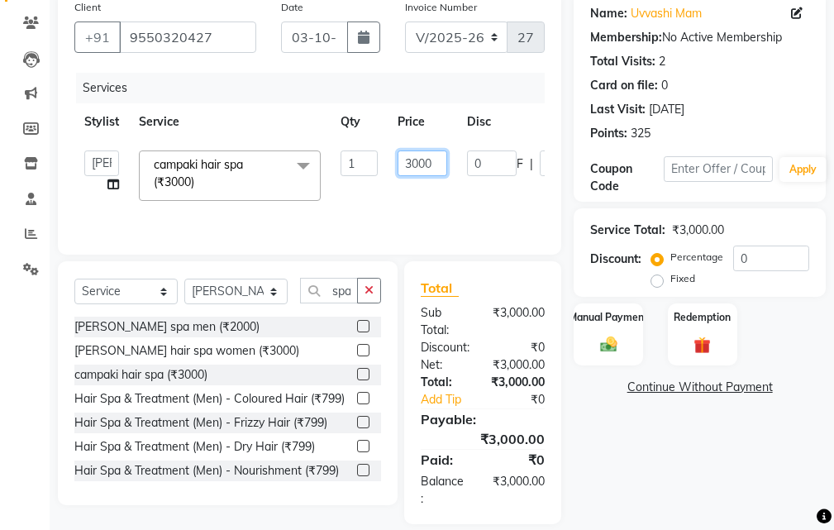
click at [434, 164] on input "3000" at bounding box center [422, 163] width 50 height 26
type input "3"
type input "2000"
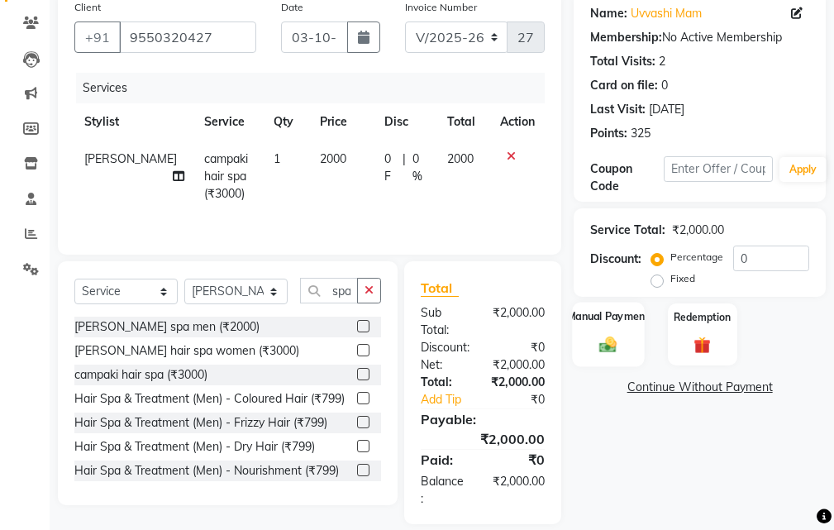
click at [614, 327] on div "Manual Payment" at bounding box center [609, 334] width 72 height 64
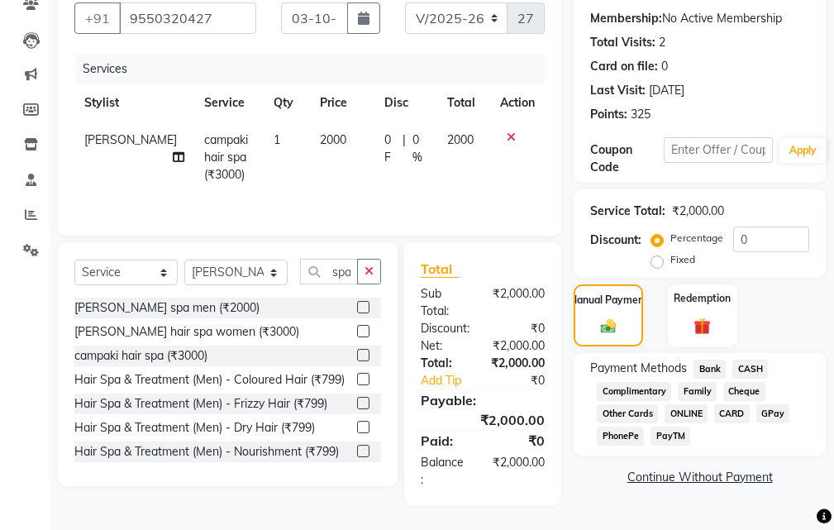
click at [755, 368] on span "CASH" at bounding box center [750, 368] width 36 height 19
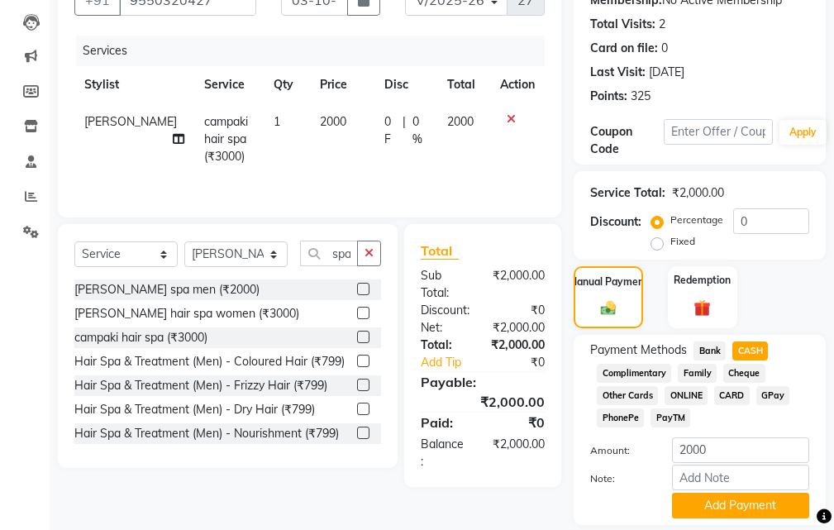
scroll to position [245, 0]
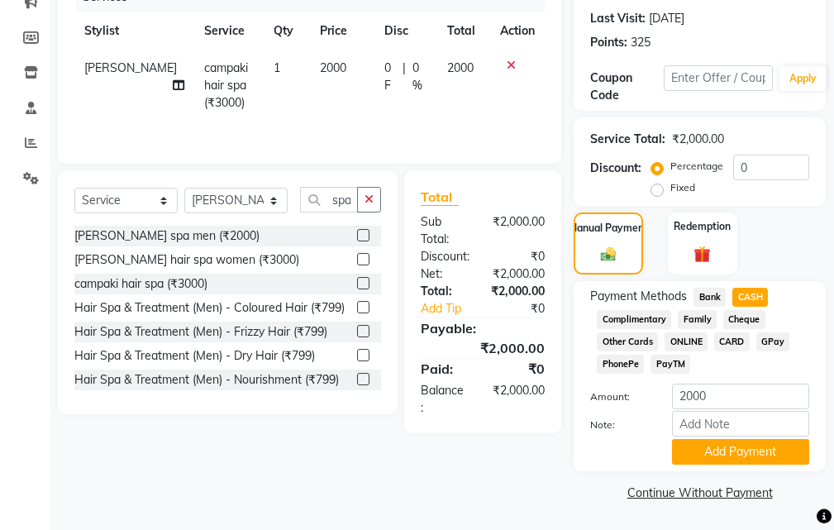
drag, startPoint x: 742, startPoint y: 450, endPoint x: 734, endPoint y: 455, distance: 10.1
click at [740, 453] on button "Add Payment" at bounding box center [740, 452] width 137 height 26
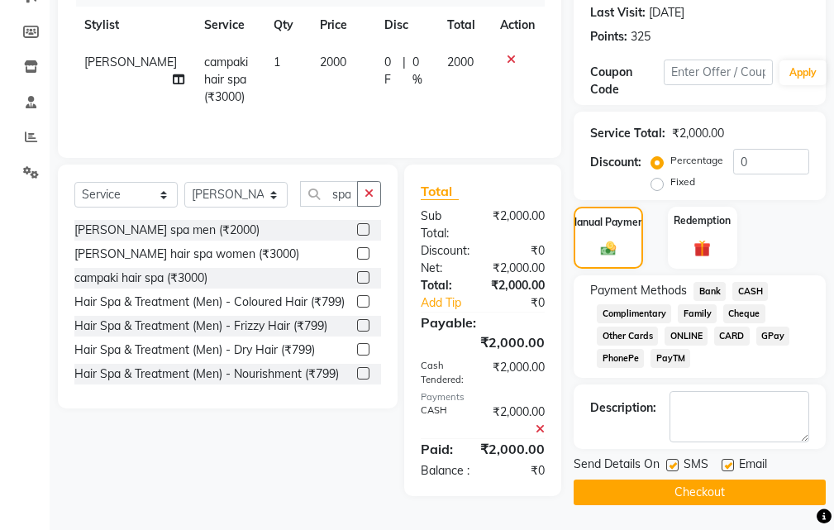
scroll to position [259, 0]
click at [684, 479] on button "Checkout" at bounding box center [699, 492] width 252 height 26
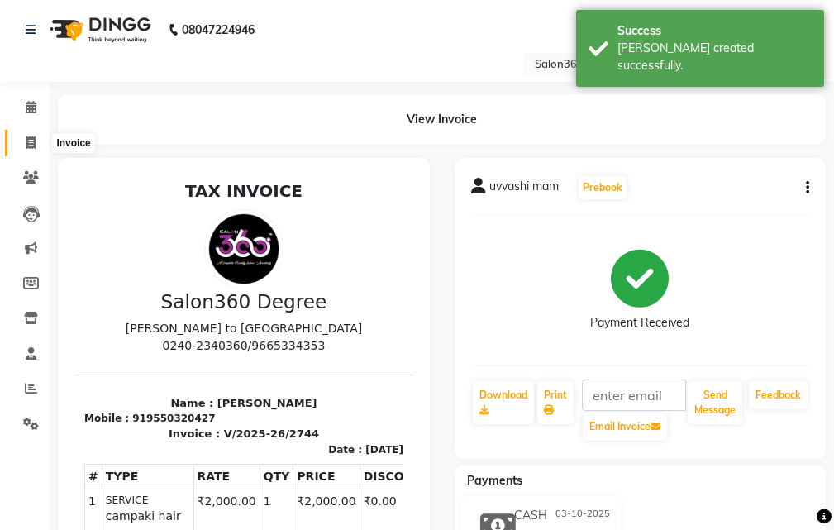
click at [24, 137] on span at bounding box center [31, 143] width 29 height 19
select select "service"
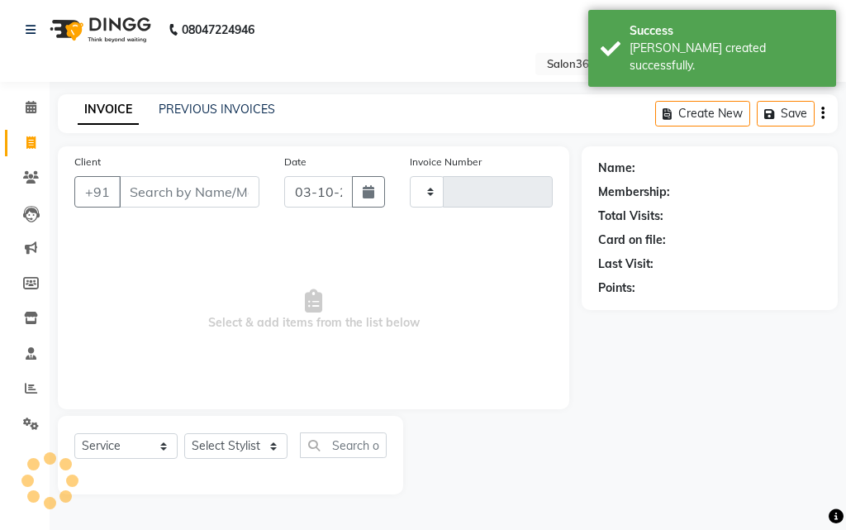
type input "2745"
select select "5215"
